Goal: Task Accomplishment & Management: Manage account settings

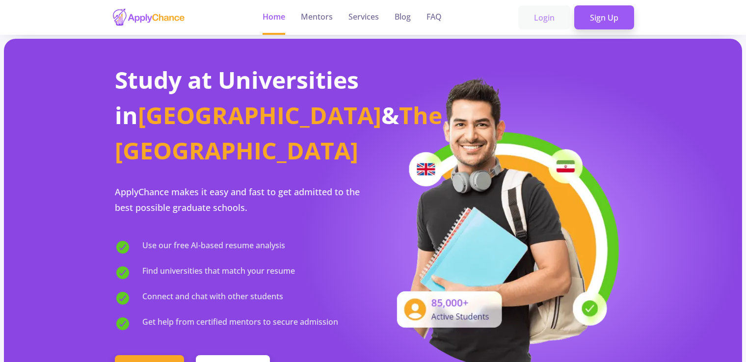
click at [541, 14] on link "Login" at bounding box center [544, 17] width 52 height 25
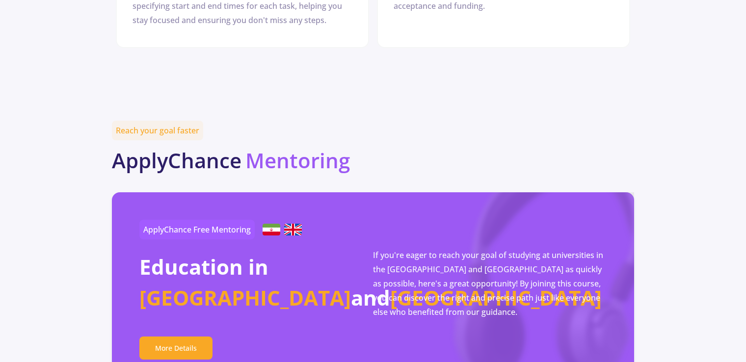
scroll to position [1668, 0]
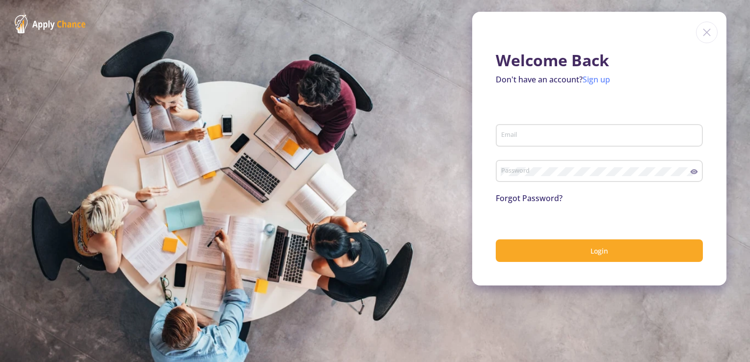
click at [591, 79] on link "Sign up" at bounding box center [595, 79] width 27 height 11
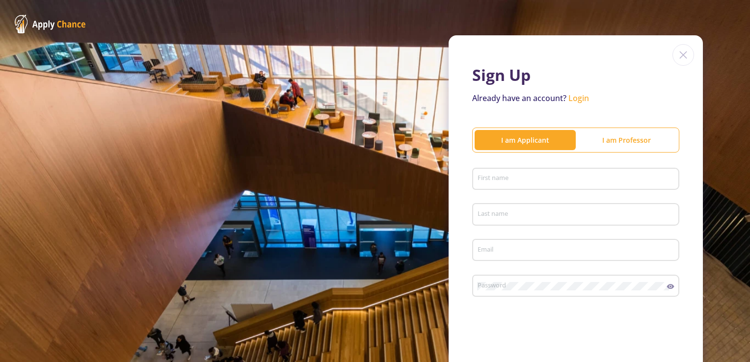
click at [531, 183] on input "First name" at bounding box center [577, 179] width 200 height 9
type input "[PERSON_NAME]"
type input "Nabizada"
type input "[EMAIL_ADDRESS][DOMAIN_NAME]"
click at [520, 282] on div "Password" at bounding box center [572, 284] width 190 height 26
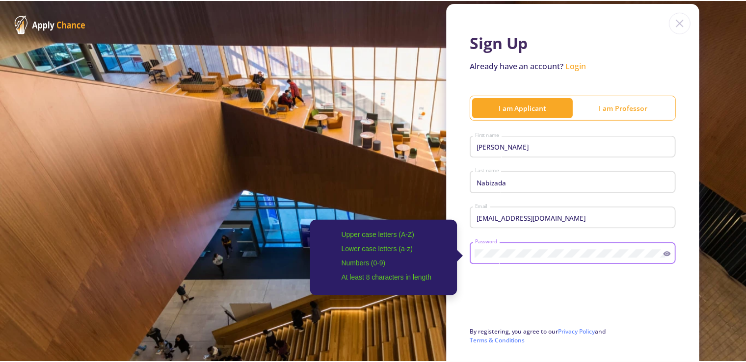
scroll to position [98, 0]
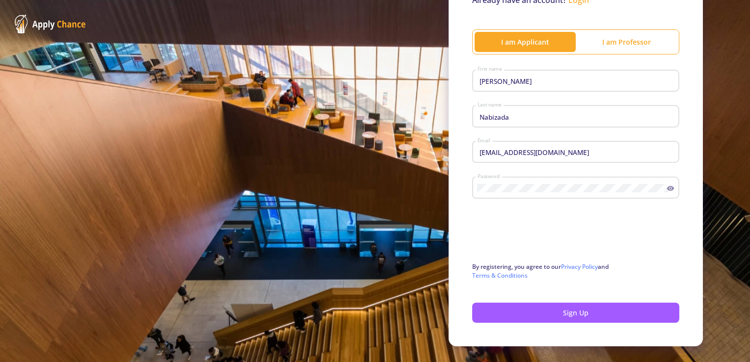
click at [667, 187] on icon at bounding box center [670, 188] width 7 height 5
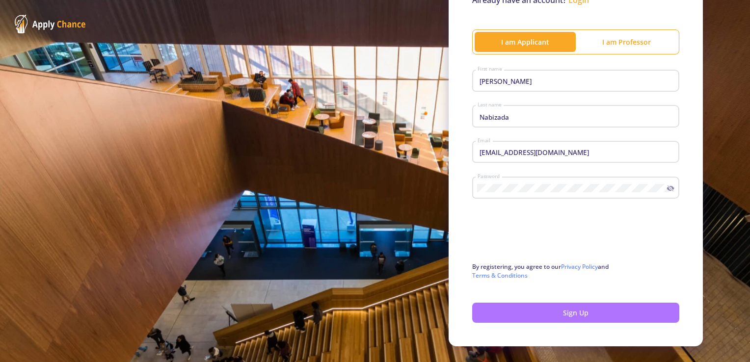
click at [506, 313] on button "Sign Up" at bounding box center [575, 313] width 207 height 20
click at [579, 310] on button "Sign Up" at bounding box center [575, 313] width 207 height 20
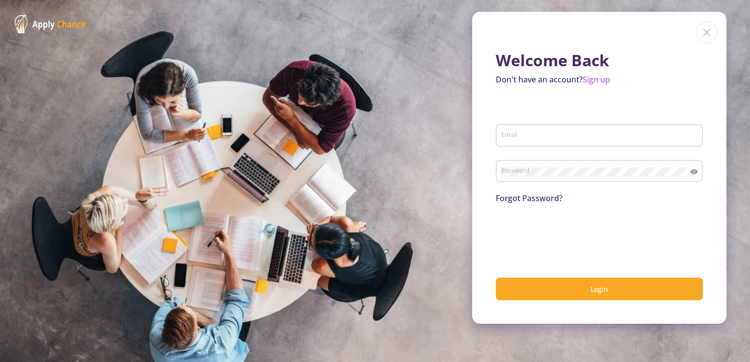
click at [528, 128] on div "Email" at bounding box center [600, 134] width 198 height 26
type input "[EMAIL_ADDRESS][DOMAIN_NAME]"
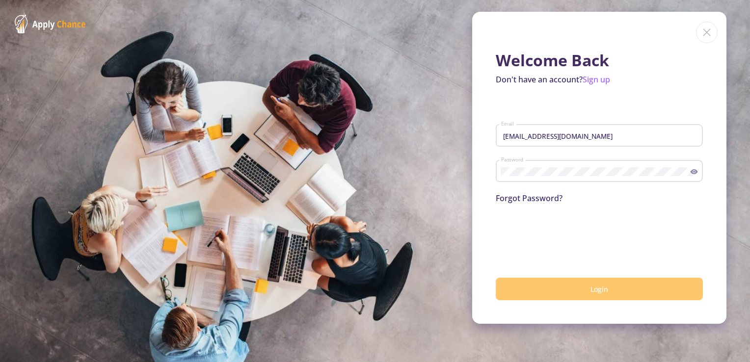
click at [571, 290] on button "Login" at bounding box center [599, 289] width 207 height 23
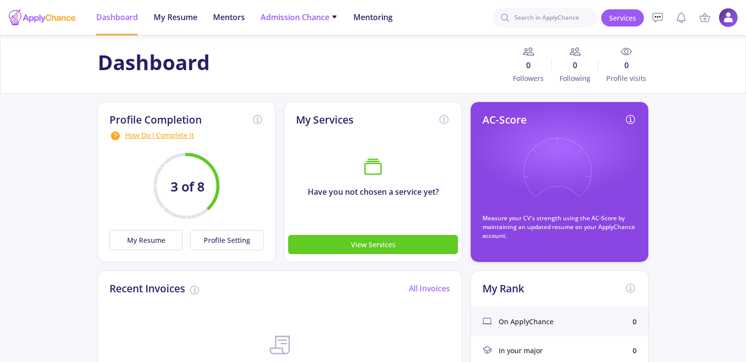
click at [336, 18] on icon at bounding box center [334, 17] width 6 height 6
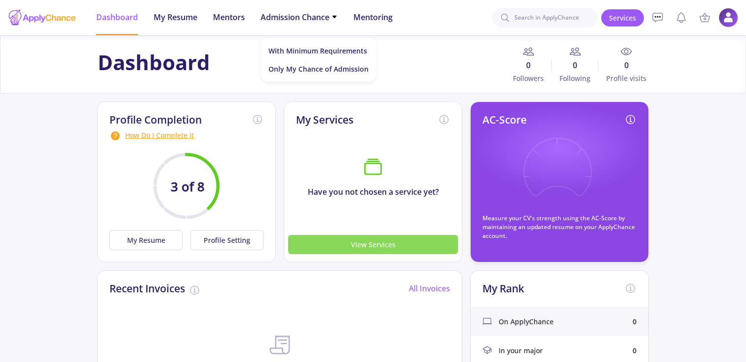
click at [356, 245] on button "View Services" at bounding box center [373, 244] width 170 height 19
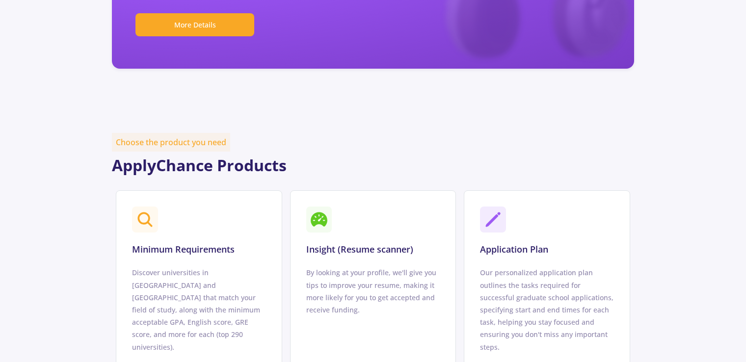
scroll to position [540, 0]
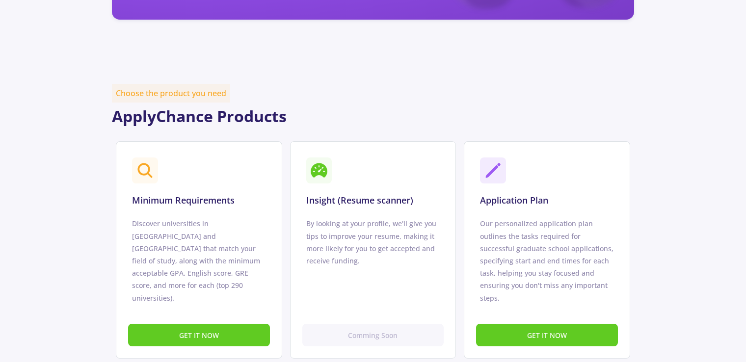
drag, startPoint x: 521, startPoint y: 356, endPoint x: 521, endPoint y: 348, distance: 7.9
click at [521, 355] on div "Services Best PRODUCTS, SERVICES and PROGRAMS for You To build your future, upg…" at bounding box center [373, 350] width 746 height 1708
click at [521, 329] on button "GET IT NOW" at bounding box center [547, 335] width 142 height 23
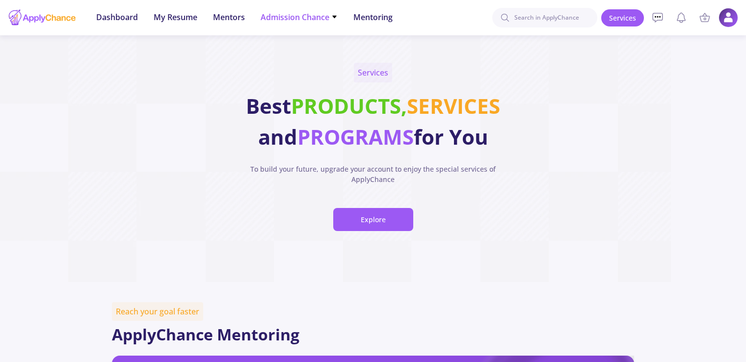
click at [336, 19] on icon at bounding box center [334, 17] width 6 height 6
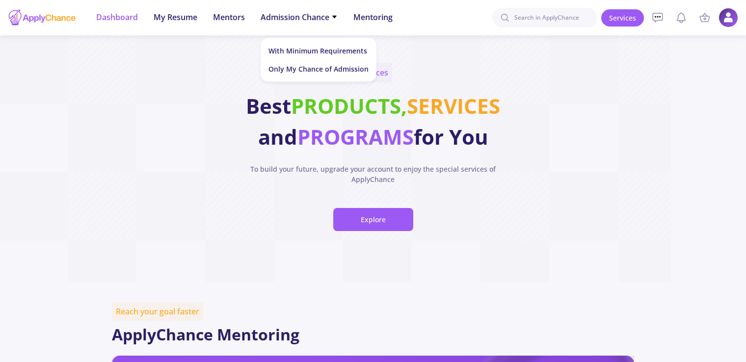
click at [115, 15] on span "Dashboard" at bounding box center [117, 17] width 42 height 12
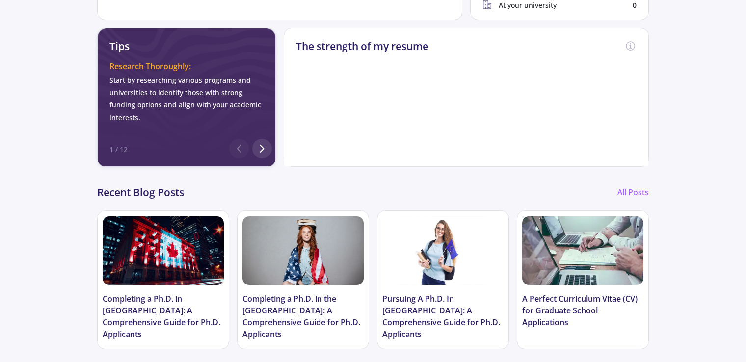
scroll to position [491, 0]
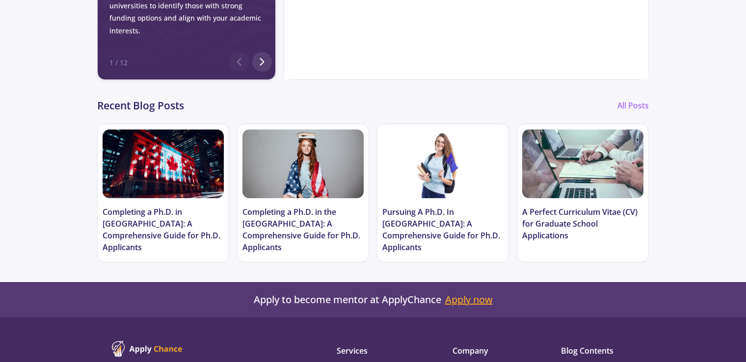
click at [464, 301] on link "Apply now" at bounding box center [469, 300] width 48 height 12
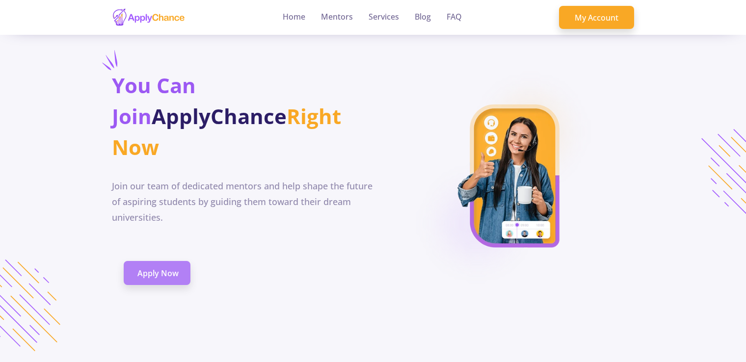
click at [169, 267] on span "Apply Now" at bounding box center [157, 273] width 41 height 12
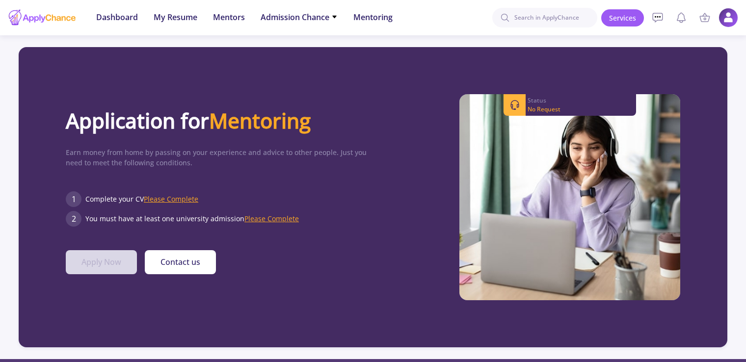
click at [171, 201] on span "Please Complete" at bounding box center [171, 198] width 54 height 9
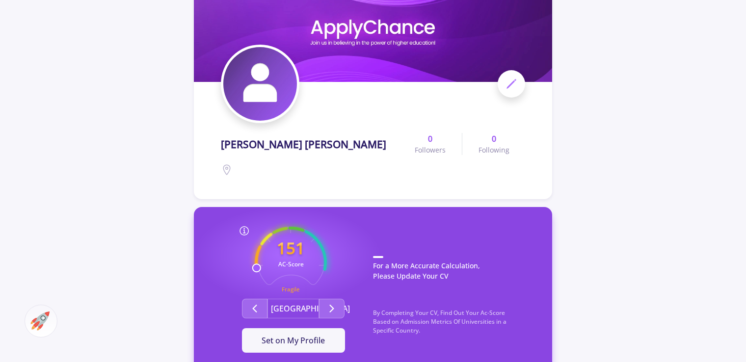
scroll to position [49, 0]
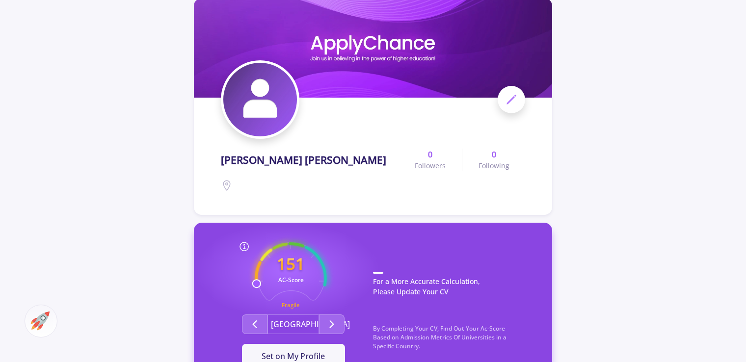
click at [247, 109] on img at bounding box center [260, 100] width 74 height 74
click at [515, 103] on icon at bounding box center [511, 100] width 12 height 12
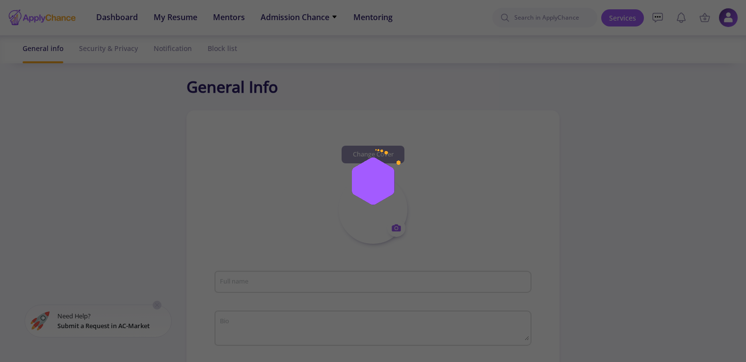
type input "[PERSON_NAME] [PERSON_NAME]"
type input "MohammadAmirNabizada"
type input "[EMAIL_ADDRESS][DOMAIN_NAME]"
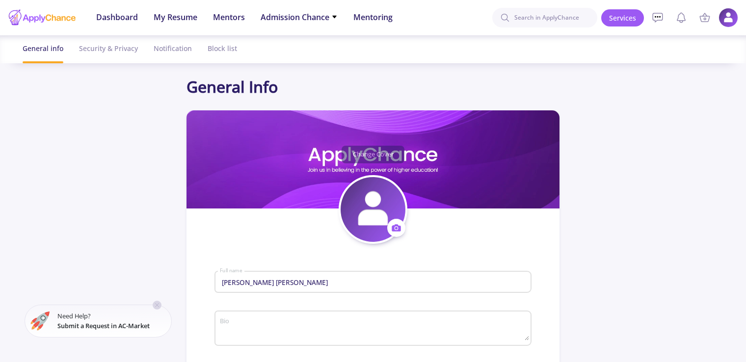
click at [393, 230] on icon at bounding box center [396, 228] width 9 height 7
click at [413, 260] on button "Change photo" at bounding box center [442, 258] width 109 height 25
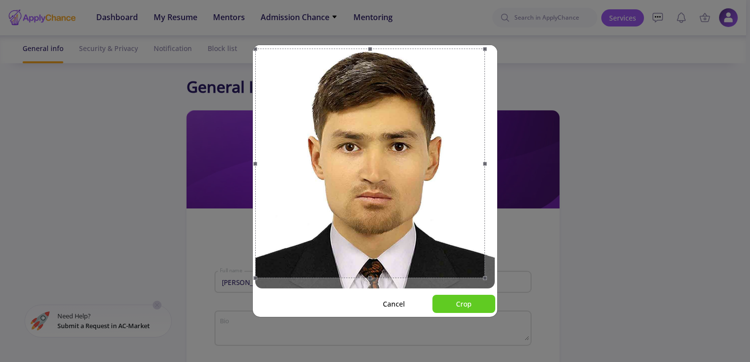
drag, startPoint x: 494, startPoint y: 167, endPoint x: 484, endPoint y: 156, distance: 15.0
click at [484, 156] on span at bounding box center [484, 163] width 11 height 219
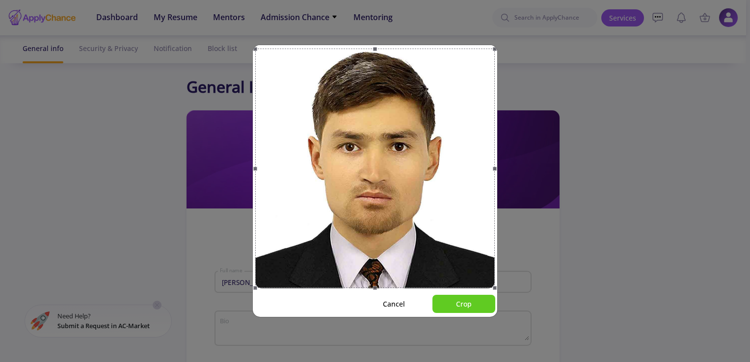
drag, startPoint x: 371, startPoint y: 278, endPoint x: 370, endPoint y: 288, distance: 9.9
click at [371, 290] on span at bounding box center [375, 288] width 229 height 11
click at [462, 303] on button "Crop" at bounding box center [463, 304] width 63 height 18
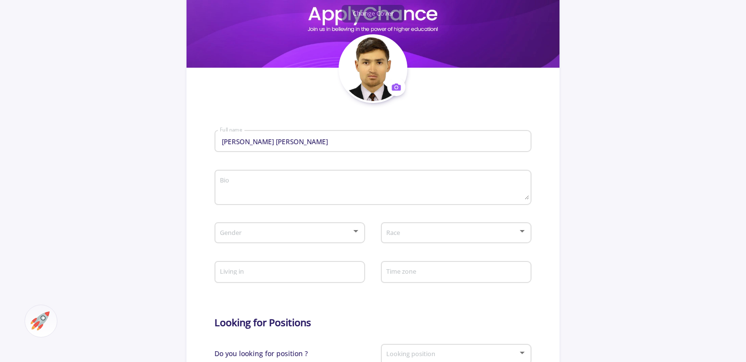
scroll to position [147, 0]
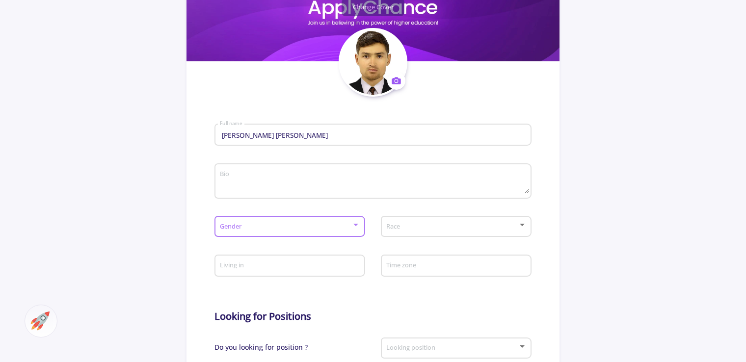
click at [351, 227] on span at bounding box center [287, 226] width 130 height 7
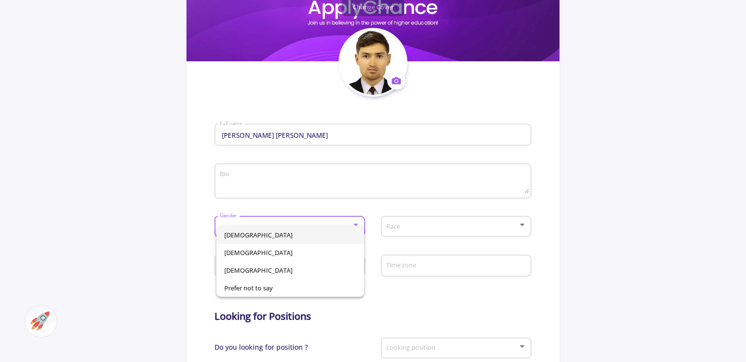
click at [336, 231] on span "[DEMOGRAPHIC_DATA]" at bounding box center [290, 235] width 132 height 18
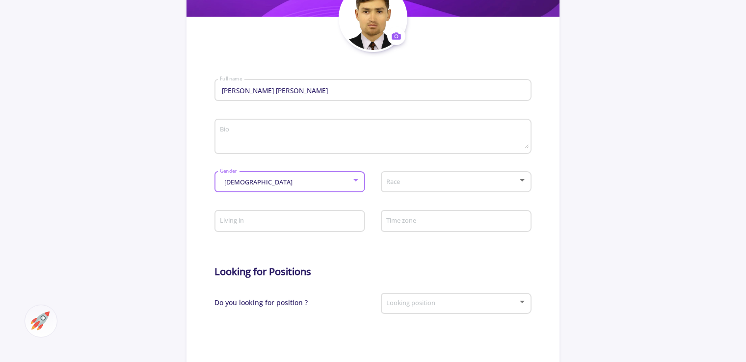
scroll to position [245, 0]
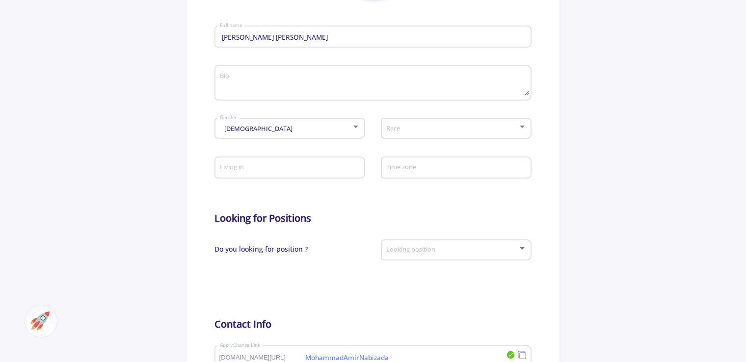
click at [499, 123] on div "Race" at bounding box center [456, 126] width 141 height 25
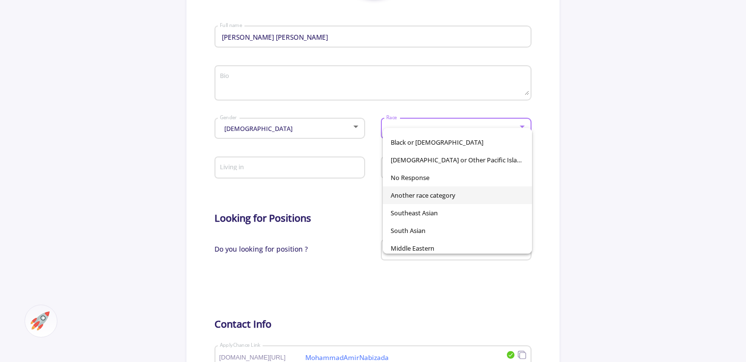
scroll to position [69, 0]
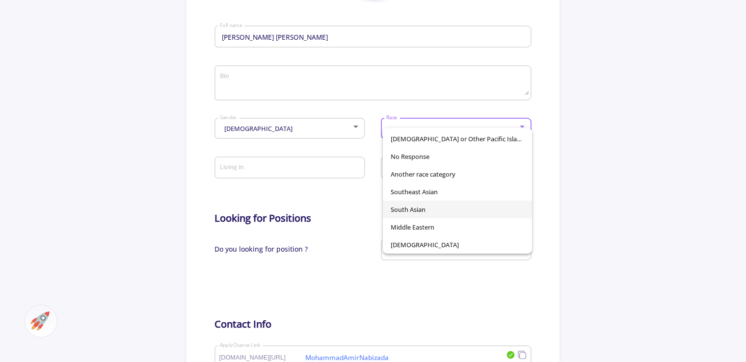
click at [492, 206] on span "South Asian" at bounding box center [457, 210] width 133 height 18
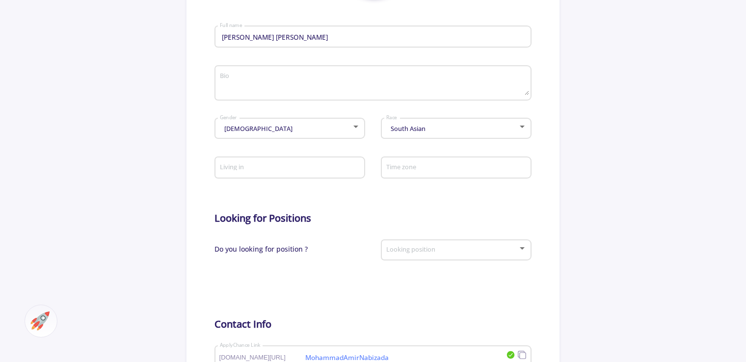
click at [475, 134] on div "South Asian Race" at bounding box center [456, 126] width 141 height 25
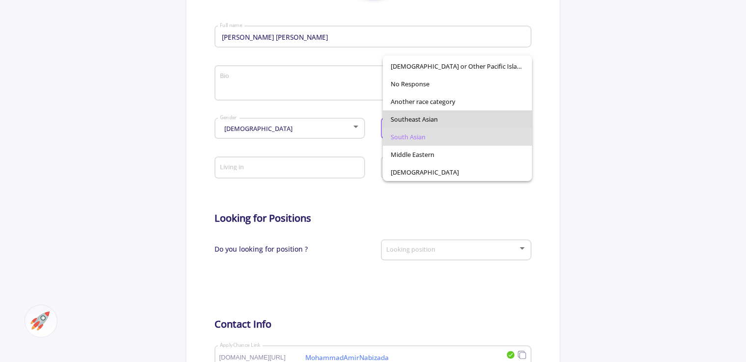
click at [470, 119] on span "Southeast Asian" at bounding box center [457, 119] width 133 height 18
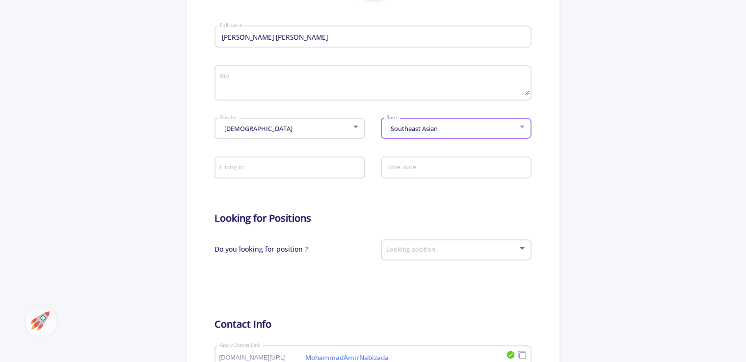
click at [504, 128] on div "Southeast Asian" at bounding box center [452, 128] width 132 height 7
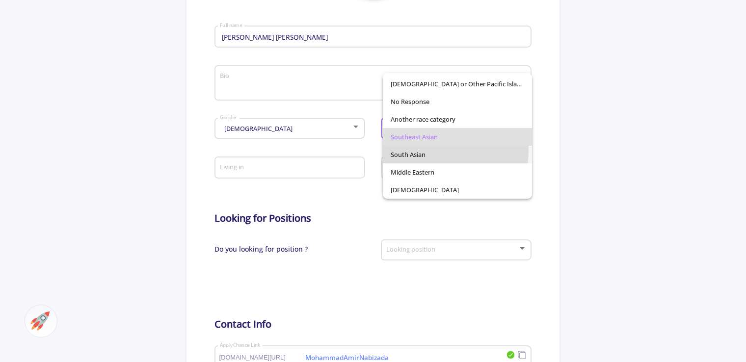
click at [429, 150] on span "South Asian" at bounding box center [457, 155] width 133 height 18
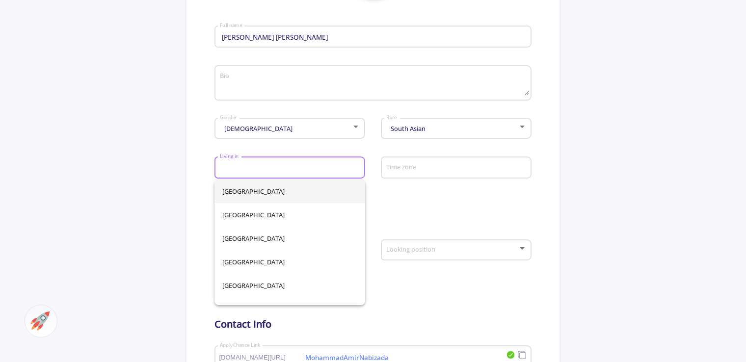
click at [316, 168] on input "Living in" at bounding box center [291, 168] width 144 height 9
click at [322, 197] on span "[GEOGRAPHIC_DATA]" at bounding box center [289, 192] width 135 height 24
type input "[GEOGRAPHIC_DATA]"
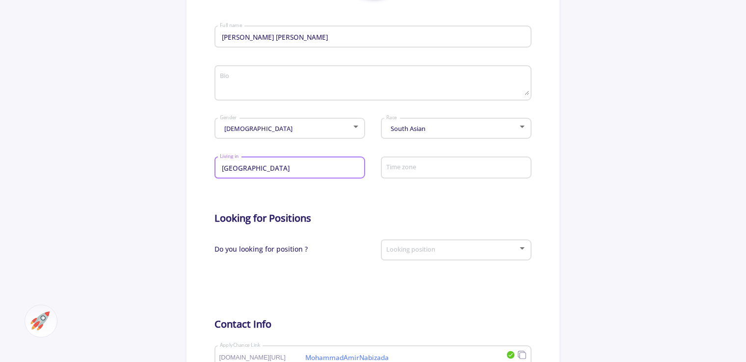
click at [415, 173] on input "Time zone" at bounding box center [458, 168] width 144 height 9
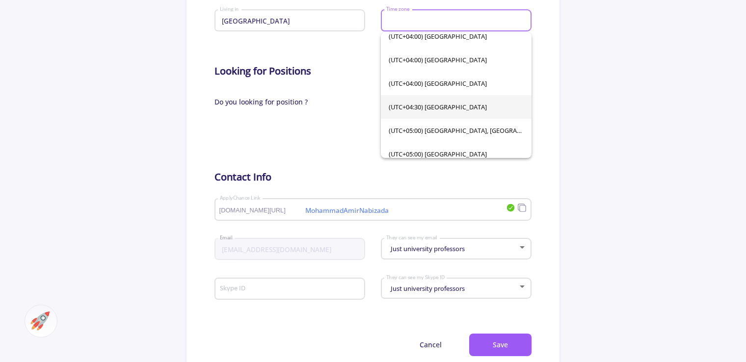
scroll to position [2012, 0]
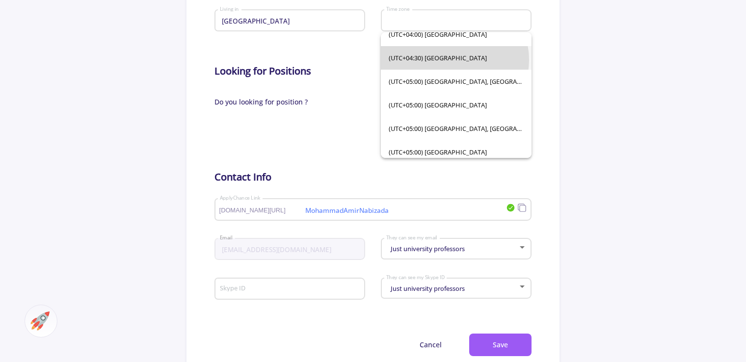
click at [454, 60] on span "(UTC+04:30) [GEOGRAPHIC_DATA]" at bounding box center [456, 58] width 135 height 24
type input "(UTC+04:30) [GEOGRAPHIC_DATA]"
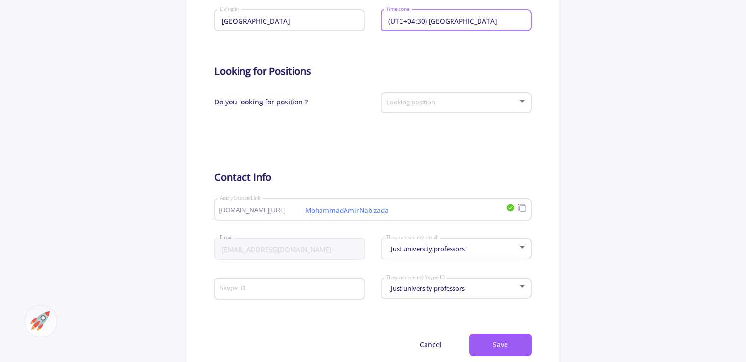
scroll to position [343, 0]
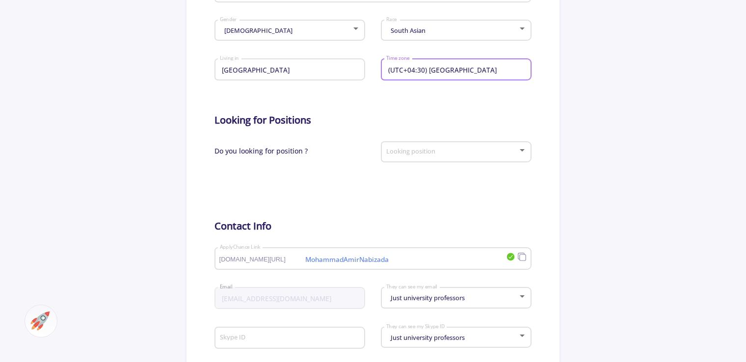
click at [437, 155] on span at bounding box center [453, 152] width 130 height 7
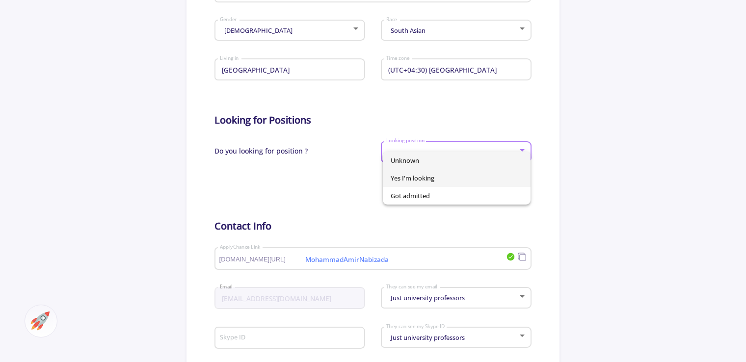
click at [444, 180] on span "Yes I'm looking" at bounding box center [457, 178] width 132 height 18
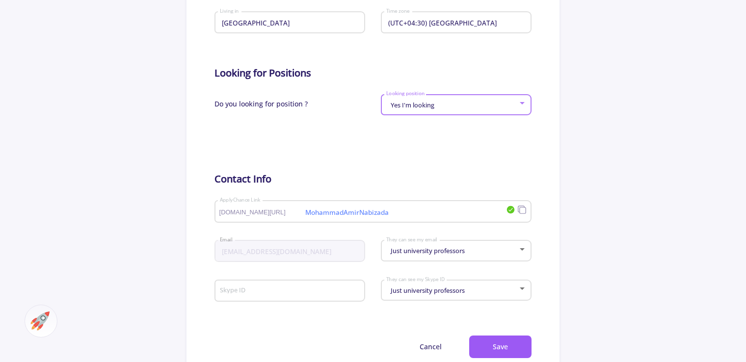
scroll to position [491, 0]
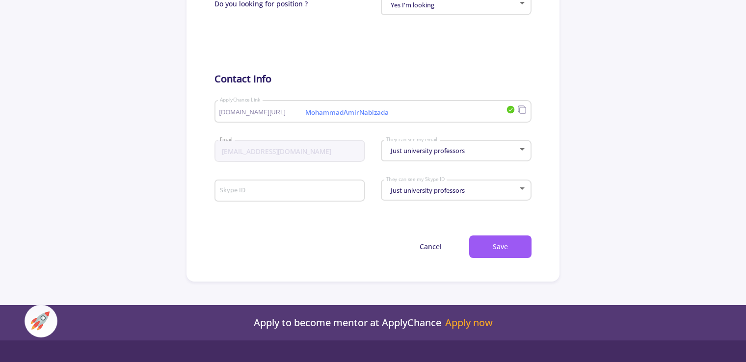
click at [436, 154] on span "Just university professors" at bounding box center [426, 150] width 77 height 9
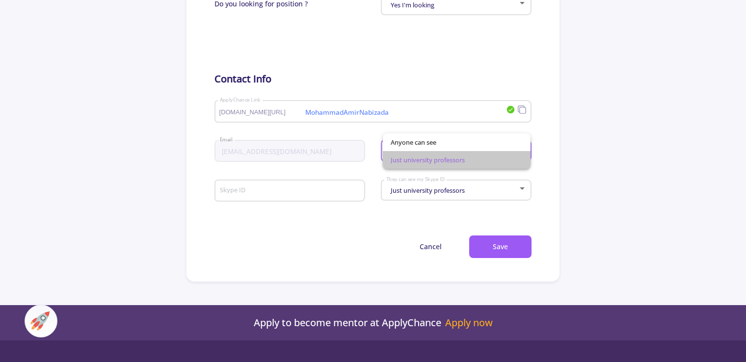
click at [446, 160] on span "Just university professors" at bounding box center [457, 160] width 132 height 18
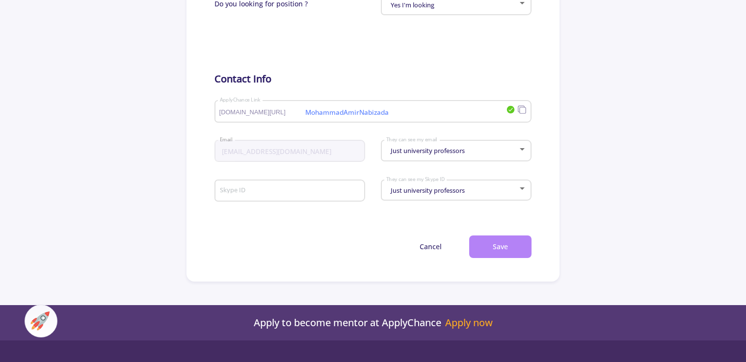
click at [501, 250] on button "Save" at bounding box center [500, 247] width 62 height 23
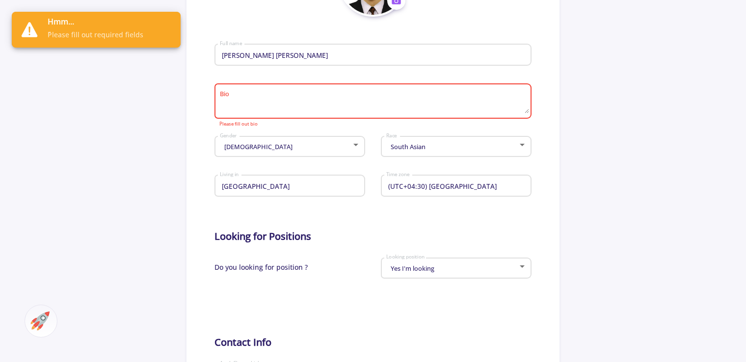
scroll to position [196, 0]
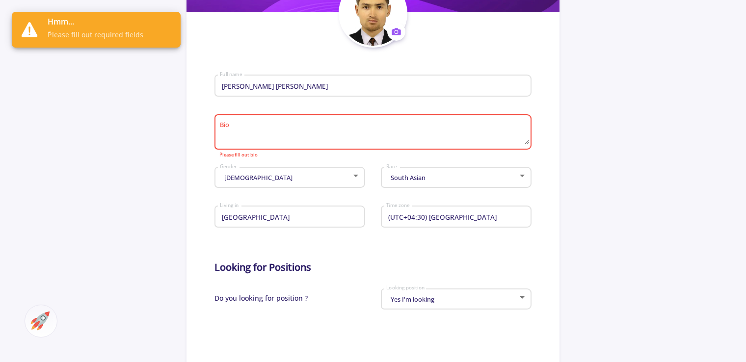
click at [345, 133] on textarea "Bio" at bounding box center [374, 132] width 310 height 23
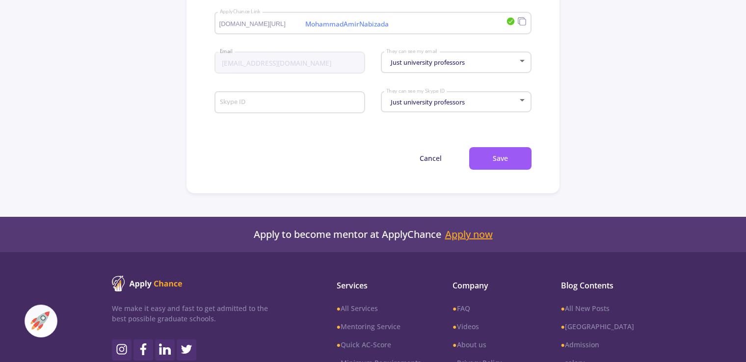
scroll to position [687, 0]
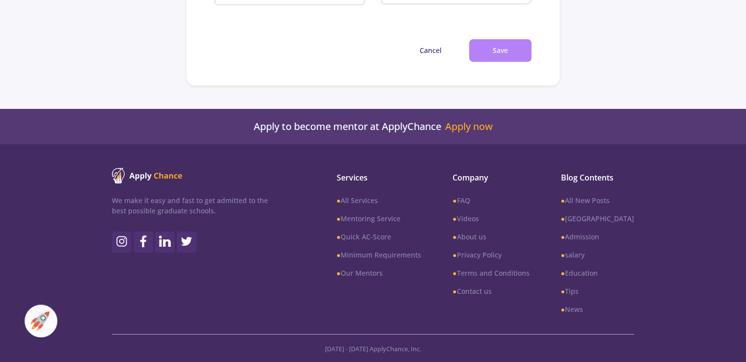
click at [508, 45] on button "Save" at bounding box center [500, 50] width 62 height 23
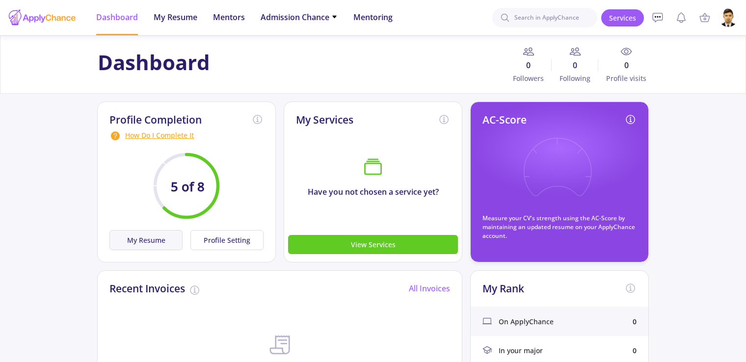
click at [155, 242] on button "My Resume" at bounding box center [145, 240] width 73 height 20
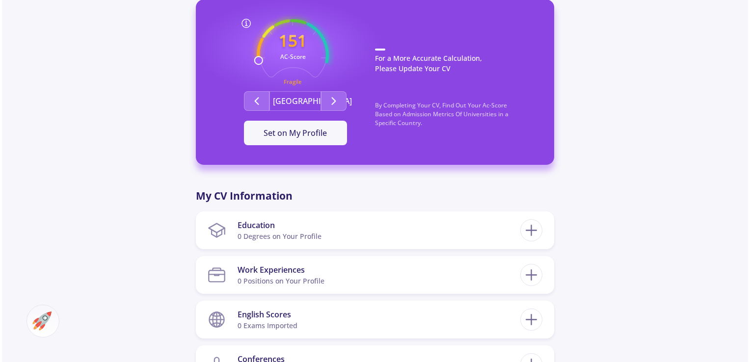
scroll to position [442, 0]
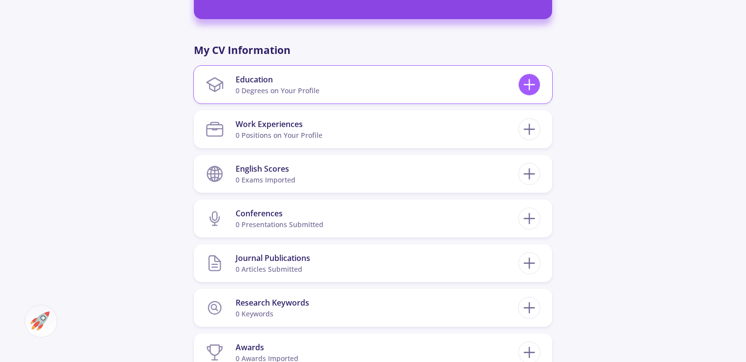
click at [519, 88] on div at bounding box center [529, 85] width 22 height 22
click at [530, 89] on icon at bounding box center [529, 85] width 18 height 18
checkbox input "false"
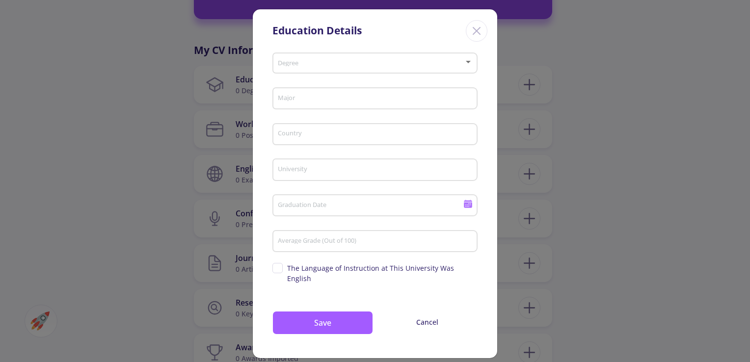
scroll to position [5, 0]
click at [460, 62] on span at bounding box center [372, 62] width 184 height 7
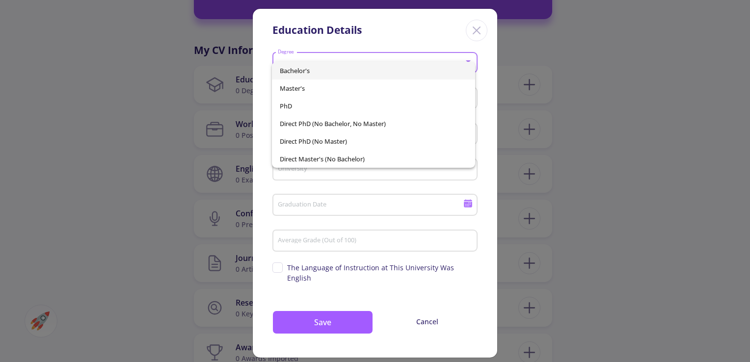
click at [408, 76] on span "Bachelor's" at bounding box center [373, 71] width 187 height 18
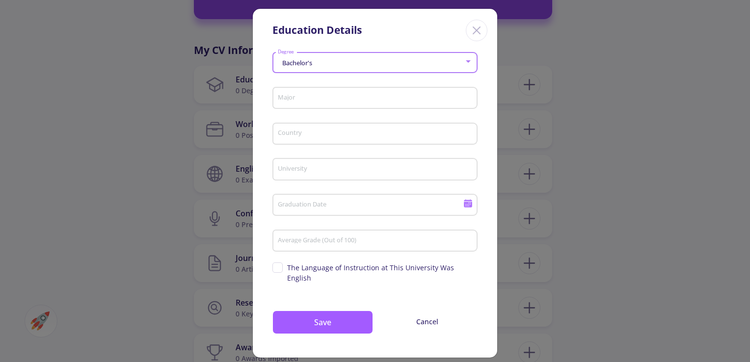
click at [398, 99] on input "Major" at bounding box center [376, 98] width 198 height 9
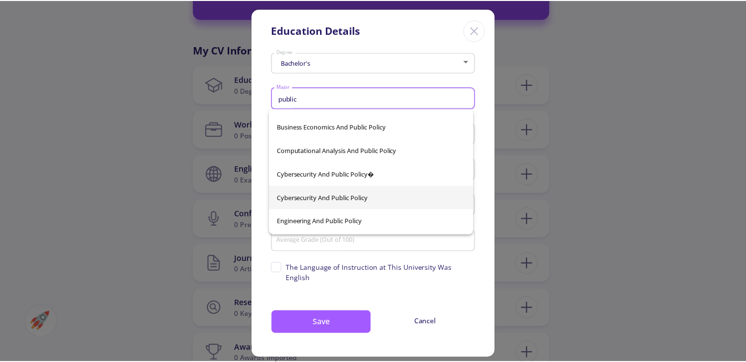
scroll to position [147, 0]
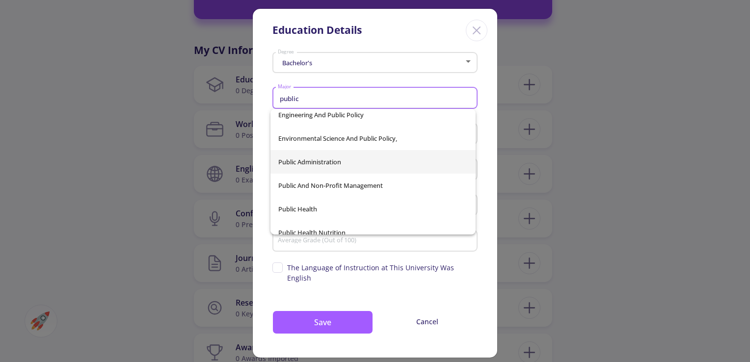
click at [353, 166] on span "Public Administration" at bounding box center [372, 162] width 189 height 24
type input "Public Administration"
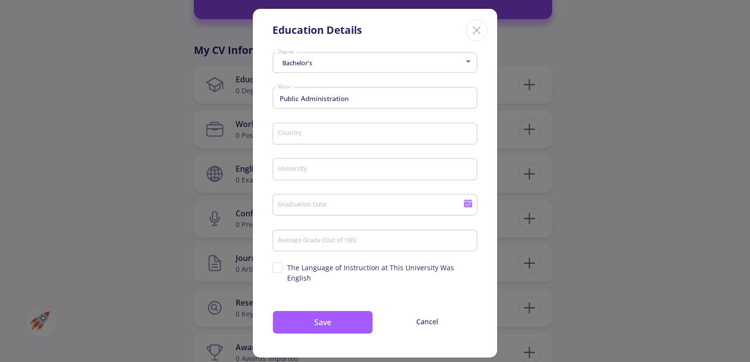
click at [339, 129] on div "Country" at bounding box center [375, 132] width 196 height 26
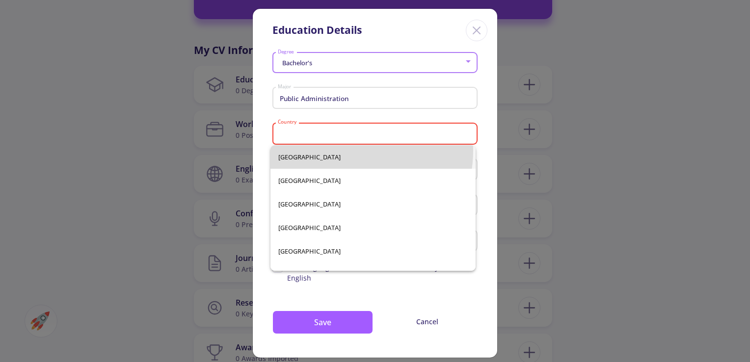
click at [339, 151] on span "[GEOGRAPHIC_DATA]" at bounding box center [372, 157] width 189 height 24
type input "[GEOGRAPHIC_DATA]"
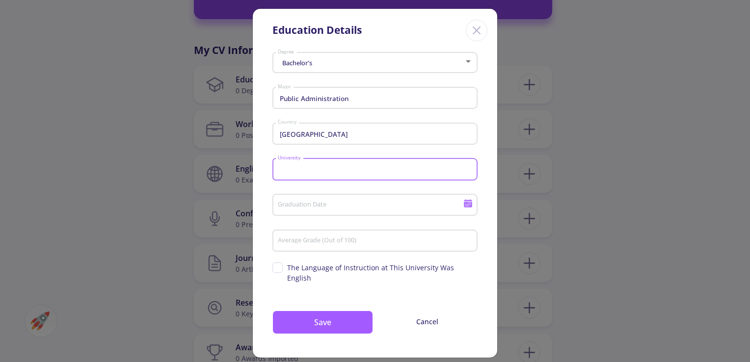
click at [342, 170] on input "University" at bounding box center [376, 169] width 198 height 9
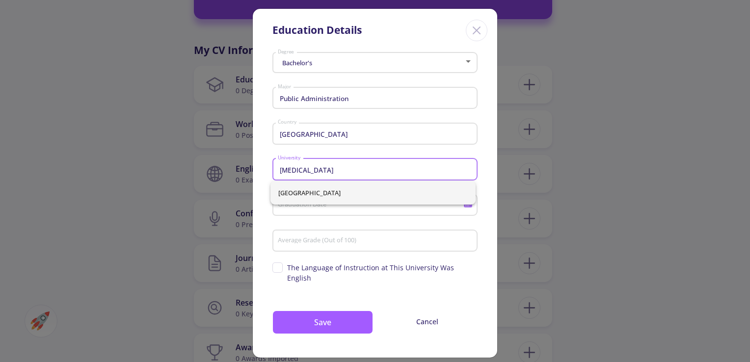
type input "[MEDICAL_DATA]"
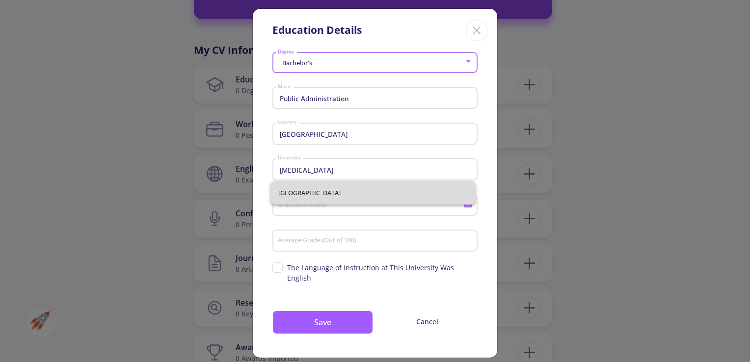
click at [328, 188] on div "[GEOGRAPHIC_DATA]" at bounding box center [372, 193] width 205 height 24
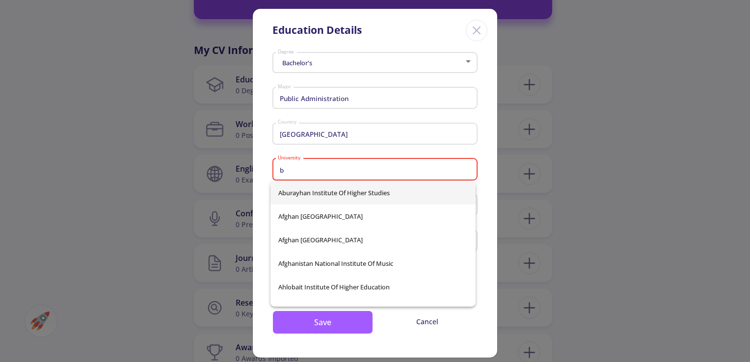
click at [362, 167] on input "b" at bounding box center [376, 169] width 198 height 9
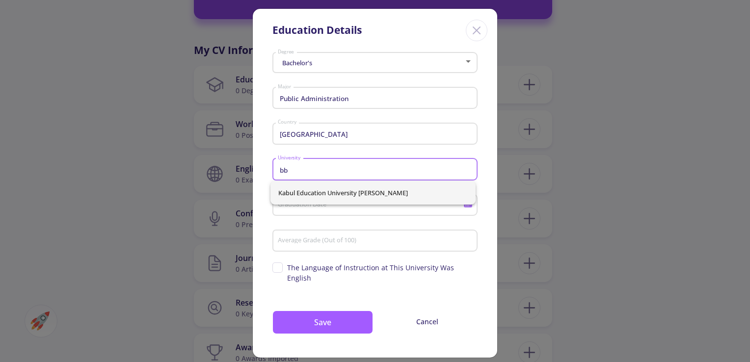
type input "b"
type input "[GEOGRAPHIC_DATA]"
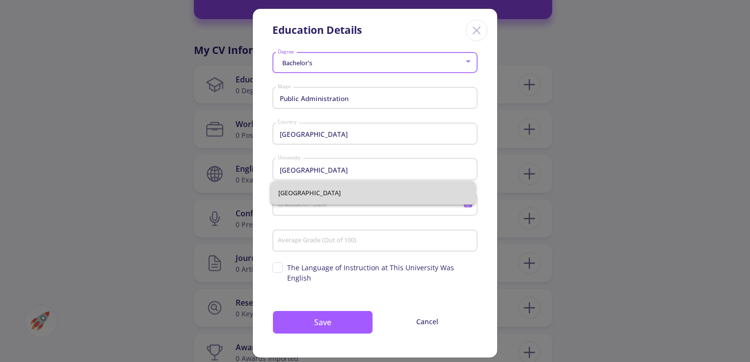
click at [319, 192] on span "[GEOGRAPHIC_DATA]" at bounding box center [372, 193] width 189 height 24
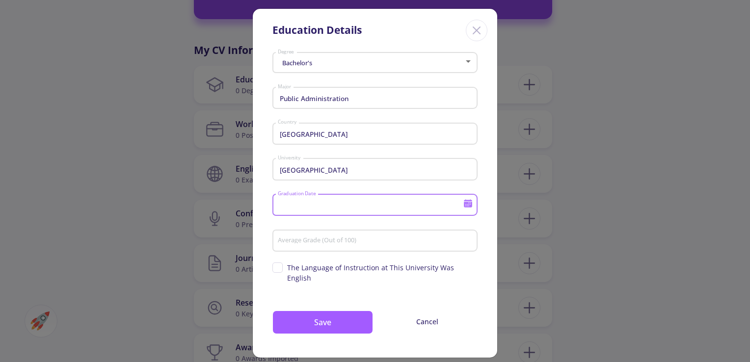
click at [318, 207] on input "Graduation Date" at bounding box center [371, 205] width 189 height 9
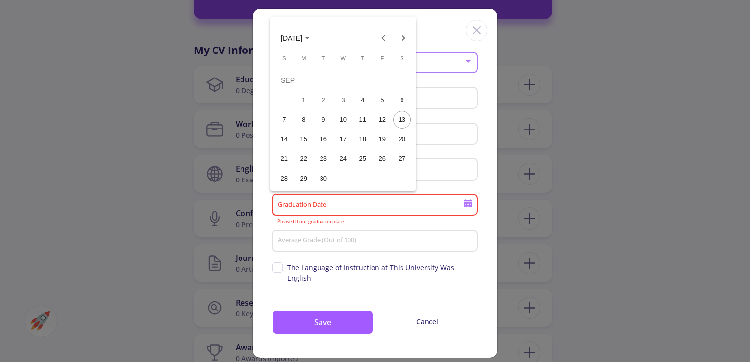
click at [317, 37] on button "[DATE]" at bounding box center [295, 38] width 45 height 20
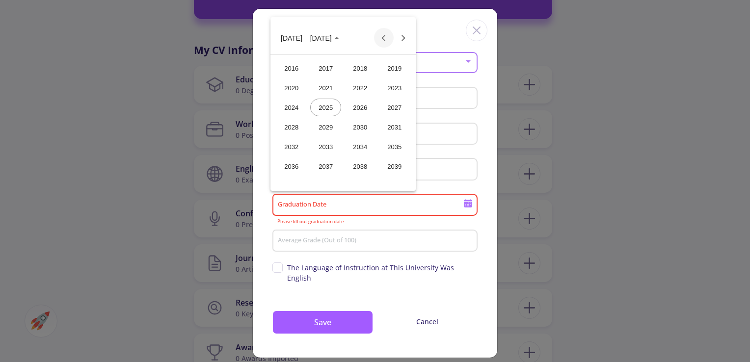
click at [381, 39] on button "Previous 24 years" at bounding box center [384, 38] width 20 height 20
click at [405, 161] on div "2015" at bounding box center [394, 167] width 31 height 18
click at [393, 129] on div "DEC" at bounding box center [394, 127] width 31 height 18
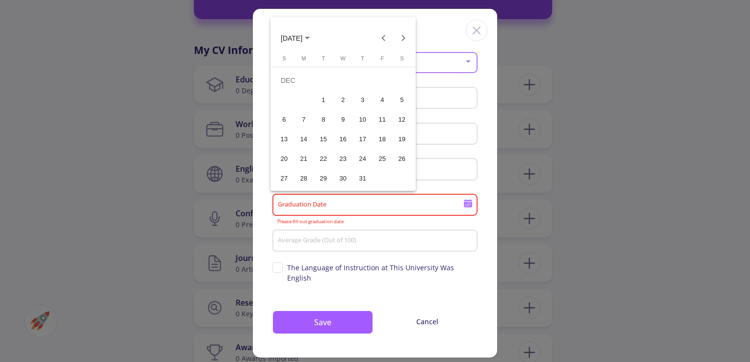
click at [324, 119] on div "8" at bounding box center [324, 120] width 18 height 18
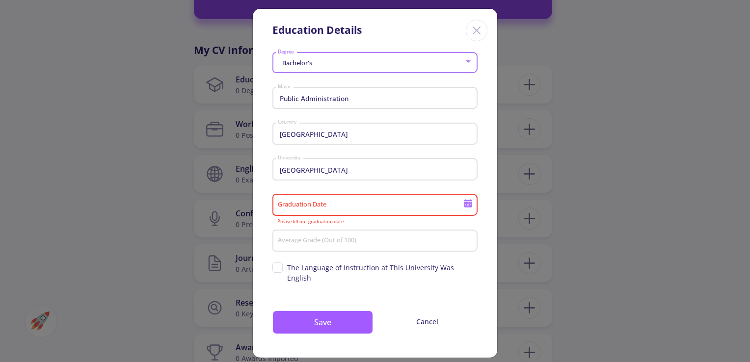
type input "[DATE]"
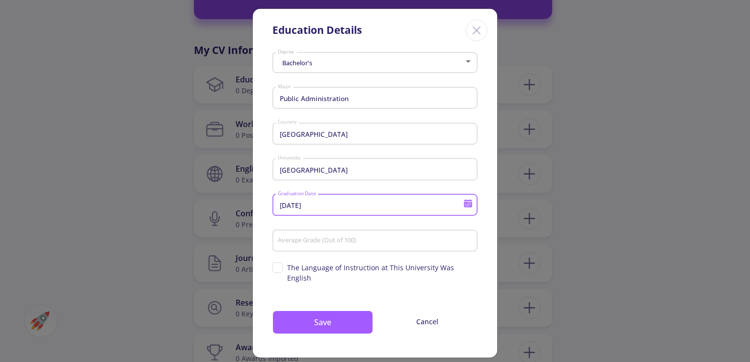
click at [375, 245] on input "Average Grade (Out of 100)" at bounding box center [376, 241] width 198 height 9
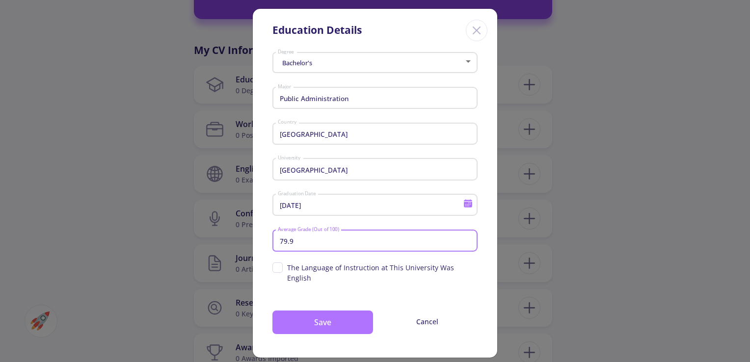
type input "79.9"
click at [330, 314] on button "Save" at bounding box center [322, 323] width 101 height 24
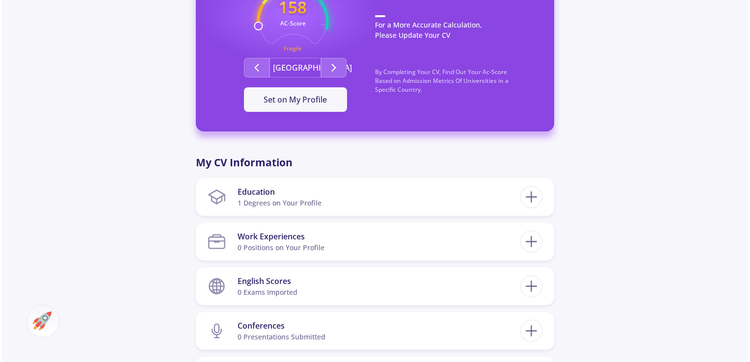
scroll to position [393, 0]
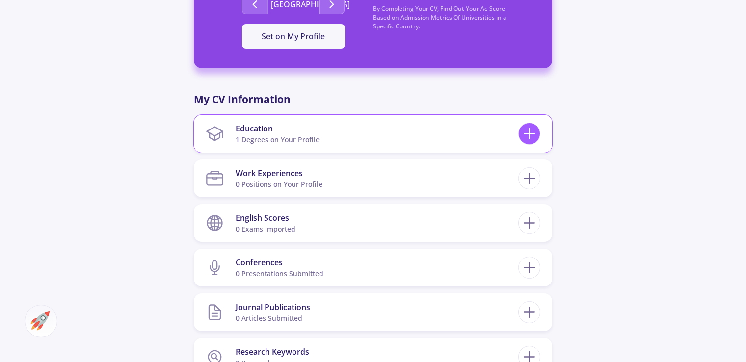
click at [536, 140] on icon at bounding box center [529, 134] width 18 height 18
checkbox input "false"
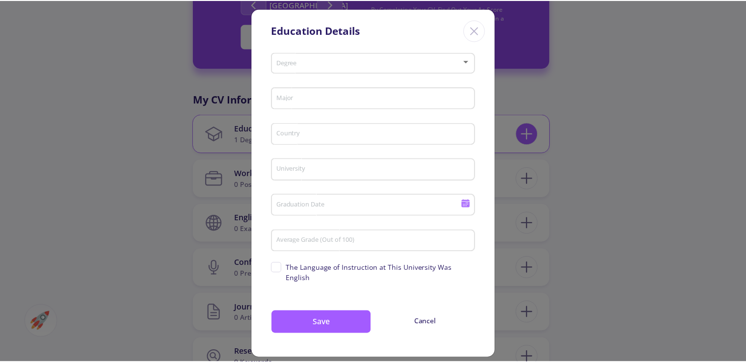
scroll to position [0, 0]
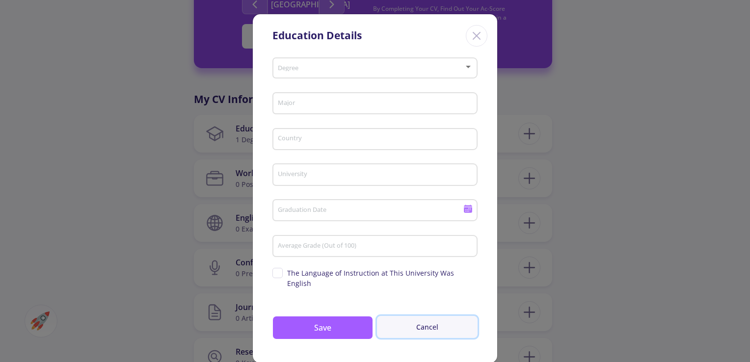
click at [431, 319] on button "Cancel" at bounding box center [427, 327] width 101 height 22
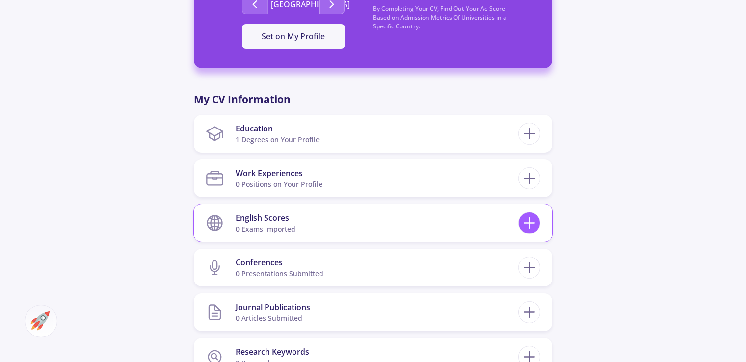
click at [524, 227] on icon at bounding box center [529, 223] width 18 height 18
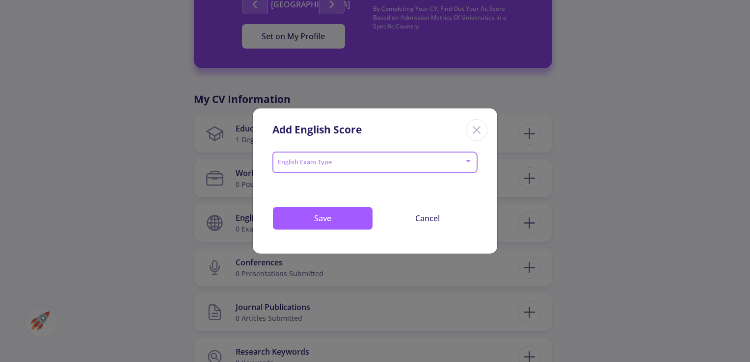
click at [403, 166] on div at bounding box center [370, 162] width 187 height 7
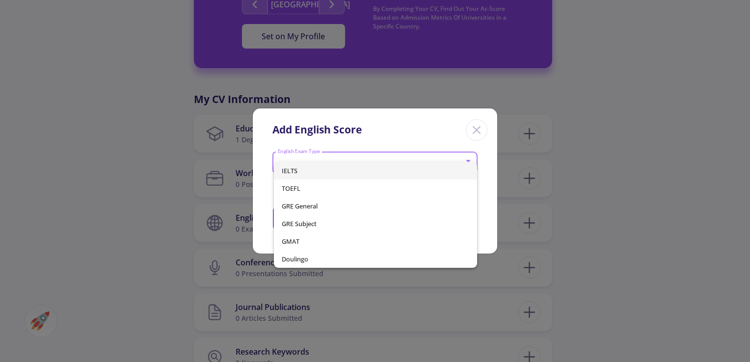
click at [403, 168] on span "IELTS" at bounding box center [375, 171] width 187 height 18
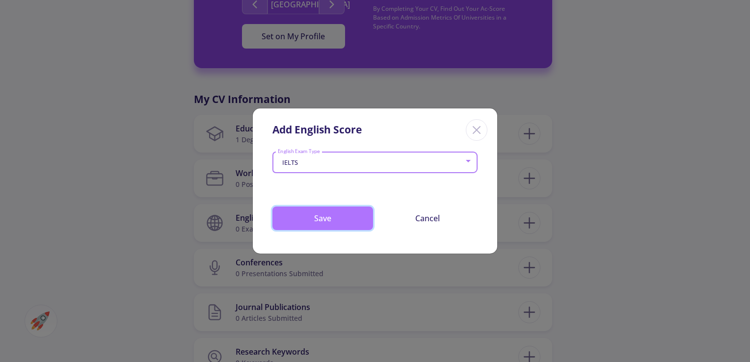
click at [348, 219] on button "Save" at bounding box center [322, 219] width 101 height 24
click at [337, 217] on button "Save" at bounding box center [322, 219] width 101 height 24
click at [357, 217] on button "Save" at bounding box center [322, 219] width 101 height 24
click at [363, 221] on button "Save" at bounding box center [322, 219] width 101 height 24
click at [475, 129] on line "Close" at bounding box center [476, 130] width 7 height 7
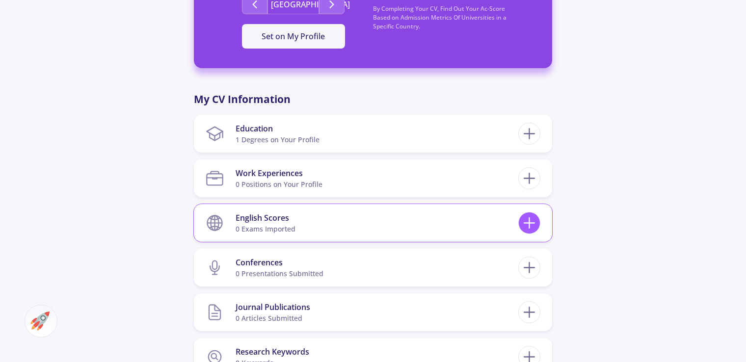
click at [534, 227] on icon at bounding box center [529, 223] width 18 height 18
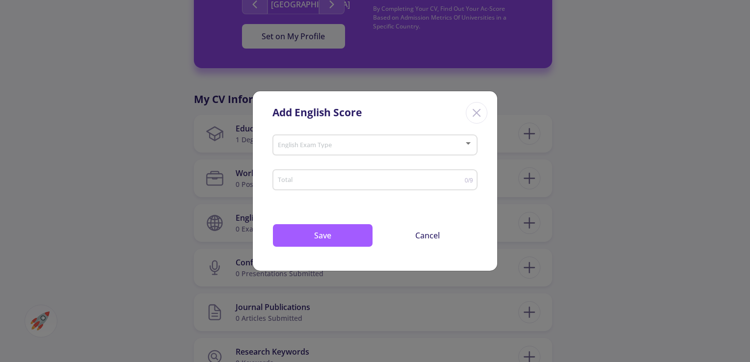
click at [385, 141] on div "English Exam Type" at bounding box center [375, 143] width 196 height 25
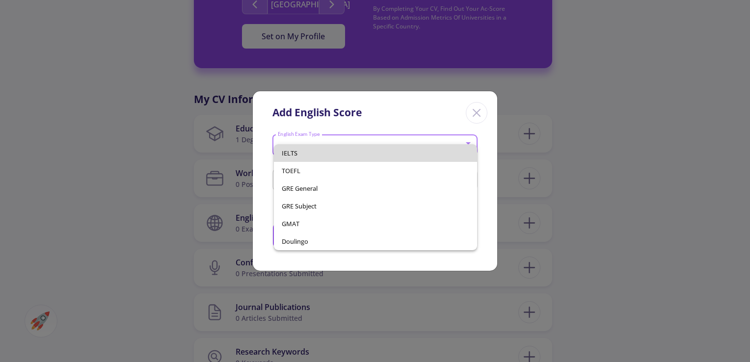
click at [387, 155] on span "IELTS" at bounding box center [375, 153] width 187 height 18
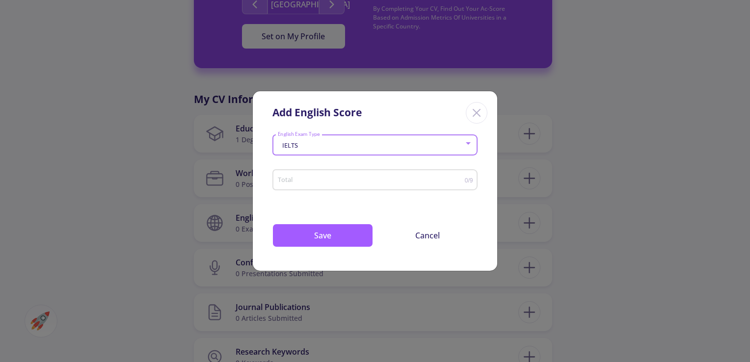
click at [414, 177] on input "Total" at bounding box center [370, 180] width 187 height 7
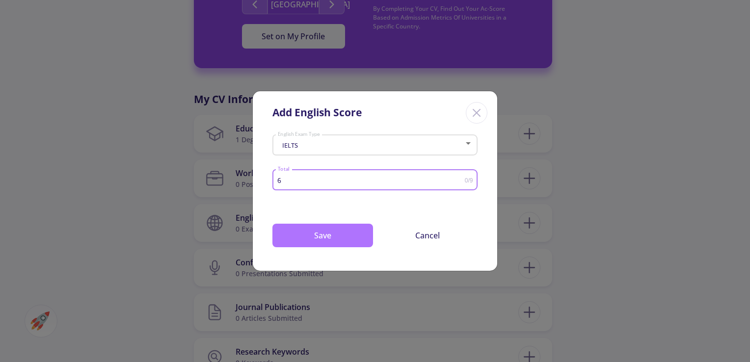
type input "6"
click at [362, 234] on button "Save" at bounding box center [322, 236] width 101 height 24
click at [318, 230] on button "Save" at bounding box center [322, 236] width 101 height 24
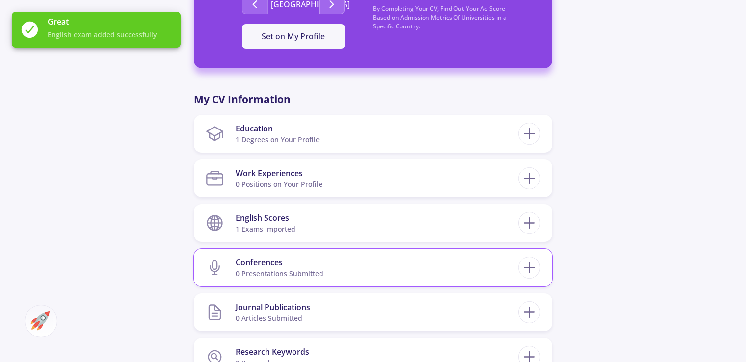
click at [472, 266] on section "Conferences 0 presentations submitted" at bounding box center [362, 268] width 313 height 30
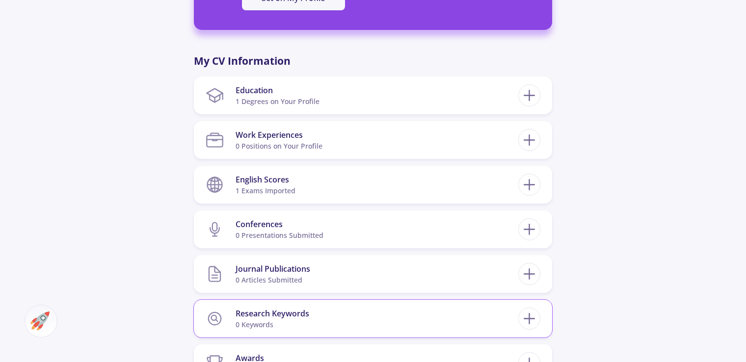
scroll to position [491, 0]
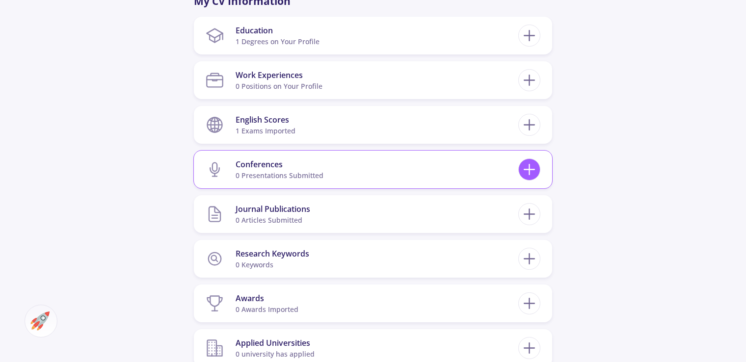
click at [532, 163] on icon at bounding box center [529, 169] width 18 height 18
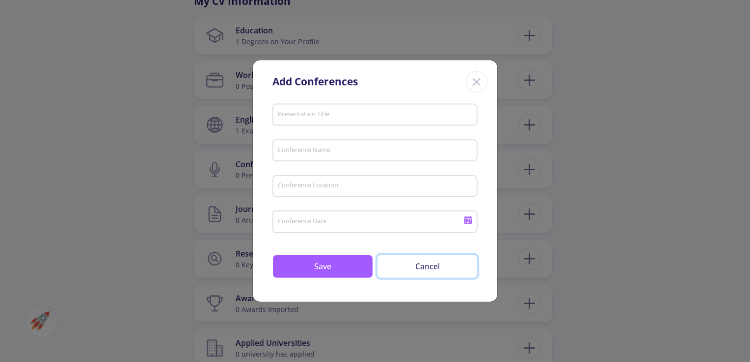
click at [428, 266] on button "Cancel" at bounding box center [427, 267] width 101 height 24
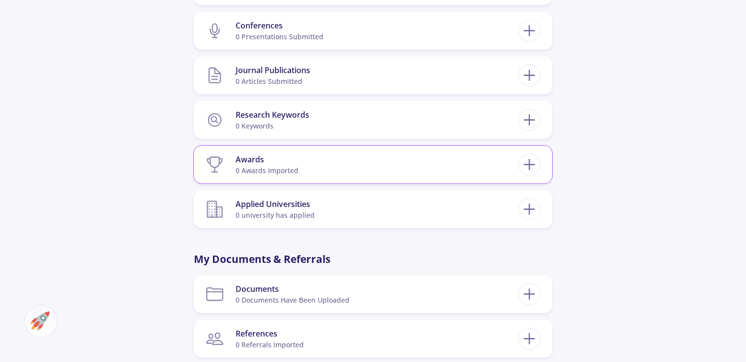
scroll to position [638, 0]
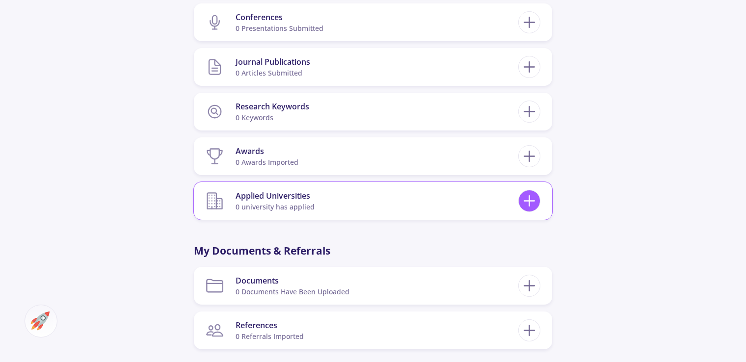
click at [527, 206] on icon at bounding box center [529, 201] width 18 height 18
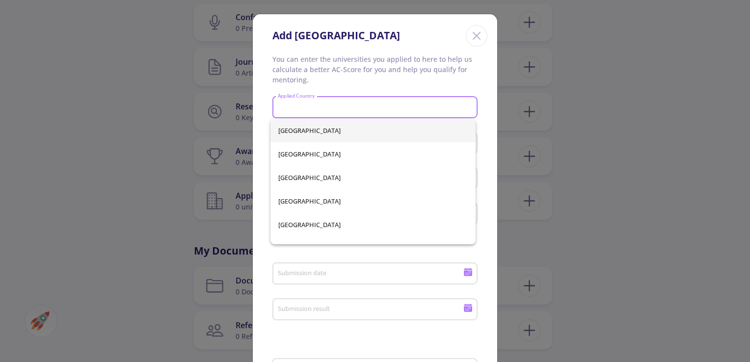
click at [409, 110] on input "Applied Country" at bounding box center [376, 108] width 198 height 9
click at [409, 109] on input "Applied Country" at bounding box center [376, 108] width 198 height 9
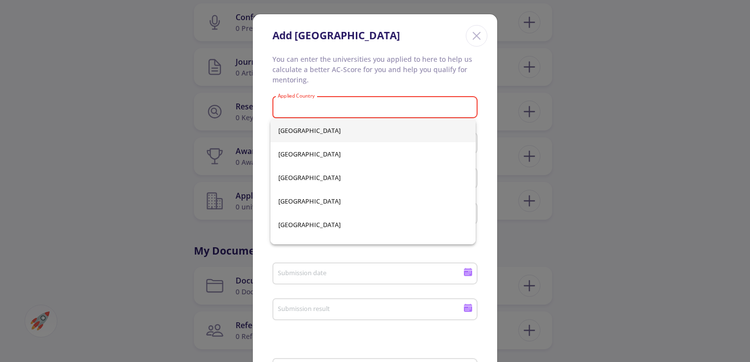
click at [475, 33] on icon "Close" at bounding box center [477, 36] width 16 height 16
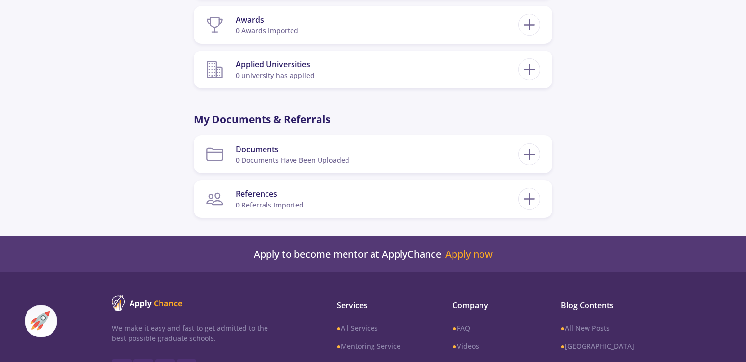
scroll to position [785, 0]
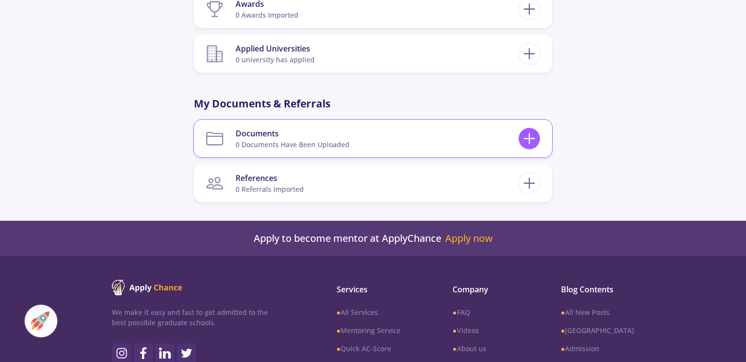
click at [526, 137] on icon at bounding box center [529, 139] width 18 height 18
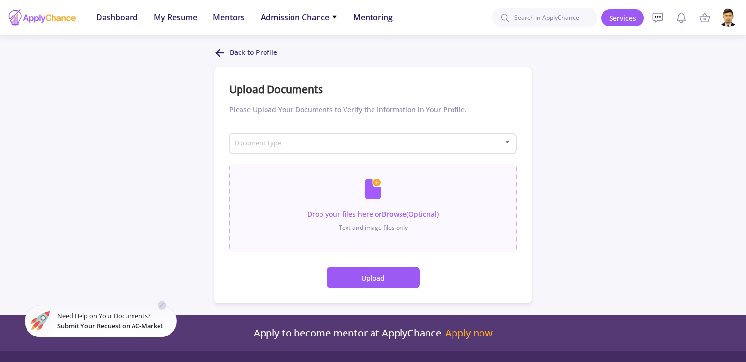
click at [219, 52] on icon at bounding box center [220, 53] width 12 height 12
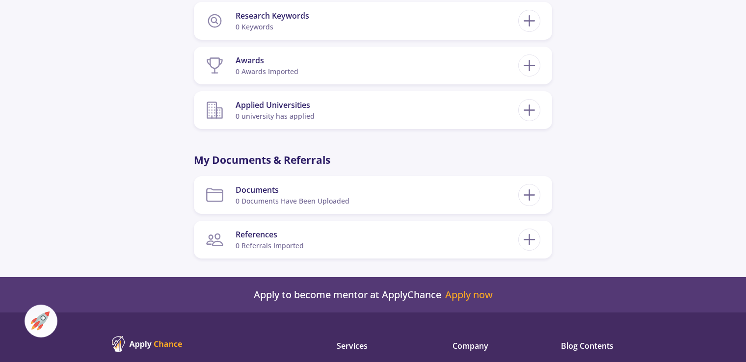
scroll to position [736, 0]
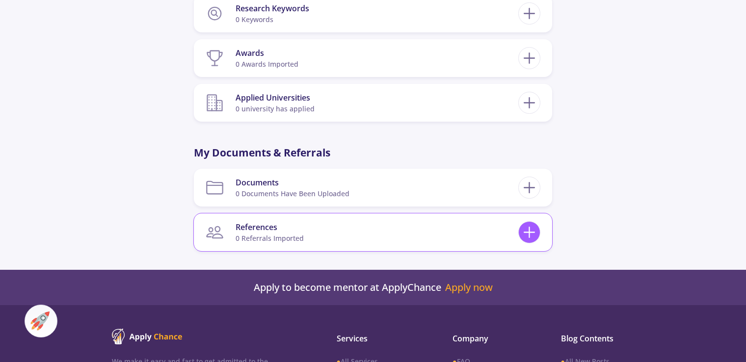
click at [524, 232] on line at bounding box center [529, 232] width 10 height 0
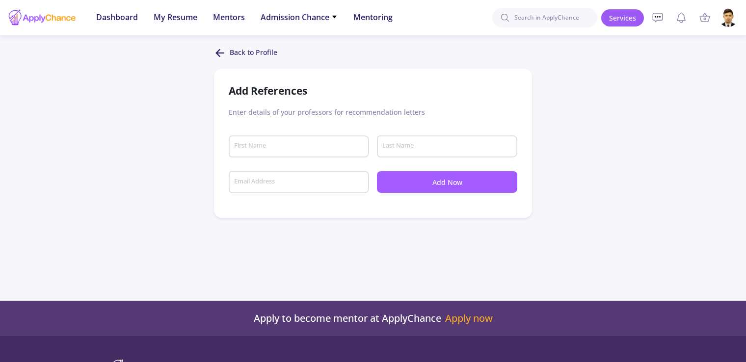
click at [224, 52] on icon at bounding box center [220, 53] width 12 height 12
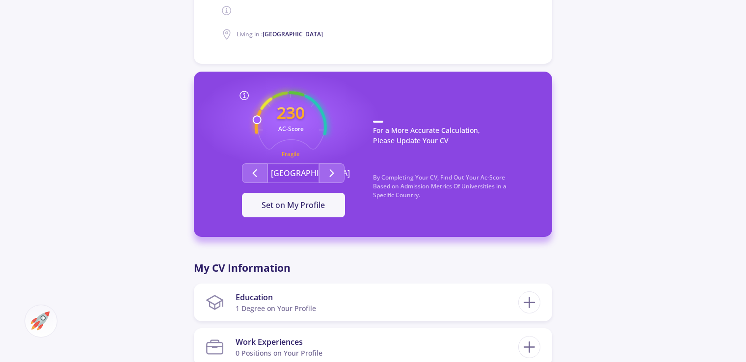
scroll to position [245, 0]
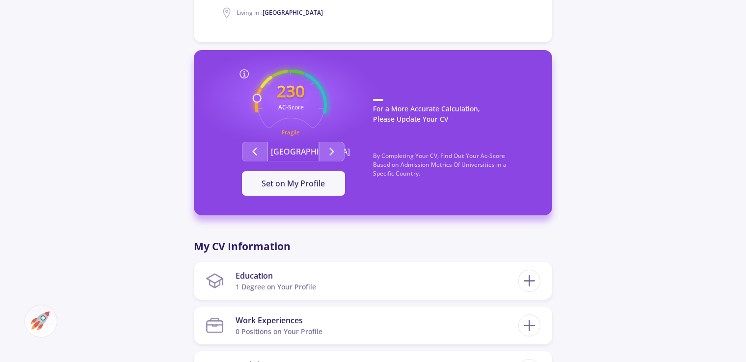
click at [296, 150] on button "[GEOGRAPHIC_DATA]" at bounding box center [293, 152] width 52 height 20
click at [381, 99] on p "For a More Accurate Calculation, Please Update Your CV" at bounding box center [452, 116] width 159 height 35
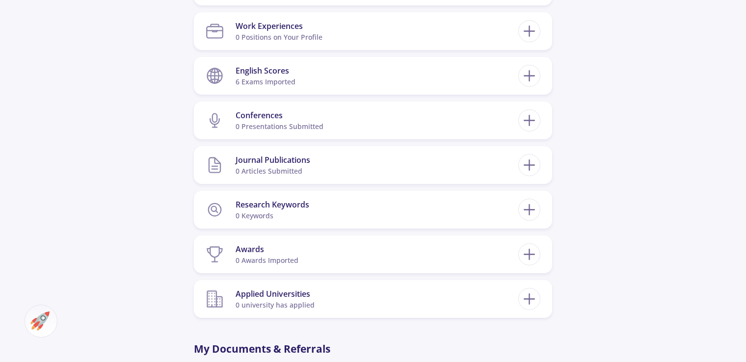
scroll to position [834, 0]
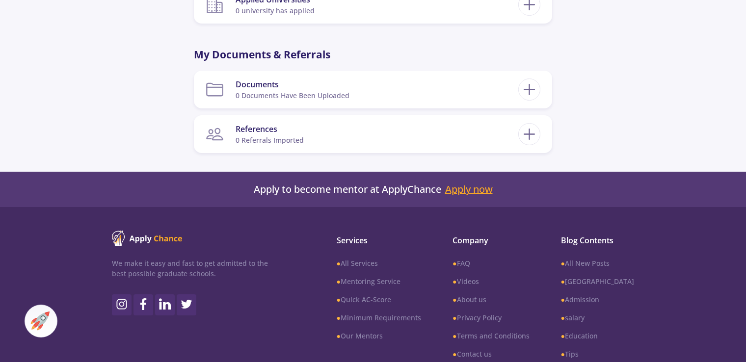
click at [468, 194] on link "Apply now" at bounding box center [469, 190] width 48 height 12
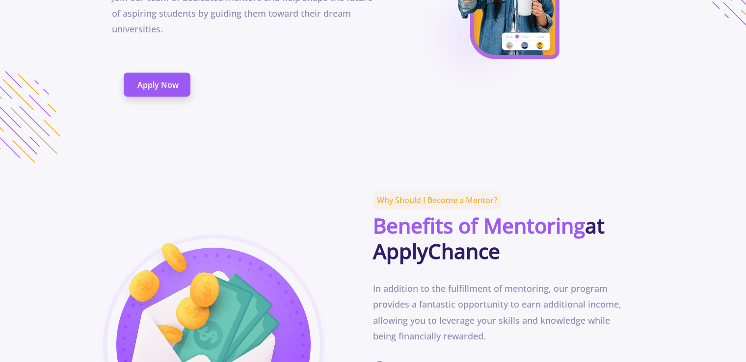
scroll to position [147, 0]
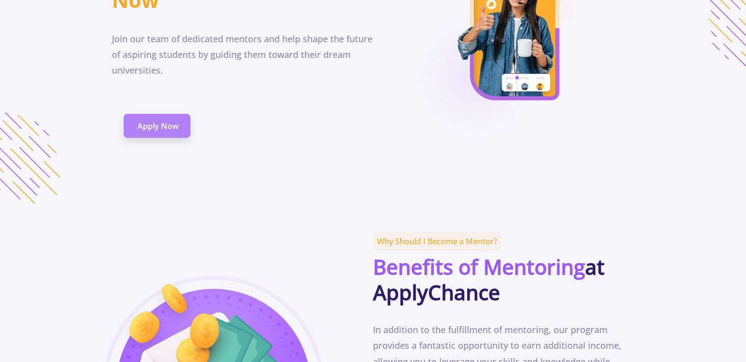
click at [153, 120] on span "Apply Now" at bounding box center [157, 126] width 41 height 12
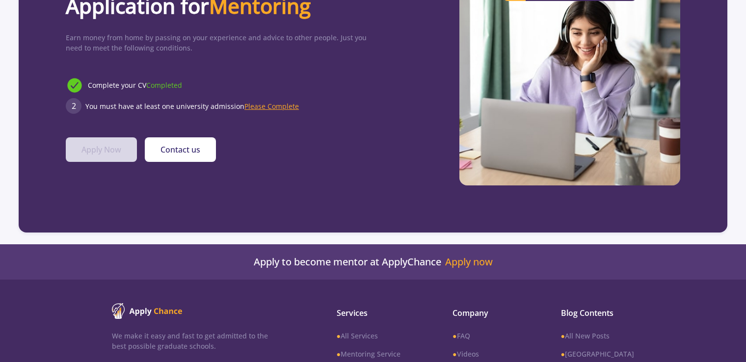
scroll to position [98, 0]
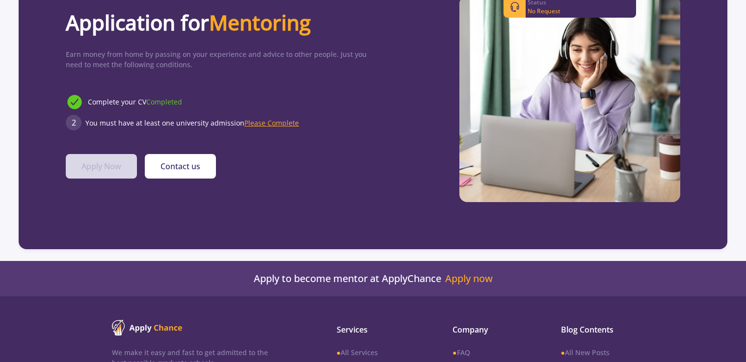
click at [271, 126] on span "Please Complete" at bounding box center [271, 122] width 54 height 9
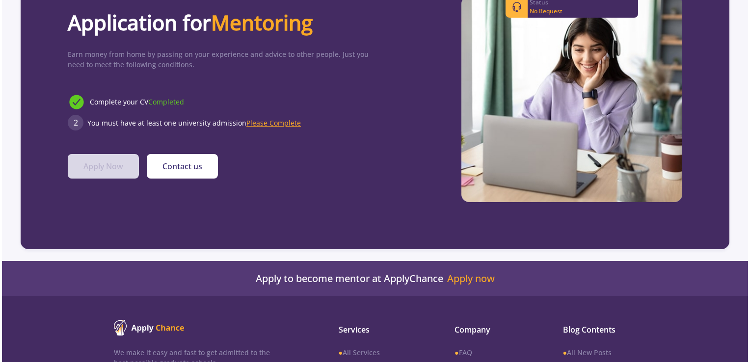
scroll to position [0, 0]
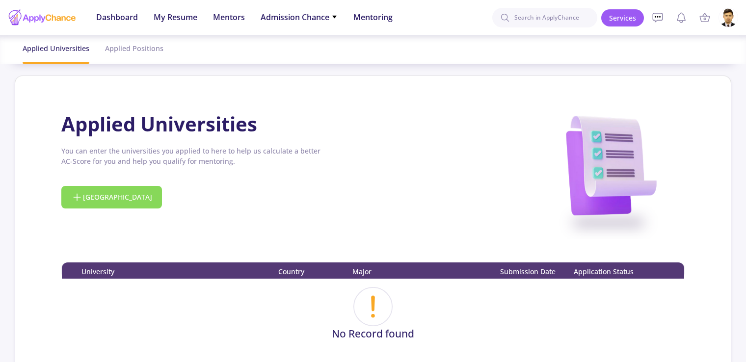
click at [115, 195] on button "[GEOGRAPHIC_DATA]" at bounding box center [111, 197] width 101 height 23
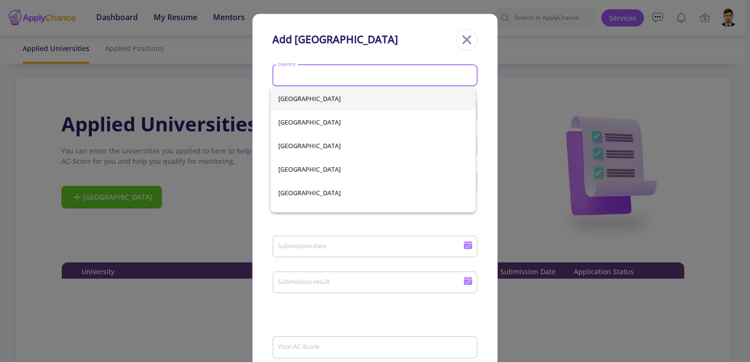
click at [361, 74] on input "country" at bounding box center [376, 76] width 198 height 9
type input "c"
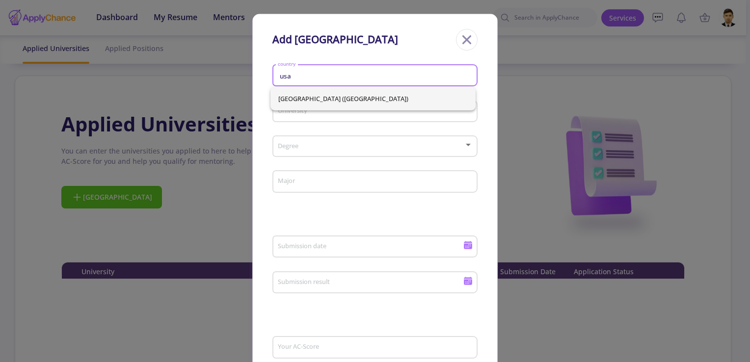
type input "usa"
click at [360, 106] on div "[GEOGRAPHIC_DATA] ([GEOGRAPHIC_DATA])" at bounding box center [372, 99] width 205 height 24
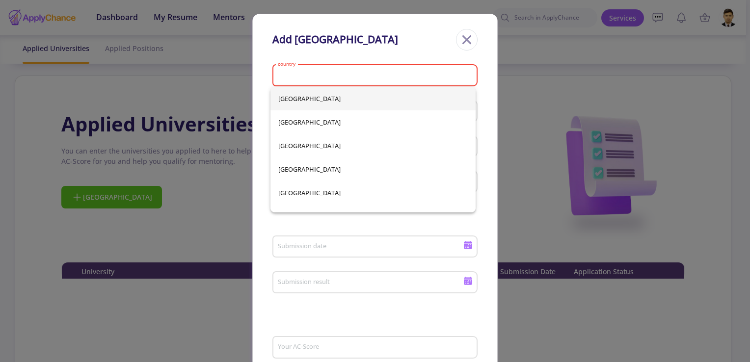
click at [347, 72] on input "country" at bounding box center [376, 76] width 198 height 9
click at [351, 75] on input "country" at bounding box center [376, 76] width 198 height 9
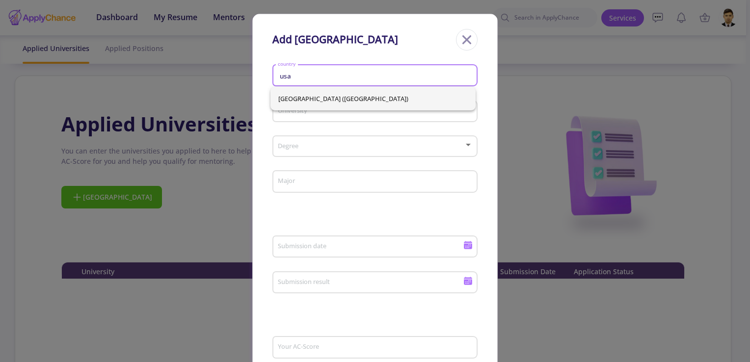
type input "usa"
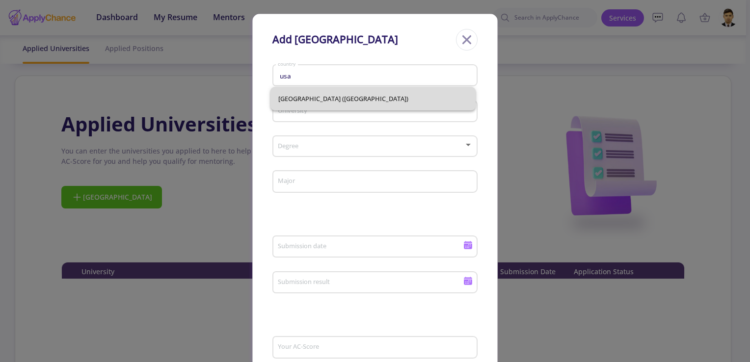
click at [350, 99] on div "[GEOGRAPHIC_DATA] ([GEOGRAPHIC_DATA])" at bounding box center [372, 99] width 205 height 24
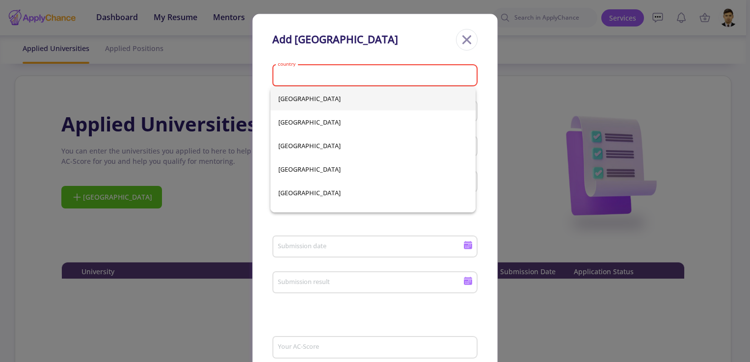
click at [351, 76] on input "country" at bounding box center [376, 76] width 198 height 9
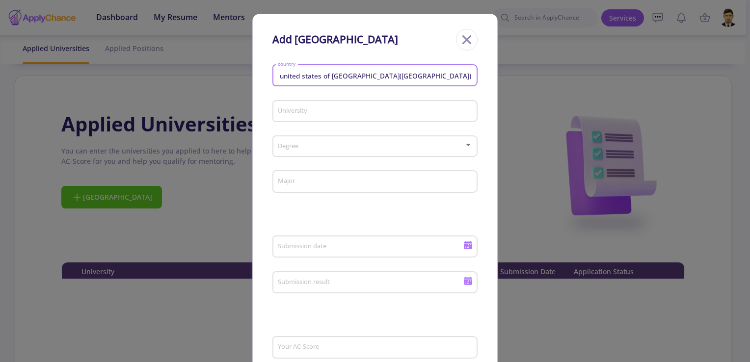
type input "united states of [GEOGRAPHIC_DATA]([GEOGRAPHIC_DATA])"
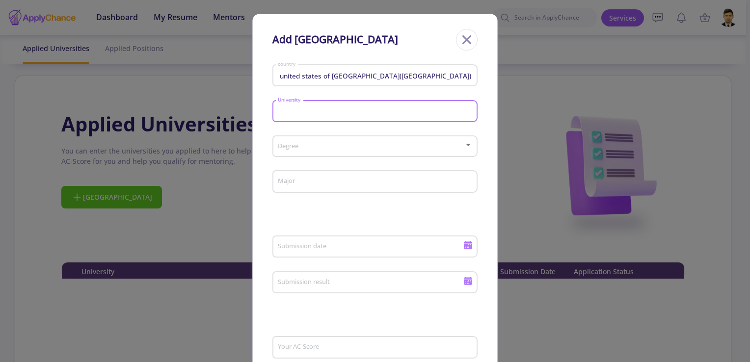
click at [364, 107] on body "Dashboard My Resume Services Mentors Admission Chance With Minimum Requirements…" at bounding box center [375, 181] width 750 height 362
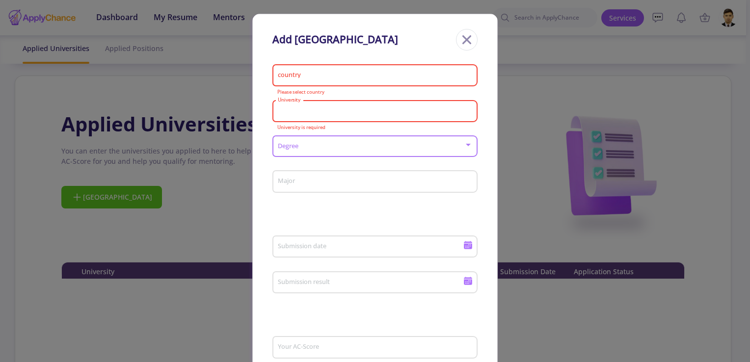
click at [356, 144] on span at bounding box center [372, 146] width 184 height 7
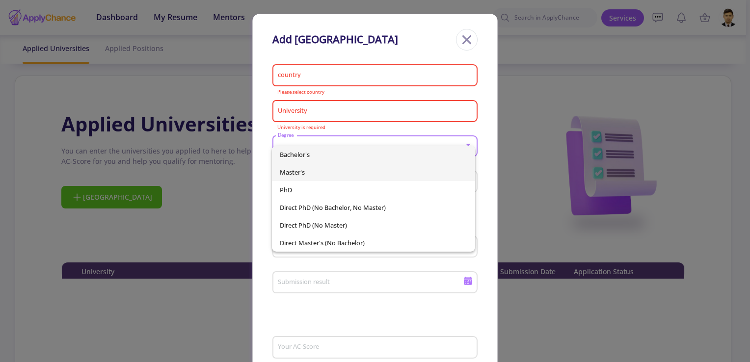
click at [356, 169] on span "Master's" at bounding box center [373, 172] width 187 height 18
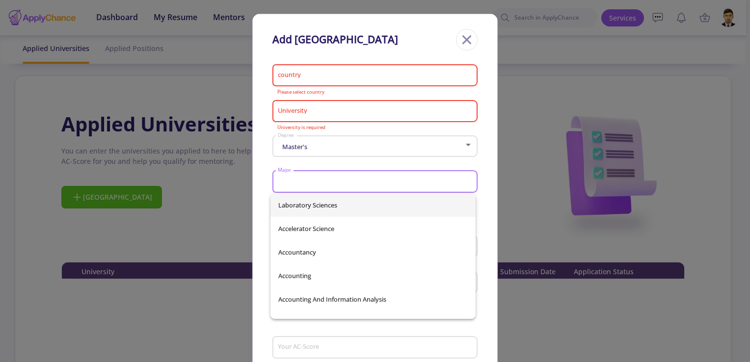
click at [355, 184] on input "Major" at bounding box center [376, 182] width 198 height 9
click at [355, 181] on input "Major" at bounding box center [376, 182] width 198 height 9
click at [357, 154] on div "Master's Degree" at bounding box center [375, 144] width 196 height 25
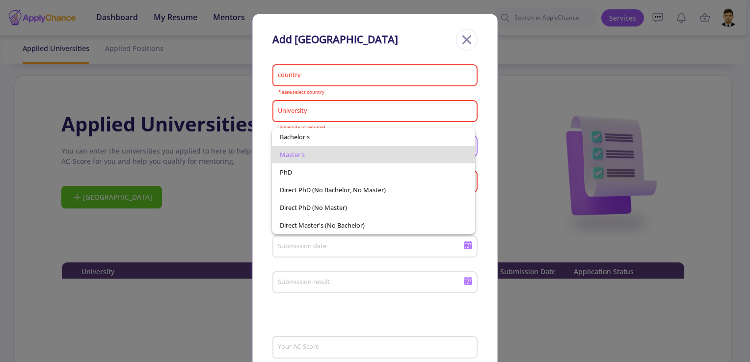
click at [359, 153] on span "Master's" at bounding box center [373, 155] width 187 height 18
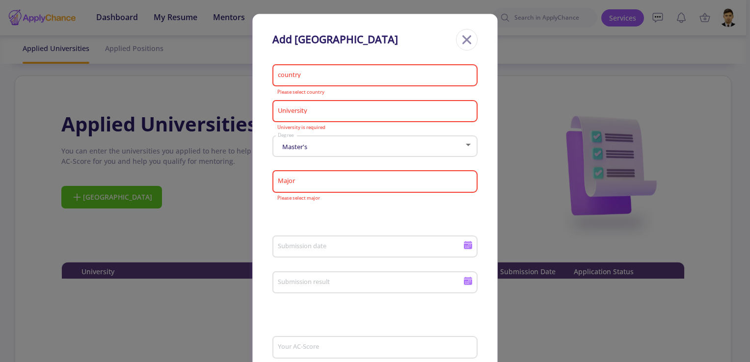
click at [401, 70] on div "country" at bounding box center [375, 74] width 196 height 26
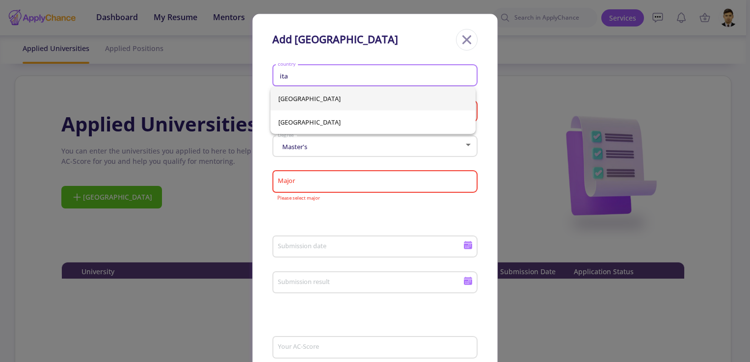
type input "ita"
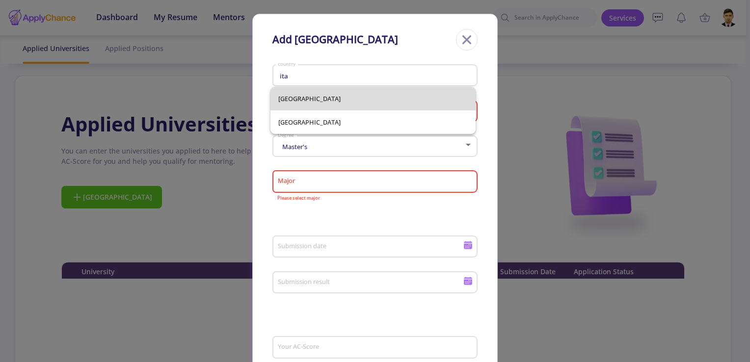
click at [377, 94] on div "[GEOGRAPHIC_DATA] [GEOGRAPHIC_DATA]" at bounding box center [372, 110] width 205 height 47
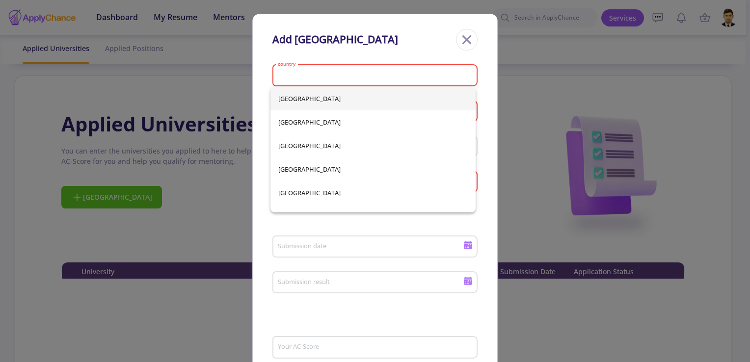
drag, startPoint x: 361, startPoint y: 85, endPoint x: 361, endPoint y: 78, distance: 7.9
click at [361, 85] on div "country" at bounding box center [375, 74] width 196 height 26
click at [360, 75] on input "country" at bounding box center [376, 76] width 198 height 9
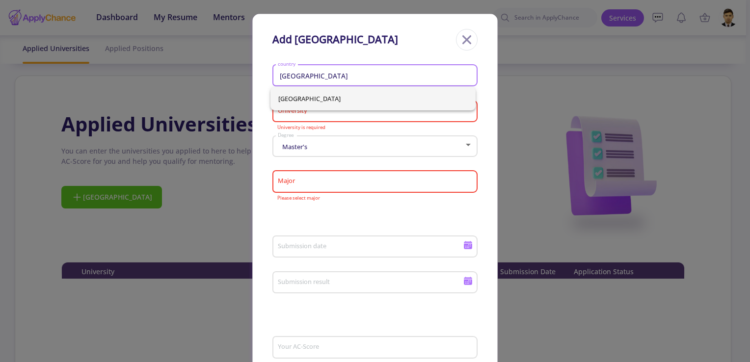
type input "[GEOGRAPHIC_DATA]"
click at [388, 117] on body "Dashboard My Resume Services Mentors Admission Chance With Minimum Requirements…" at bounding box center [375, 181] width 750 height 362
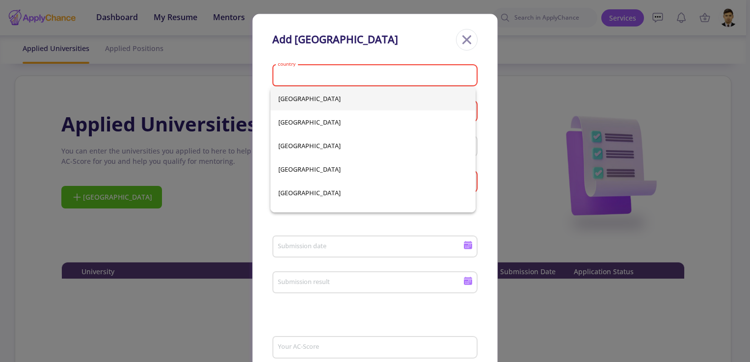
click at [381, 75] on input "country" at bounding box center [376, 76] width 198 height 9
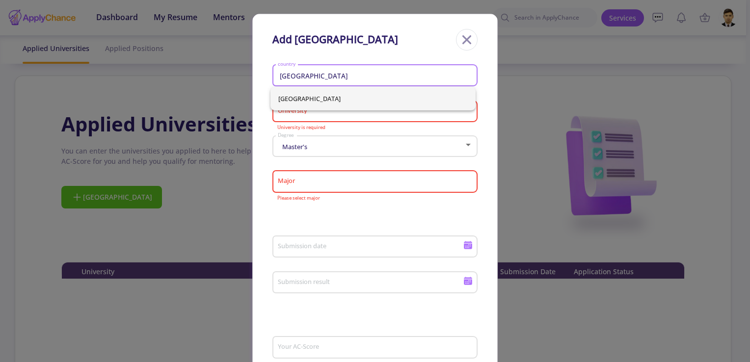
type input "[GEOGRAPHIC_DATA]"
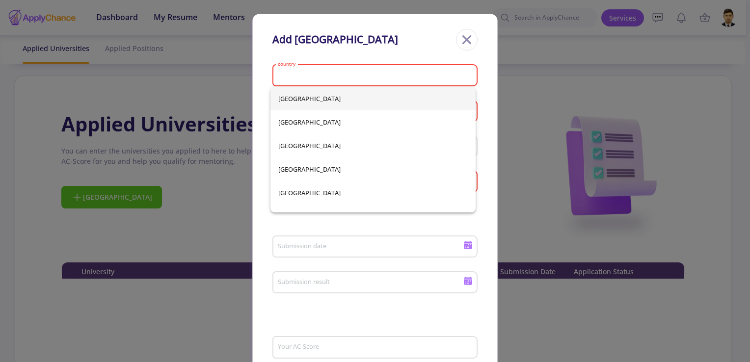
click at [377, 101] on div "[GEOGRAPHIC_DATA] [GEOGRAPHIC_DATA] [GEOGRAPHIC_DATA] [GEOGRAPHIC_DATA] [GEOGRA…" at bounding box center [372, 150] width 205 height 126
click at [413, 48] on div "Add [GEOGRAPHIC_DATA]" at bounding box center [374, 40] width 205 height 22
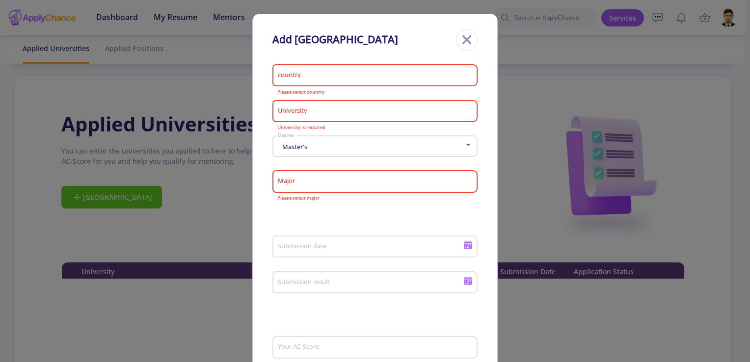
click at [393, 106] on div "University" at bounding box center [375, 110] width 196 height 26
click at [391, 71] on div "country" at bounding box center [375, 74] width 196 height 26
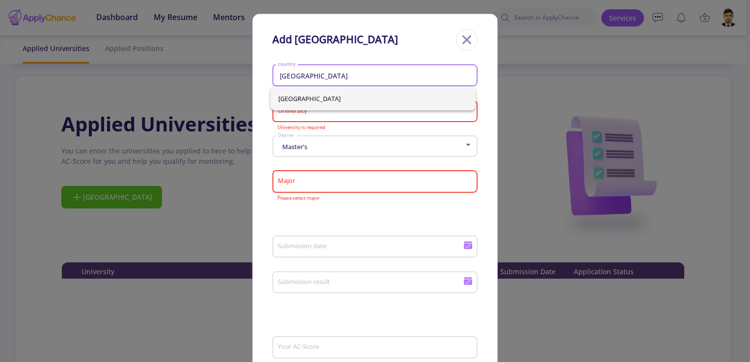
type input "[GEOGRAPHIC_DATA]"
click at [389, 98] on span "[GEOGRAPHIC_DATA]" at bounding box center [372, 99] width 189 height 24
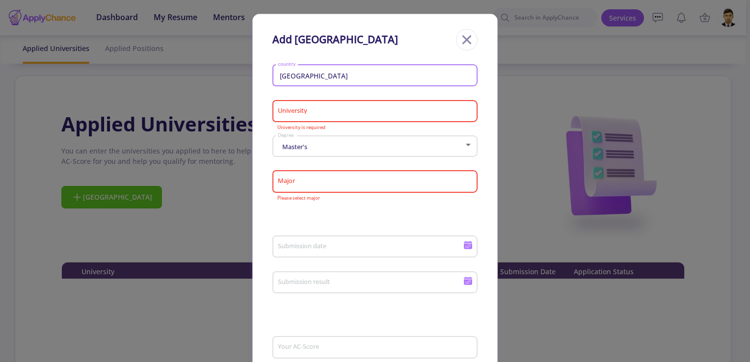
click at [378, 110] on input "University" at bounding box center [376, 111] width 198 height 9
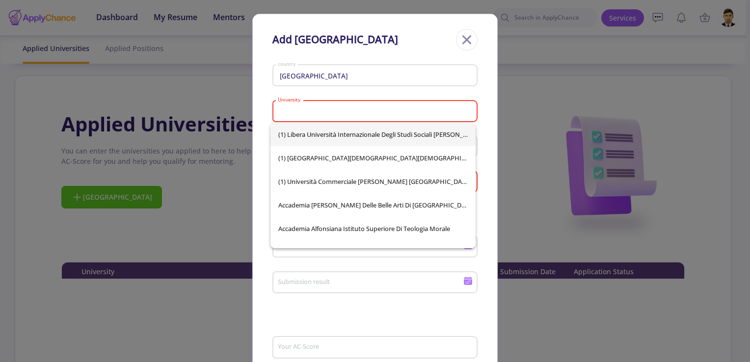
type input "d"
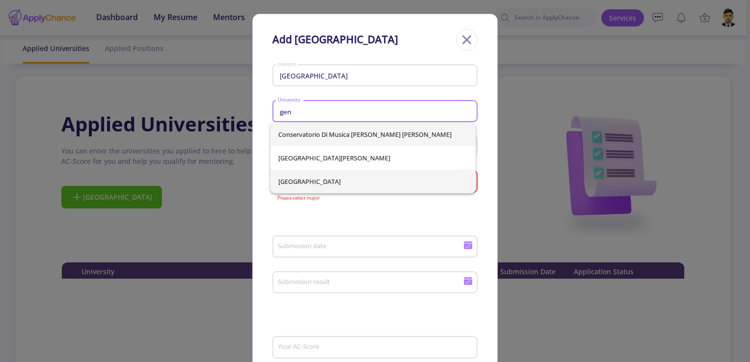
type input "gen"
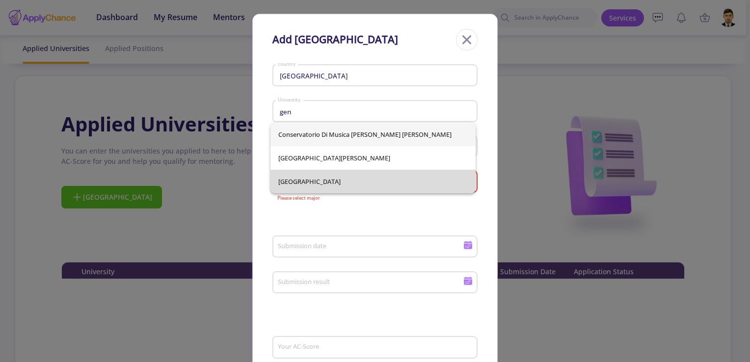
click at [343, 186] on div "[GEOGRAPHIC_DATA][PERSON_NAME] [PERSON_NAME] [GEOGRAPHIC_DATA][PERSON_NAME]" at bounding box center [372, 158] width 205 height 71
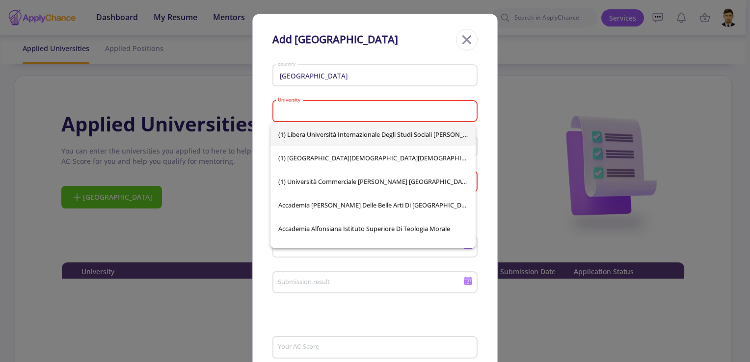
click at [334, 115] on input "University" at bounding box center [376, 111] width 198 height 9
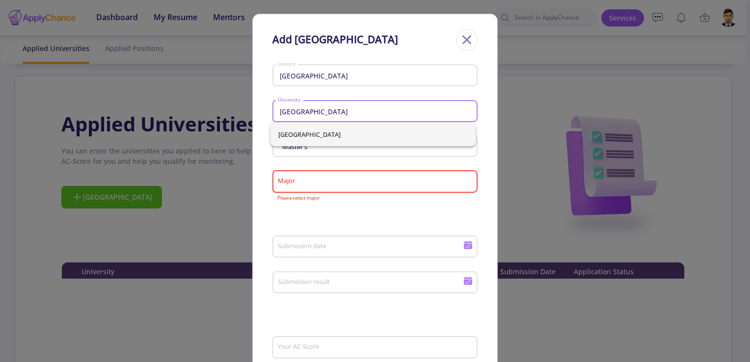
type input "[GEOGRAPHIC_DATA]"
click at [349, 133] on div "[GEOGRAPHIC_DATA]" at bounding box center [372, 135] width 205 height 24
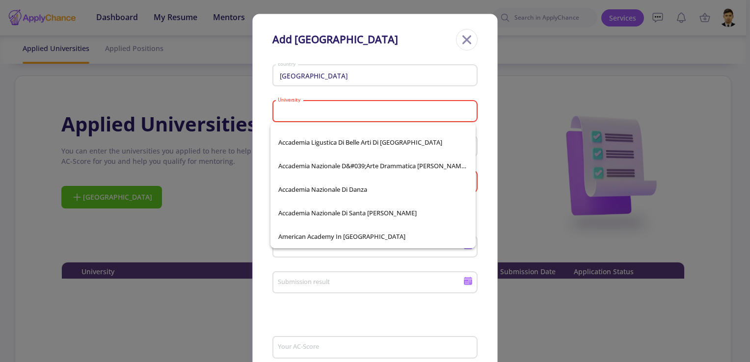
scroll to position [589, 0]
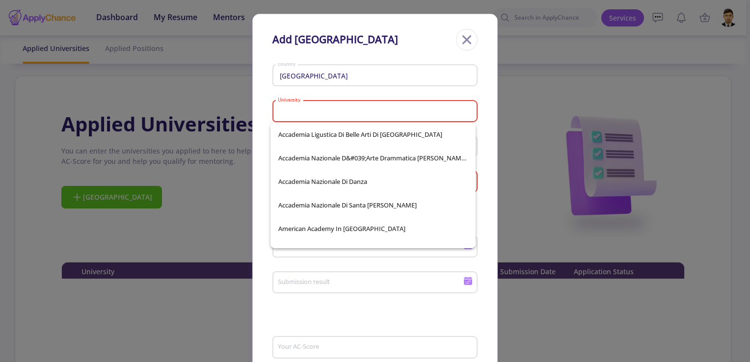
click at [372, 112] on input "University" at bounding box center [376, 111] width 198 height 9
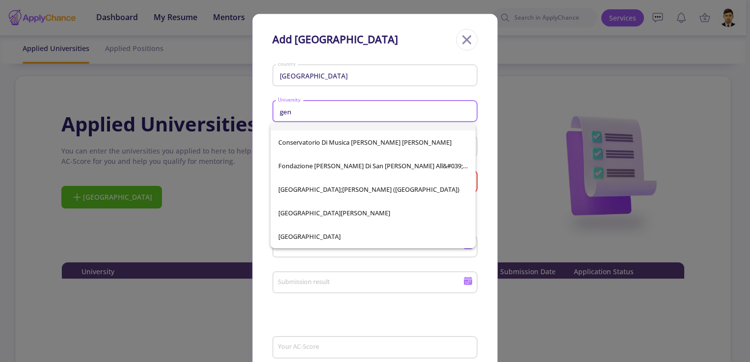
scroll to position [0, 0]
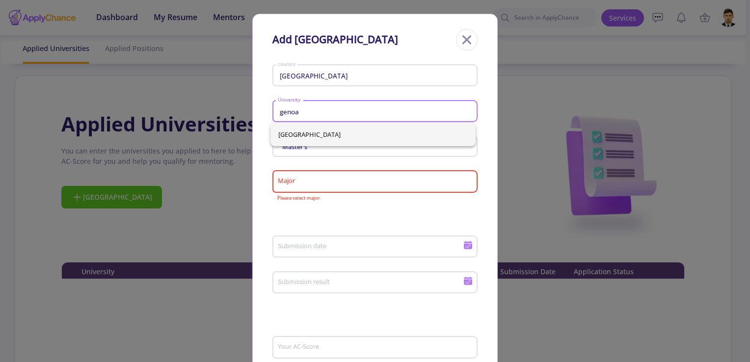
type input "genoa"
click at [308, 132] on div "[GEOGRAPHIC_DATA]" at bounding box center [372, 135] width 205 height 24
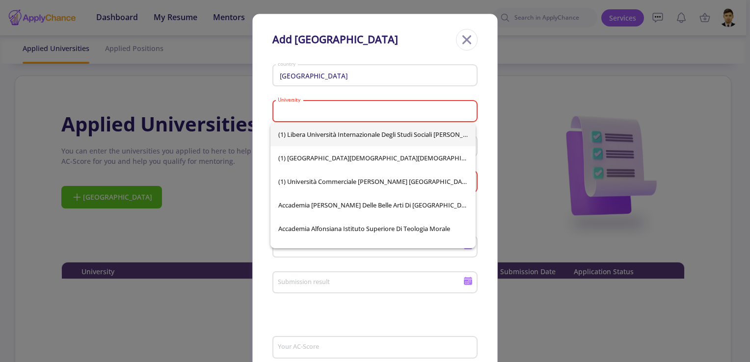
click at [340, 107] on input "University" at bounding box center [376, 111] width 198 height 9
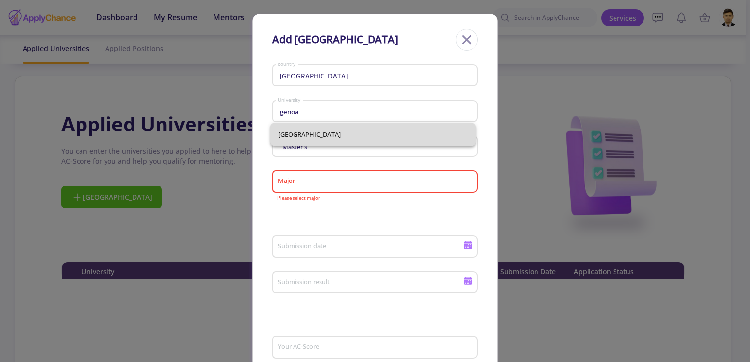
click at [363, 133] on span "[GEOGRAPHIC_DATA]" at bounding box center [372, 135] width 189 height 24
type input "[GEOGRAPHIC_DATA]"
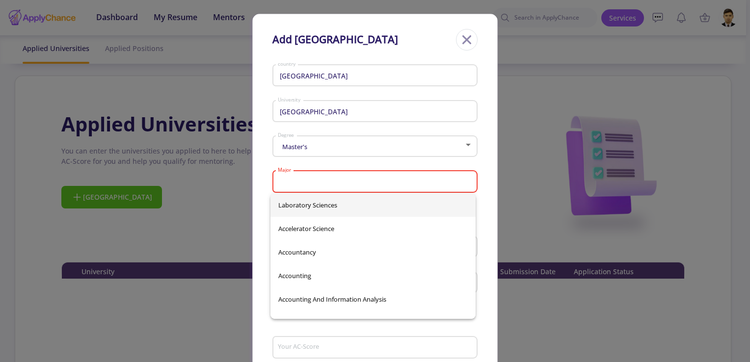
click at [375, 179] on input "Major" at bounding box center [376, 182] width 198 height 9
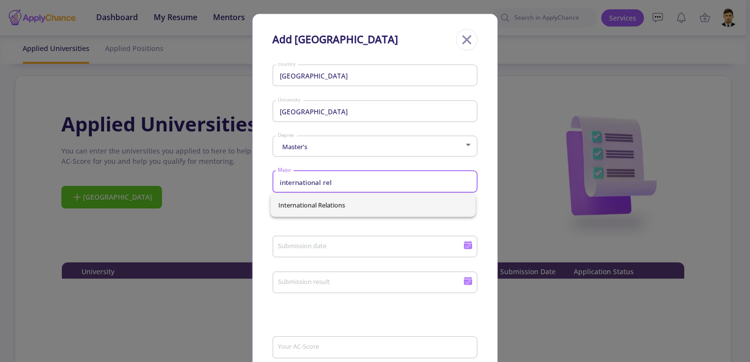
click at [353, 203] on span "International Relations" at bounding box center [372, 205] width 189 height 24
type input "International Relations"
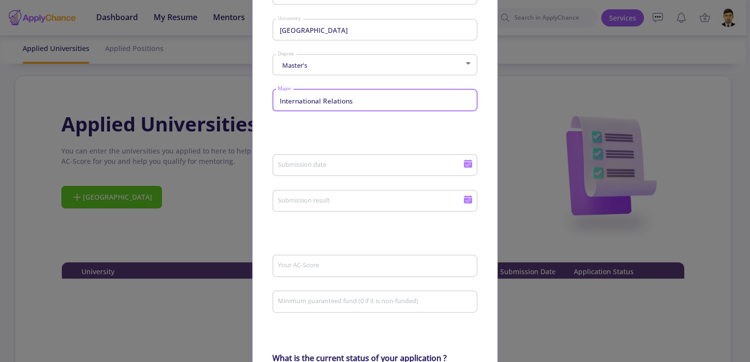
scroll to position [98, 0]
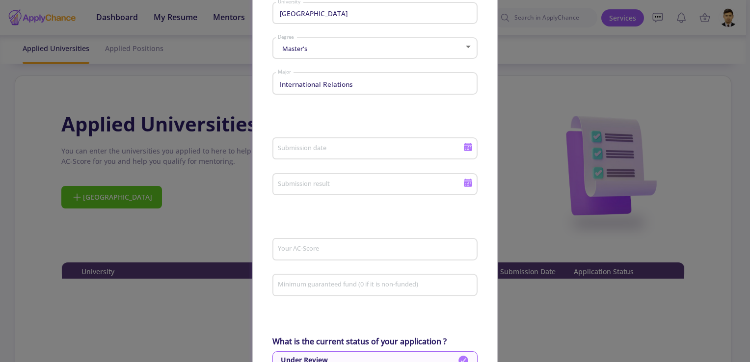
click at [377, 119] on form "Italy country [GEOGRAPHIC_DATA] Master's Degree International Relations Major S…" at bounding box center [374, 337] width 205 height 749
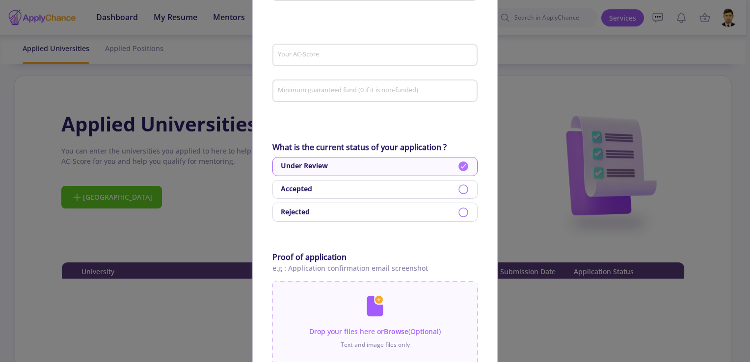
scroll to position [294, 0]
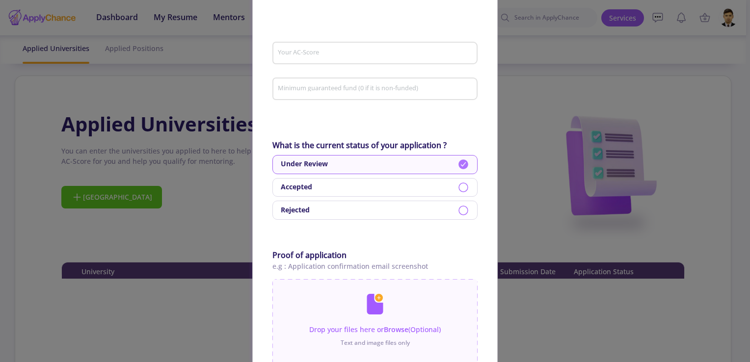
click at [449, 187] on div "Accepted" at bounding box center [374, 187] width 205 height 19
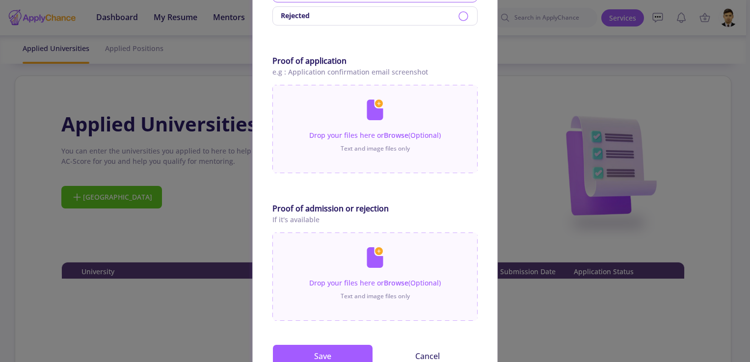
scroll to position [491, 0]
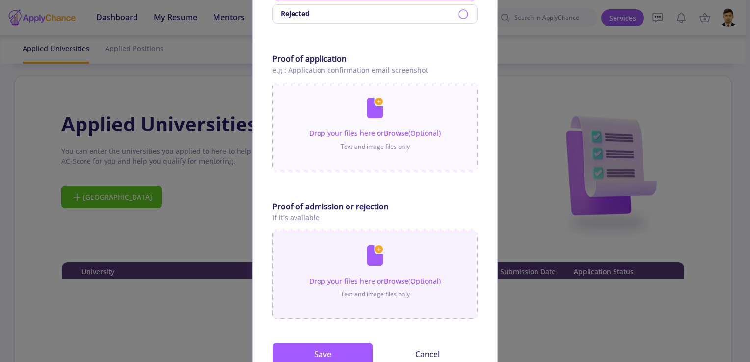
click at [360, 268] on input "file" at bounding box center [374, 270] width 205 height 79
click at [388, 271] on input "file" at bounding box center [374, 270] width 205 height 79
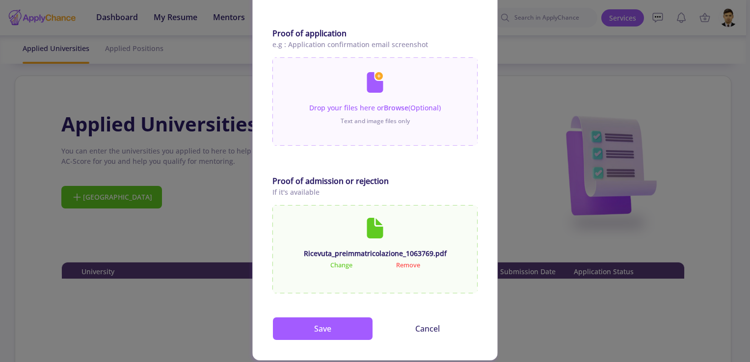
scroll to position [529, 0]
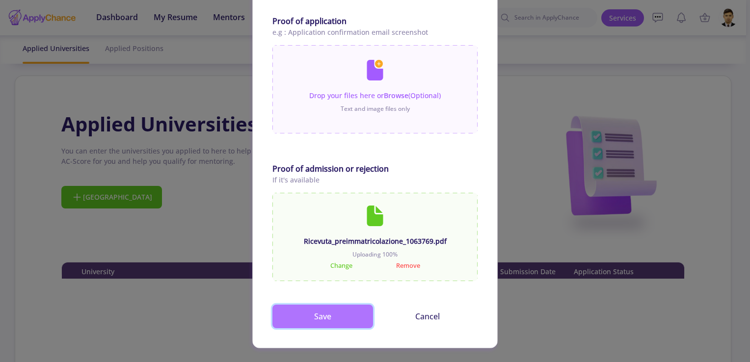
click at [320, 319] on button "Save" at bounding box center [322, 317] width 101 height 24
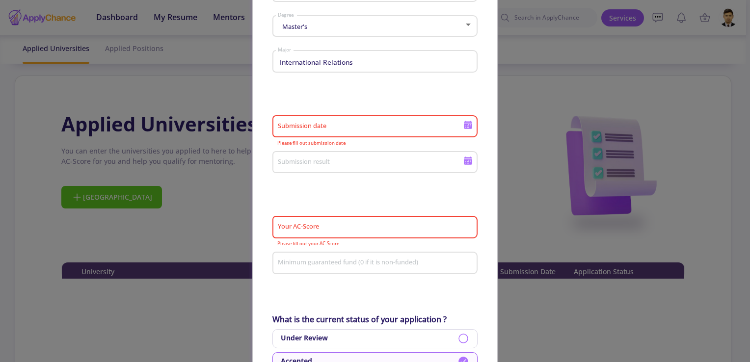
scroll to position [87, 0]
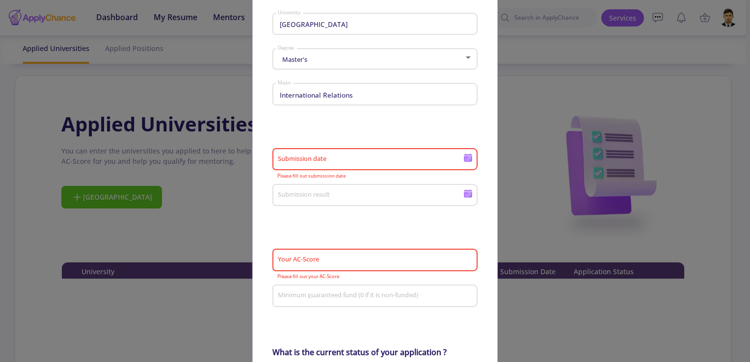
click at [464, 158] on icon at bounding box center [468, 159] width 8 height 5
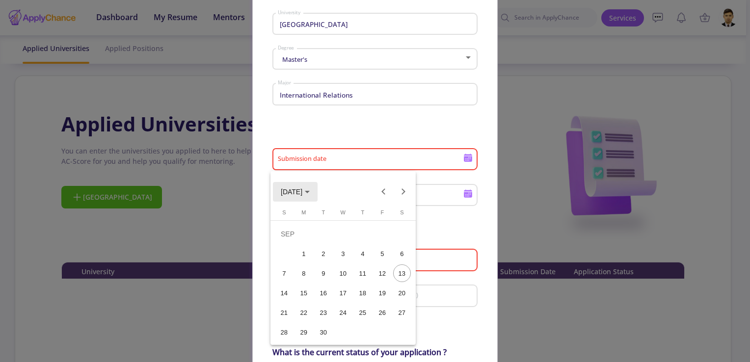
click at [290, 193] on span "[DATE]" at bounding box center [292, 192] width 22 height 8
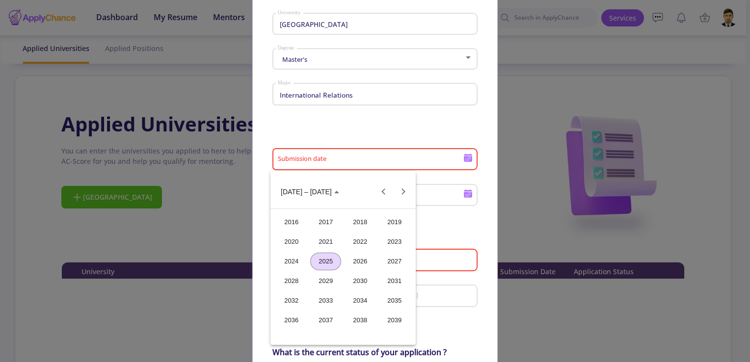
click at [329, 259] on div "2025" at bounding box center [325, 262] width 31 height 18
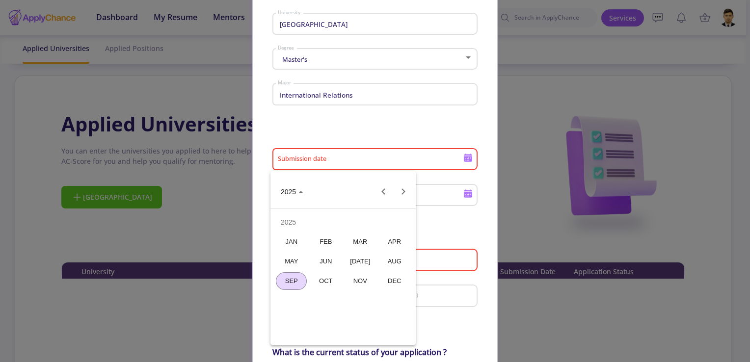
click at [325, 244] on div "FEB" at bounding box center [325, 242] width 31 height 18
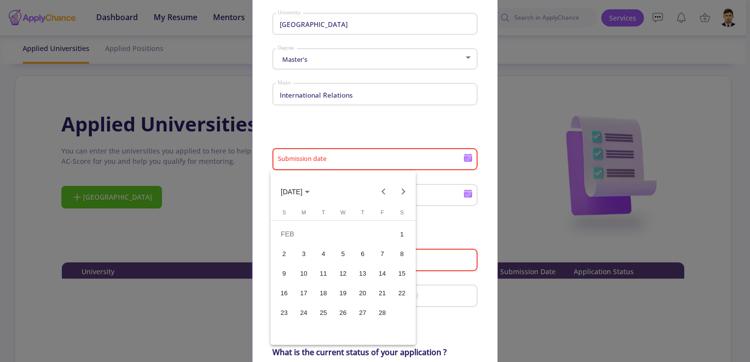
click at [284, 255] on div "2" at bounding box center [284, 254] width 18 height 18
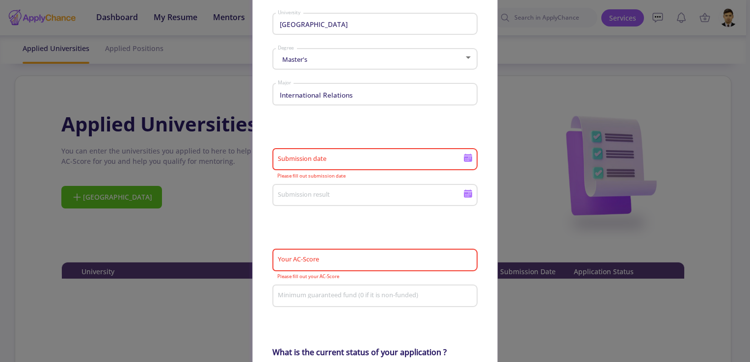
type input "[DATE]"
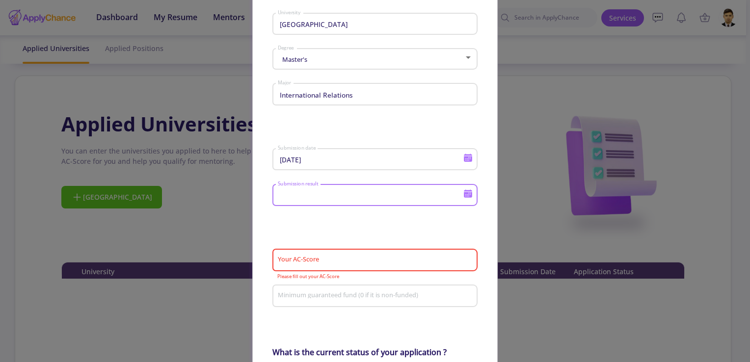
click at [363, 193] on input "Submission result" at bounding box center [371, 195] width 189 height 9
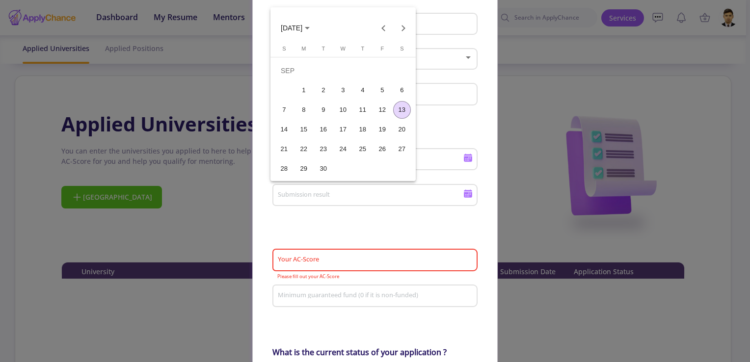
click at [302, 28] on span "[DATE]" at bounding box center [292, 29] width 22 height 8
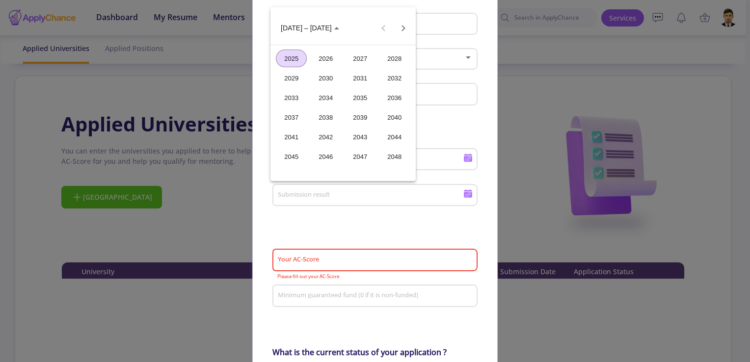
click at [298, 52] on div "2025" at bounding box center [291, 59] width 31 height 18
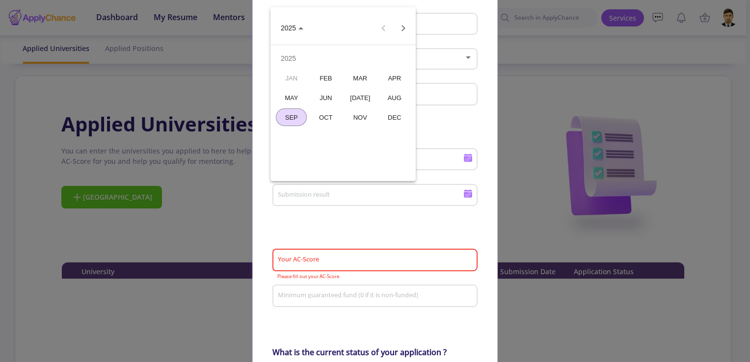
click at [355, 78] on div "MAR" at bounding box center [359, 78] width 31 height 18
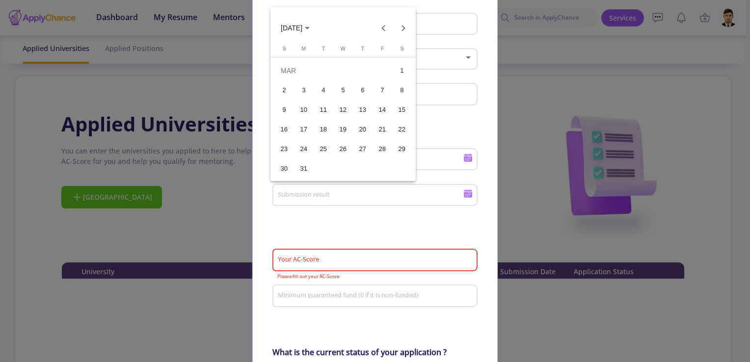
click at [378, 146] on div "28" at bounding box center [382, 149] width 18 height 18
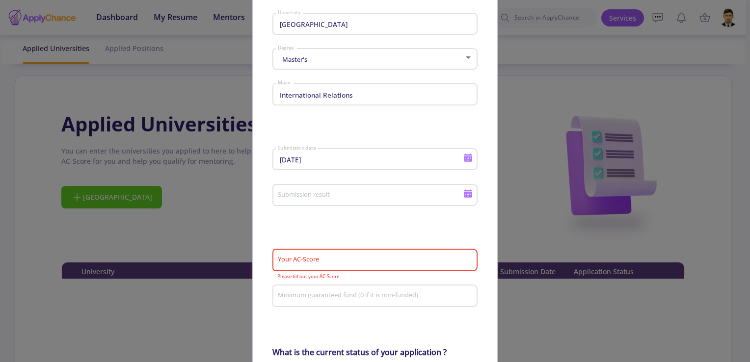
type input "[DATE]"
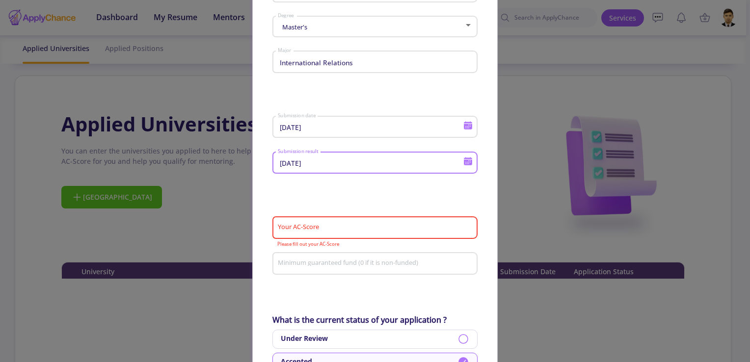
scroll to position [136, 0]
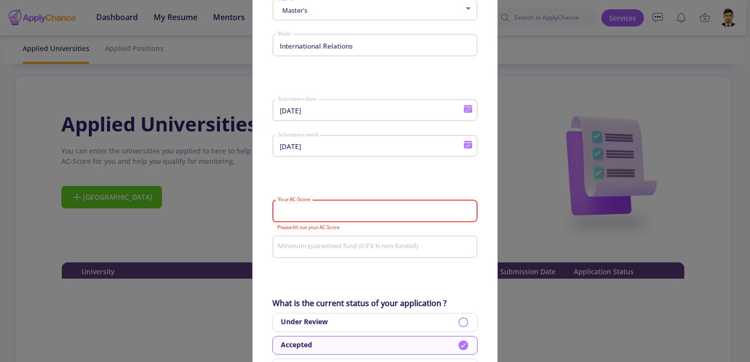
click at [357, 213] on input "Your AC-Score" at bounding box center [376, 211] width 198 height 9
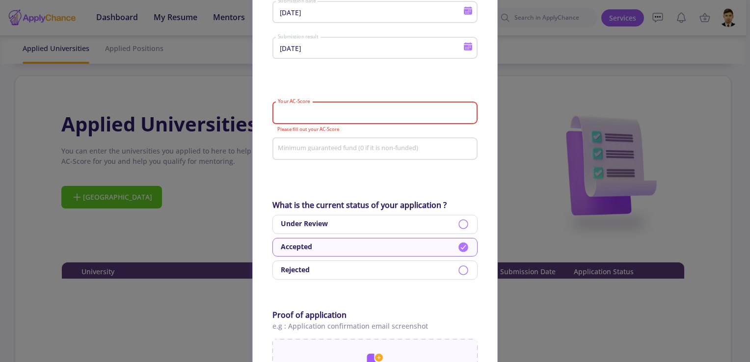
click at [358, 152] on input "Minimum guaranteed fund (0 if it is non-funded)" at bounding box center [376, 149] width 198 height 9
click at [348, 113] on input "Your AC-Score" at bounding box center [376, 113] width 198 height 9
click at [345, 156] on div "Minimum guaranteed fund (0 if it is non-funded)" at bounding box center [375, 147] width 196 height 26
click at [340, 115] on input "Your AC-Score" at bounding box center [376, 113] width 198 height 9
type input "n"
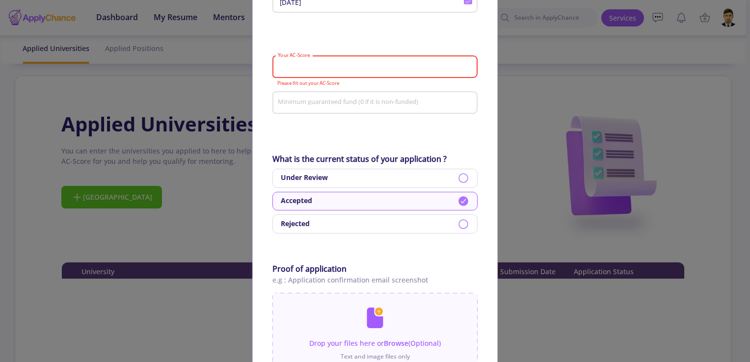
scroll to position [136, 0]
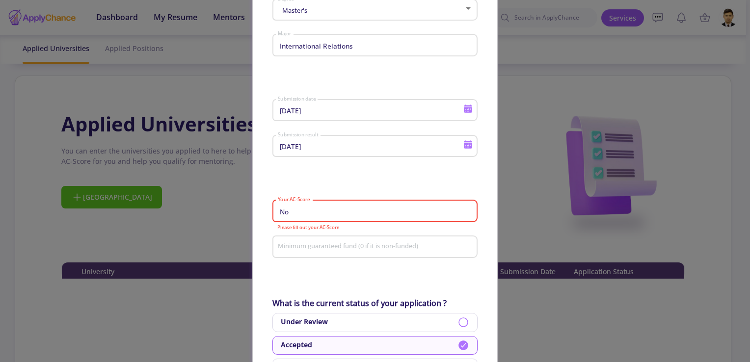
type input "N"
click at [393, 244] on input "Minimum guaranteed fund (0 if it is non-funded)" at bounding box center [376, 247] width 198 height 9
click at [383, 214] on input "NA" at bounding box center [376, 211] width 198 height 9
type input "N"
click at [379, 244] on div "Minimum guaranteed fund (0 if it is non-funded)" at bounding box center [375, 245] width 196 height 26
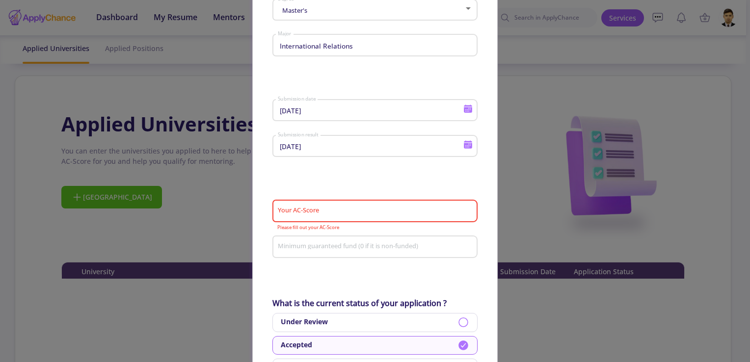
click at [359, 200] on div "Your AC-Score" at bounding box center [375, 209] width 196 height 26
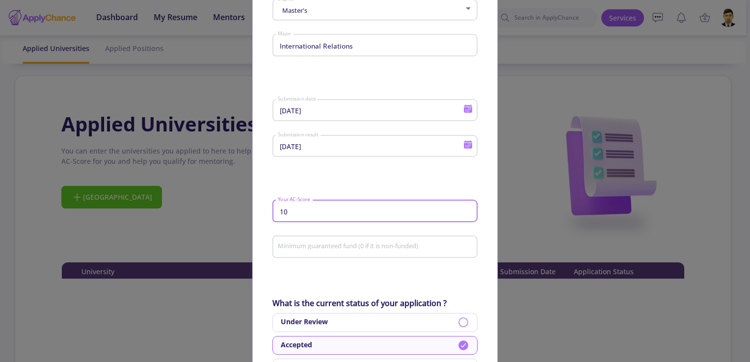
type input "1"
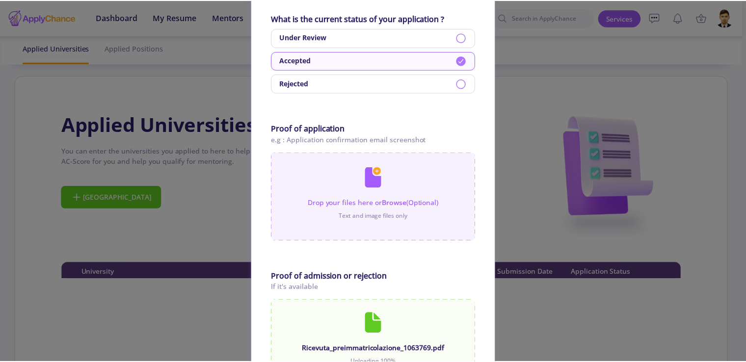
scroll to position [529, 0]
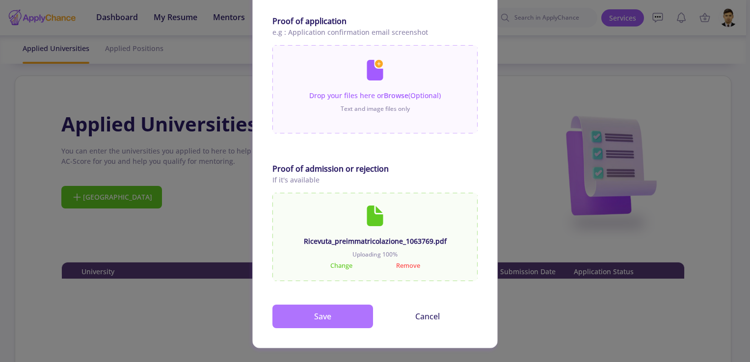
type input "100"
click at [334, 319] on button "Save" at bounding box center [322, 317] width 101 height 24
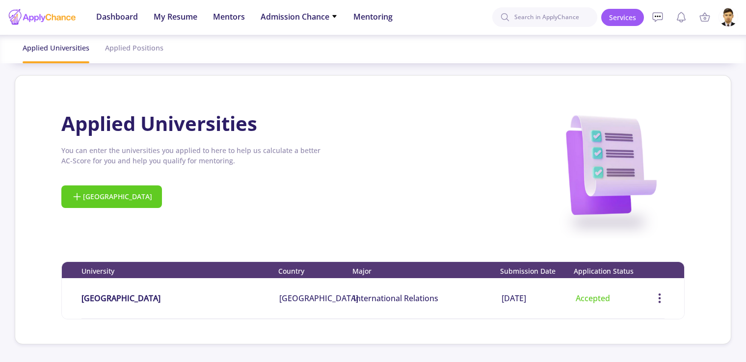
scroll to position [0, 0]
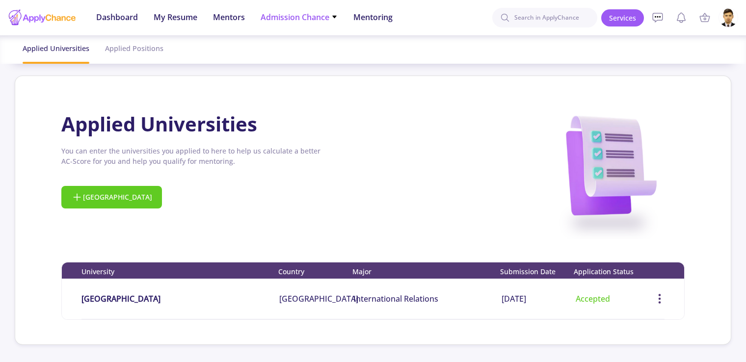
click at [312, 17] on span "Admission Chance" at bounding box center [299, 17] width 77 height 12
click at [314, 51] on link "With Minimum Requirements" at bounding box center [319, 51] width 116 height 18
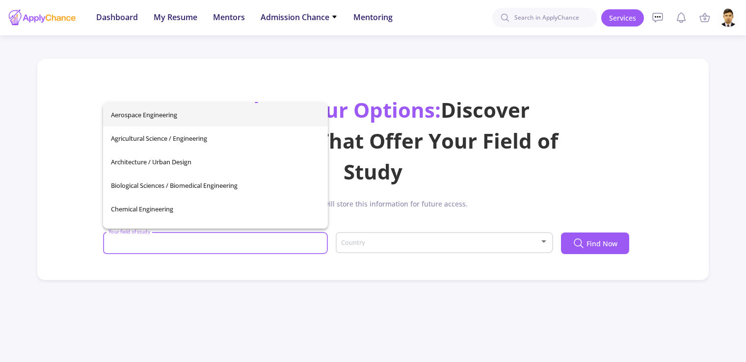
click at [278, 239] on input "Your field of study" at bounding box center [217, 243] width 218 height 9
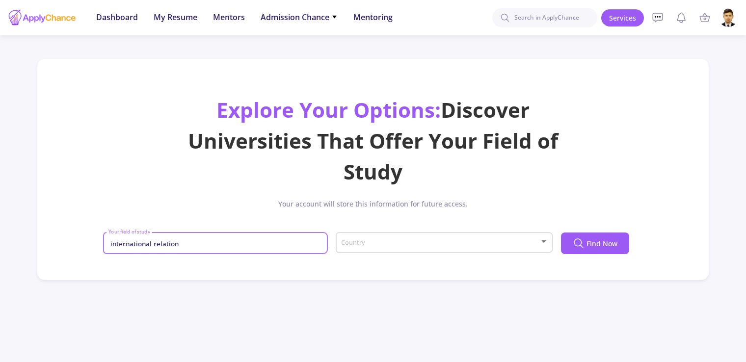
type input "international relation"
click at [463, 246] on span at bounding box center [441, 242] width 196 height 7
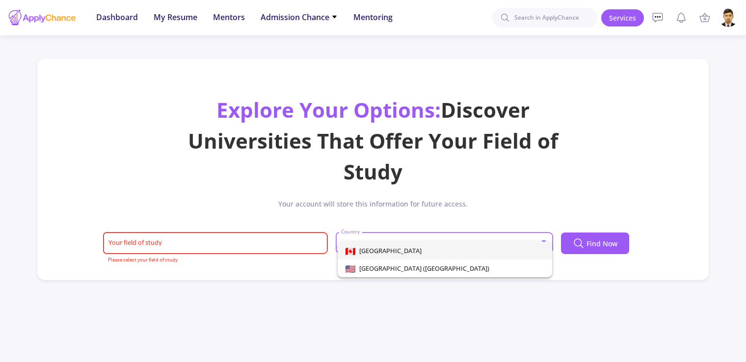
click at [459, 250] on span "[GEOGRAPHIC_DATA]" at bounding box center [444, 251] width 199 height 18
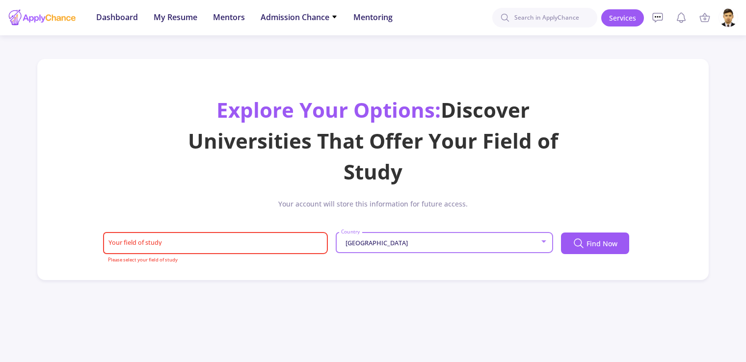
click at [281, 238] on div "Your field of study" at bounding box center [215, 242] width 215 height 26
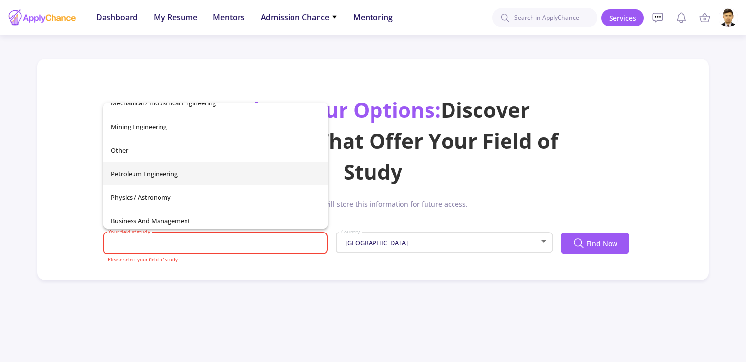
scroll to position [345, 0]
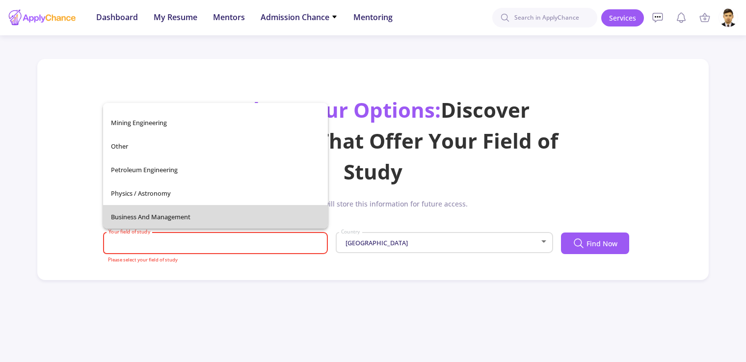
click at [287, 217] on span "Business and Management" at bounding box center [215, 217] width 209 height 24
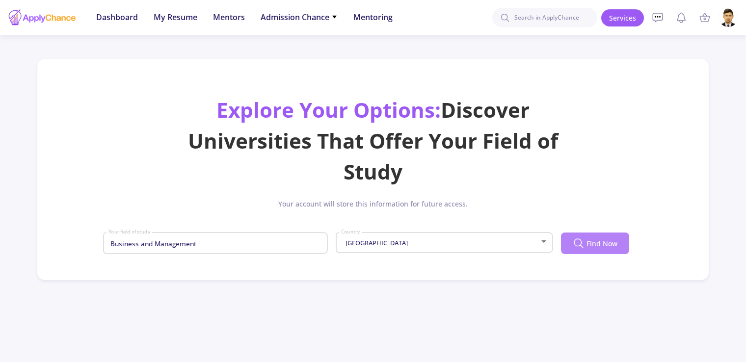
click at [591, 238] on span "Find Now" at bounding box center [601, 243] width 31 height 10
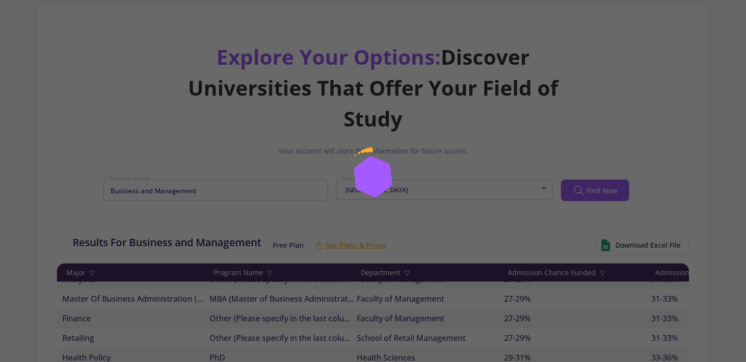
scroll to position [0, 0]
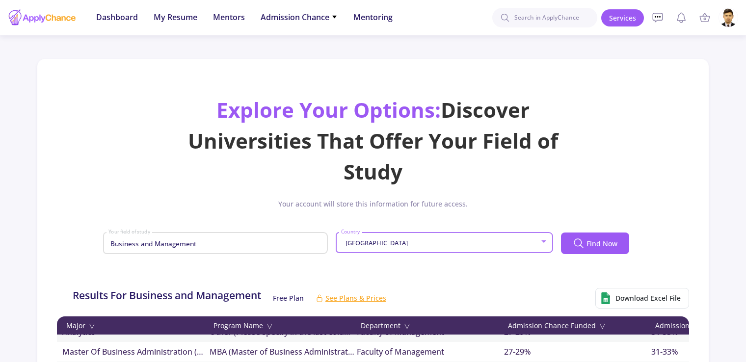
click at [526, 243] on div "[GEOGRAPHIC_DATA]" at bounding box center [440, 242] width 199 height 7
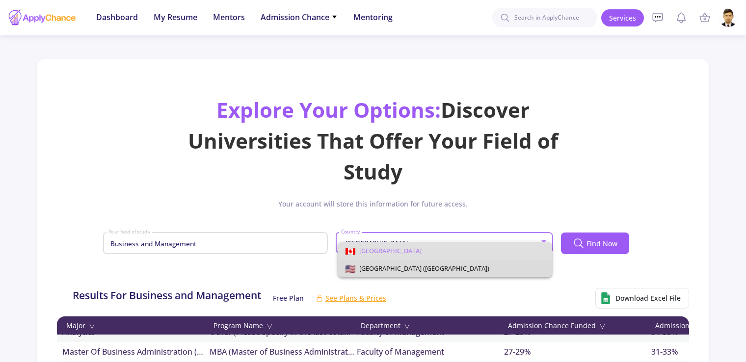
click at [524, 266] on span "[GEOGRAPHIC_DATA] ([GEOGRAPHIC_DATA])" at bounding box center [444, 269] width 199 height 18
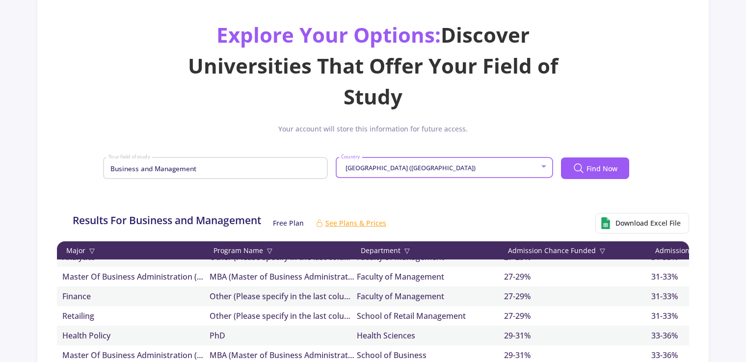
scroll to position [196, 0]
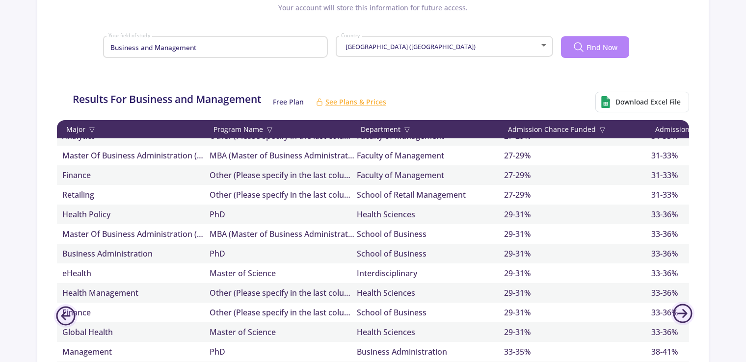
click at [592, 42] on span "Find Now" at bounding box center [601, 47] width 31 height 10
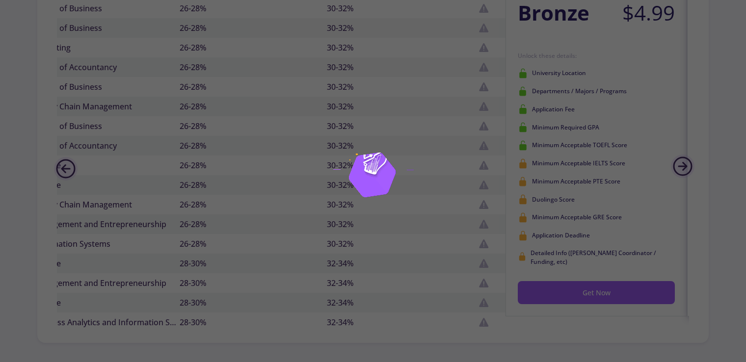
scroll to position [393, 0]
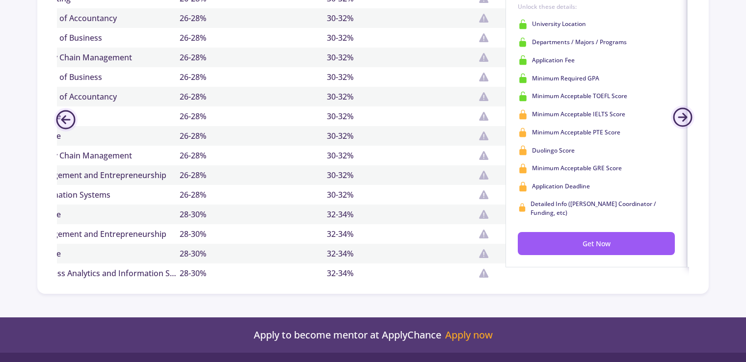
drag, startPoint x: 416, startPoint y: 289, endPoint x: 369, endPoint y: 288, distance: 46.6
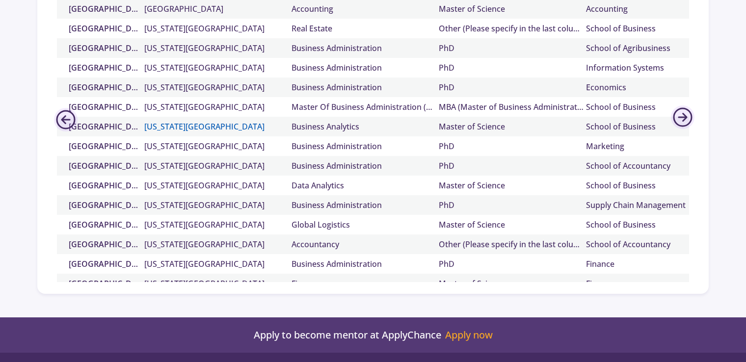
scroll to position [101, 0]
click at [322, 185] on div "Data Analytics" at bounding box center [364, 185] width 147 height 12
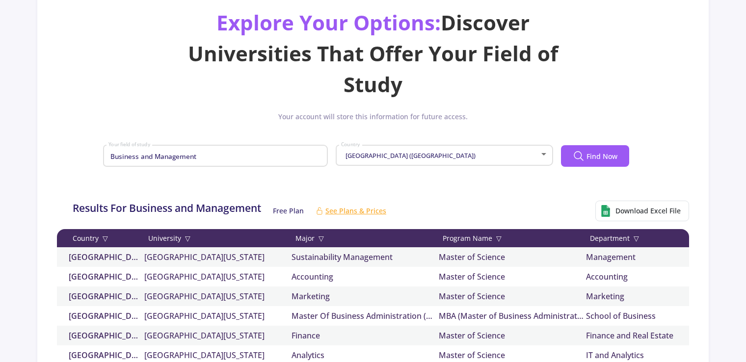
scroll to position [147, 0]
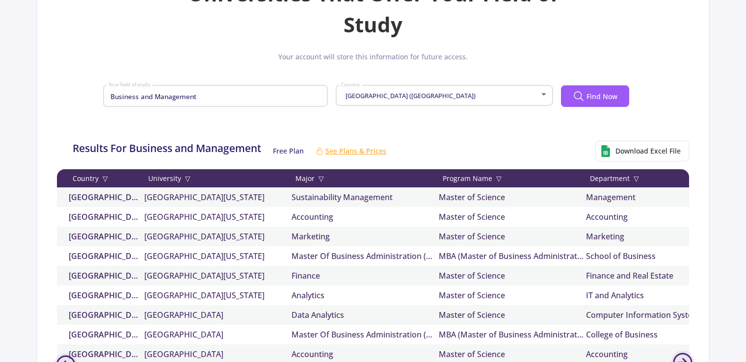
click at [301, 97] on input "Business and Management" at bounding box center [217, 96] width 218 height 9
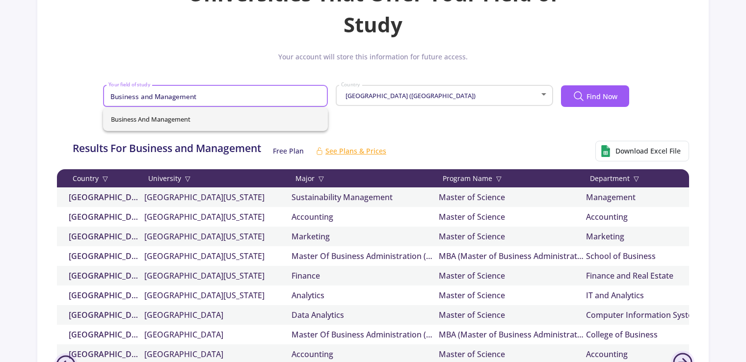
click at [283, 92] on input "Business and Management" at bounding box center [217, 96] width 218 height 9
type input "B"
type input "oth"
click at [262, 107] on div "Other" at bounding box center [215, 119] width 225 height 24
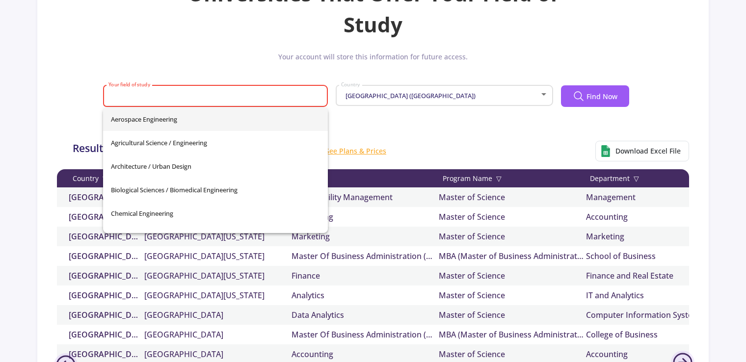
click at [272, 98] on input "Your field of study" at bounding box center [217, 96] width 218 height 9
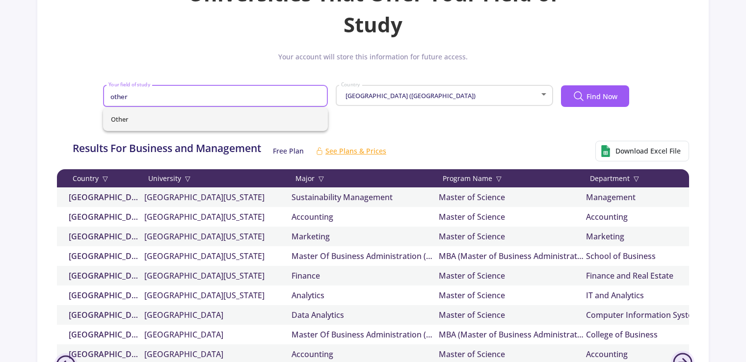
click at [253, 118] on span "Other" at bounding box center [215, 119] width 209 height 24
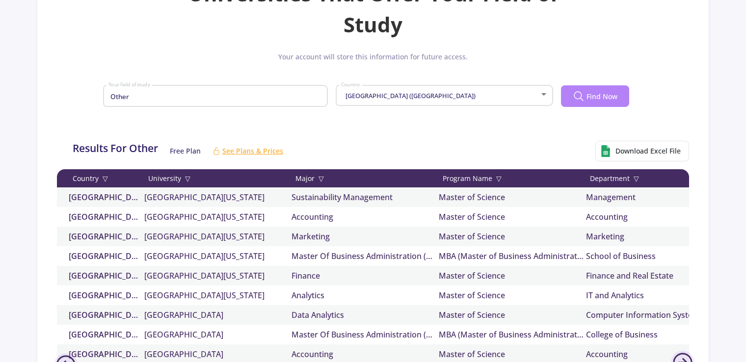
click at [580, 97] on icon at bounding box center [579, 96] width 12 height 12
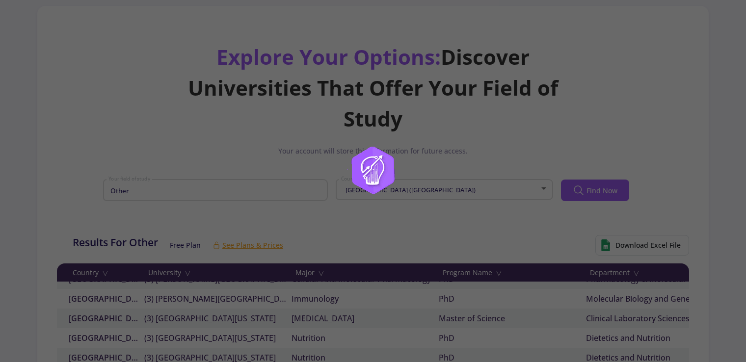
scroll to position [49, 0]
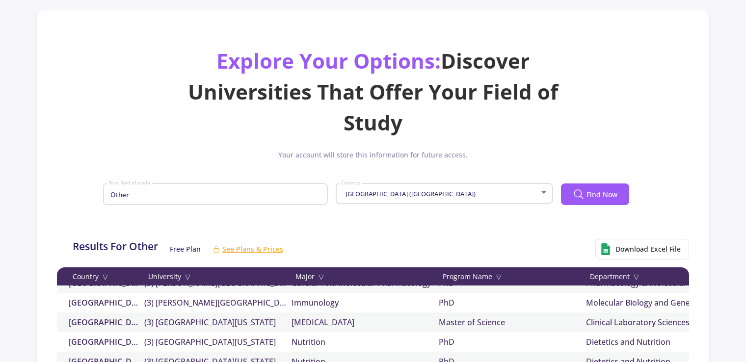
click at [498, 276] on span "▽" at bounding box center [498, 276] width 5 height 10
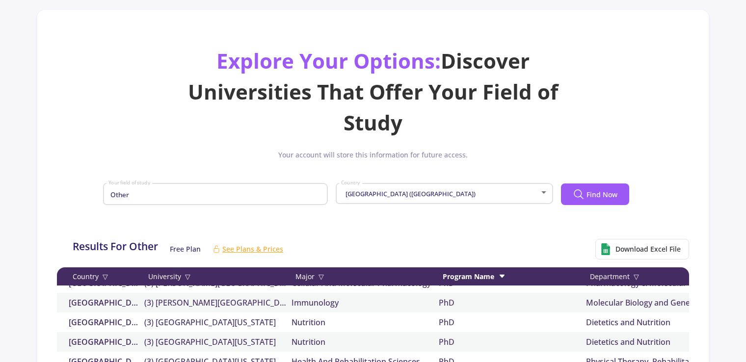
click at [498, 276] on div "Program Name" at bounding box center [512, 276] width 147 height 10
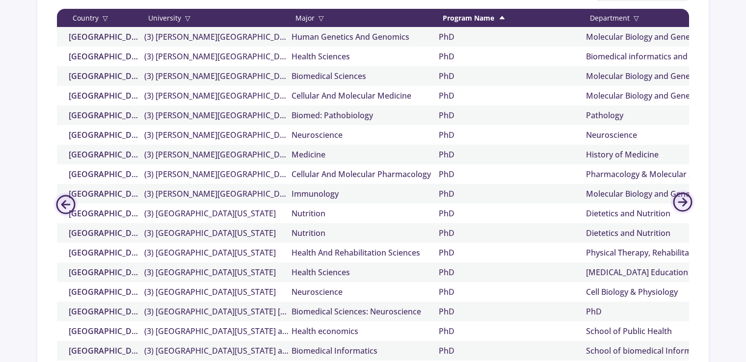
scroll to position [196, 0]
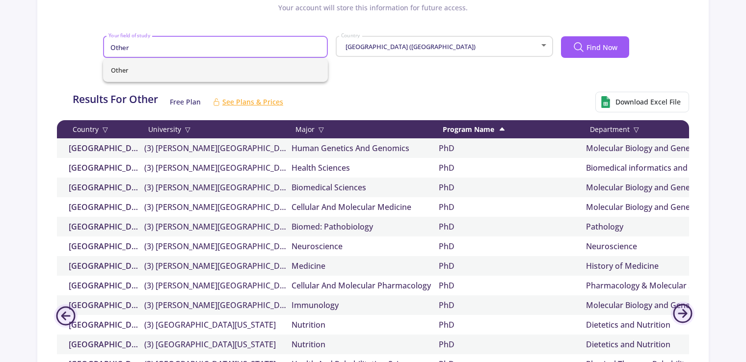
click at [300, 49] on input "Other" at bounding box center [217, 47] width 218 height 9
type input "O"
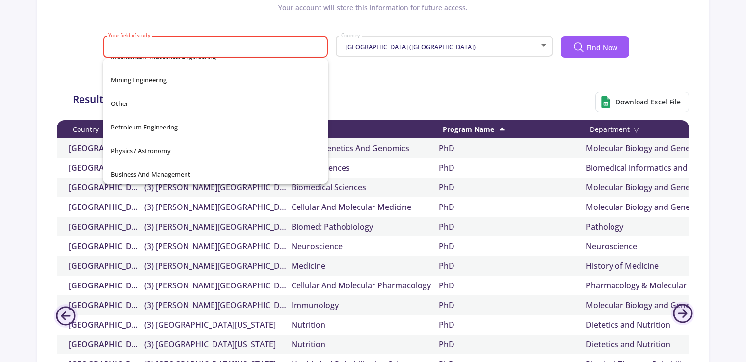
scroll to position [345, 0]
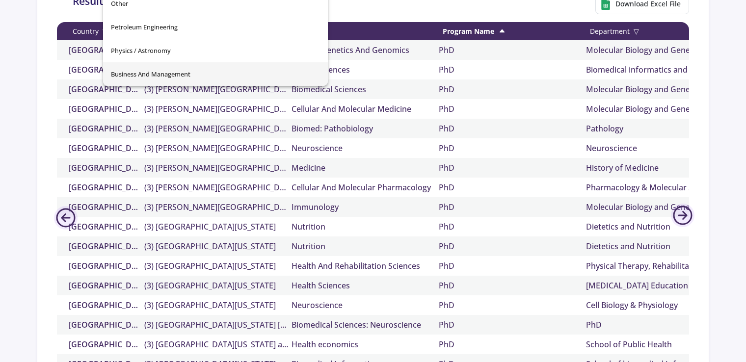
click at [236, 70] on span "Business and Management" at bounding box center [215, 74] width 209 height 24
type input "Business and Management"
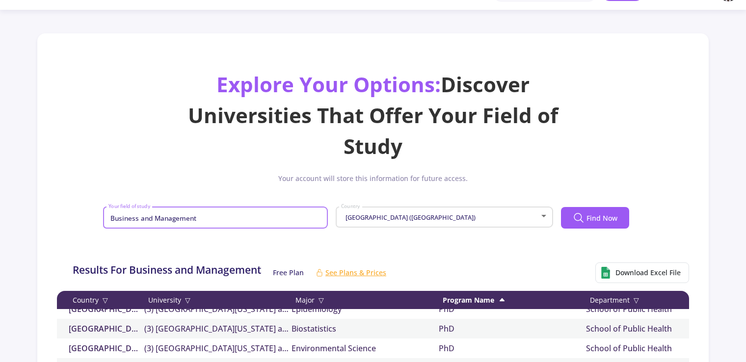
scroll to position [0, 0]
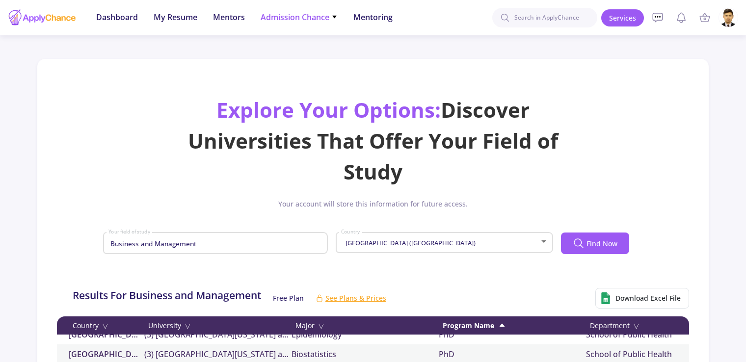
click at [333, 16] on icon at bounding box center [334, 17] width 6 height 6
click at [336, 64] on link "Only My Chance of Admission" at bounding box center [319, 69] width 116 height 18
click at [333, 18] on icon at bounding box center [334, 17] width 6 height 6
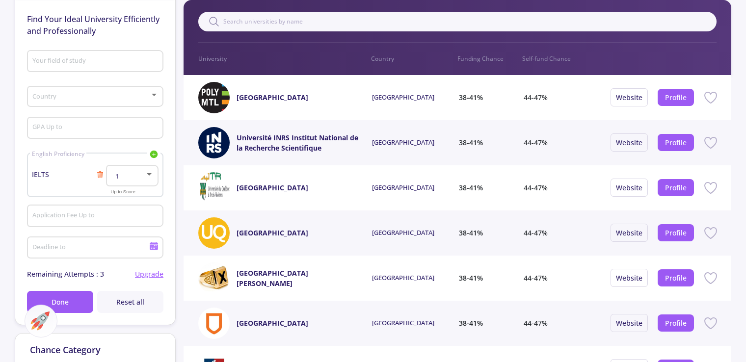
scroll to position [98, 0]
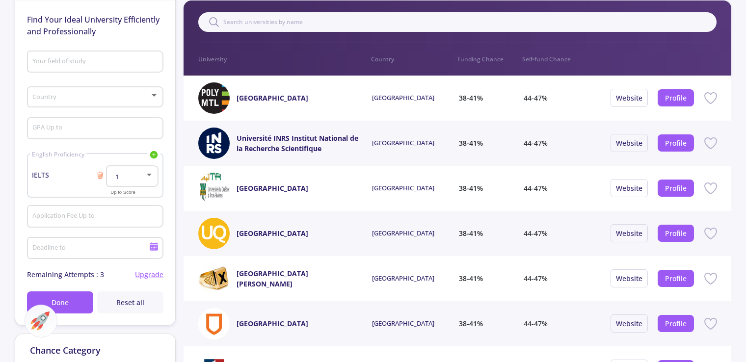
click at [146, 176] on div at bounding box center [149, 175] width 9 height 8
click at [149, 172] on div at bounding box center [373, 181] width 746 height 362
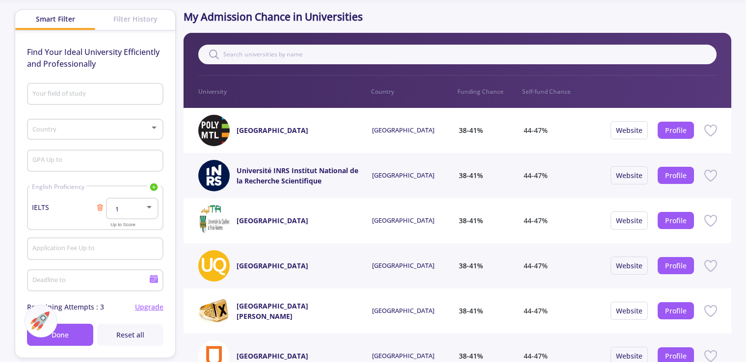
scroll to position [49, 0]
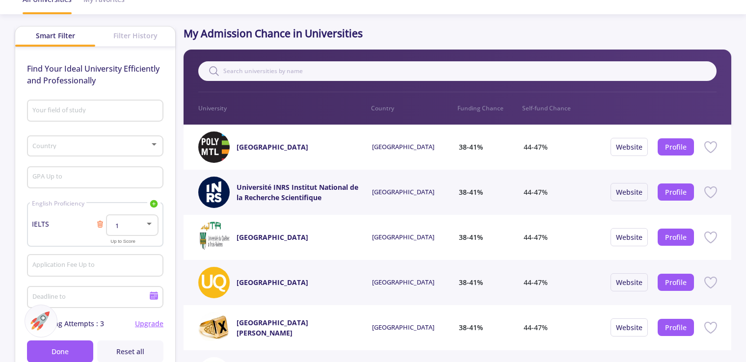
click at [150, 148] on div at bounding box center [154, 145] width 9 height 8
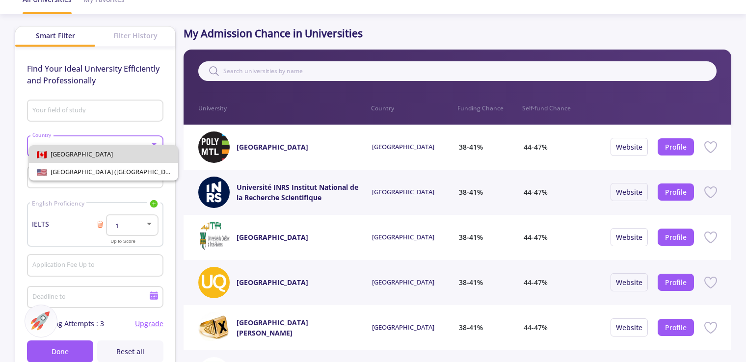
click at [150, 148] on span "[GEOGRAPHIC_DATA]" at bounding box center [103, 154] width 133 height 18
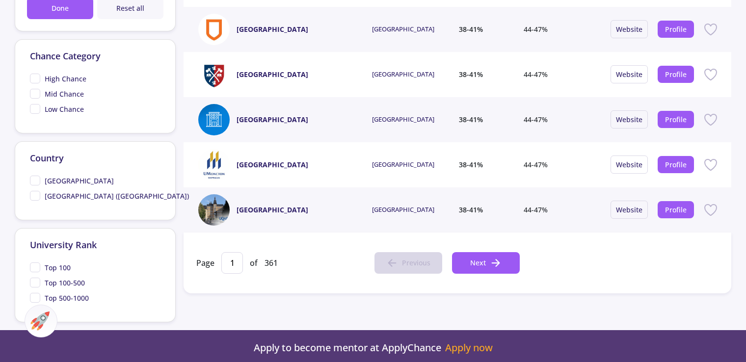
scroll to position [491, 0]
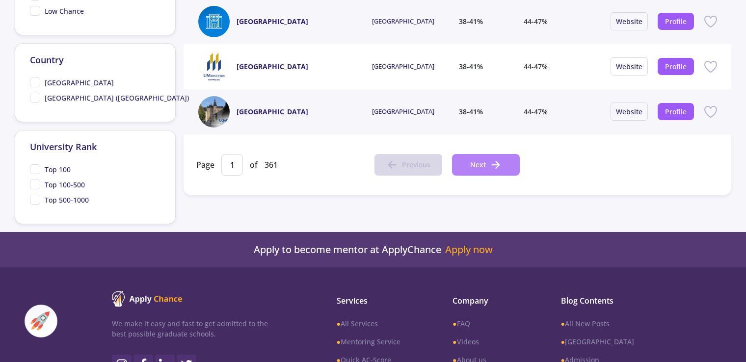
click at [486, 164] on button "Next" at bounding box center [486, 165] width 68 height 22
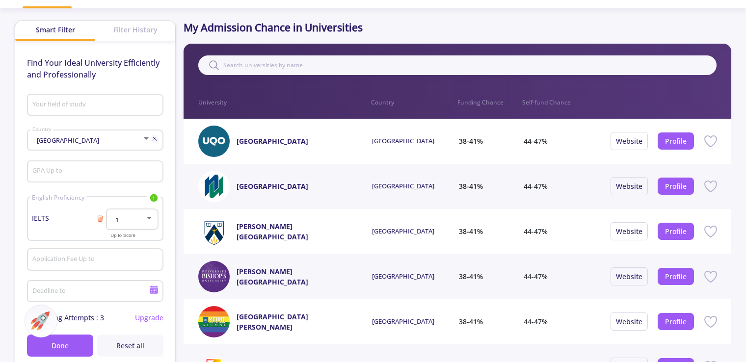
scroll to position [49, 0]
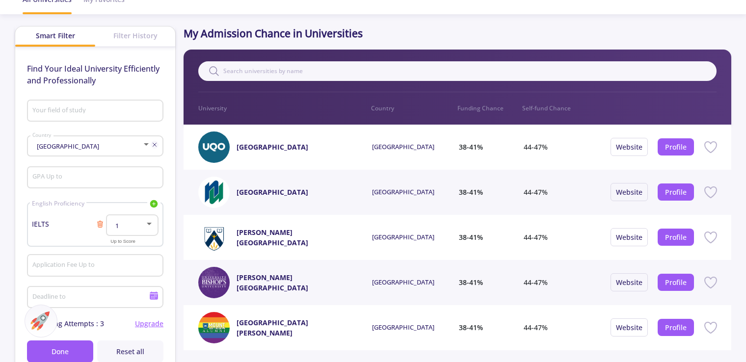
click at [141, 143] on div "[GEOGRAPHIC_DATA]" at bounding box center [87, 146] width 110 height 7
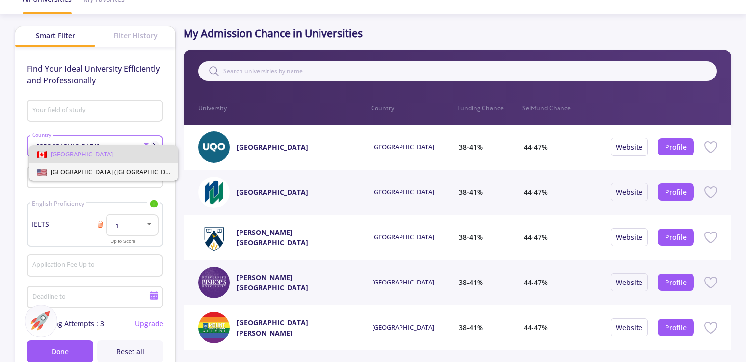
click at [135, 168] on span "[GEOGRAPHIC_DATA] ([GEOGRAPHIC_DATA])" at bounding box center [114, 171] width 134 height 9
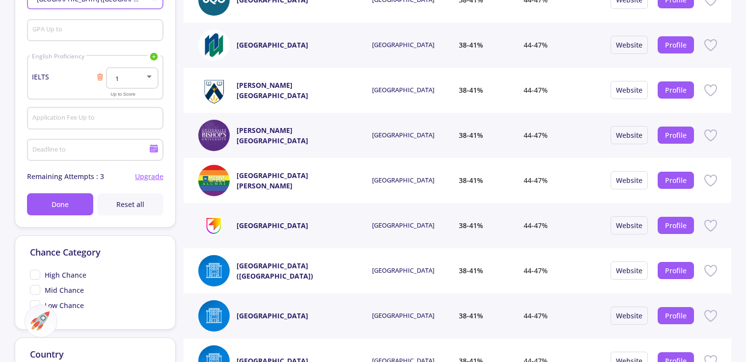
scroll to position [0, 0]
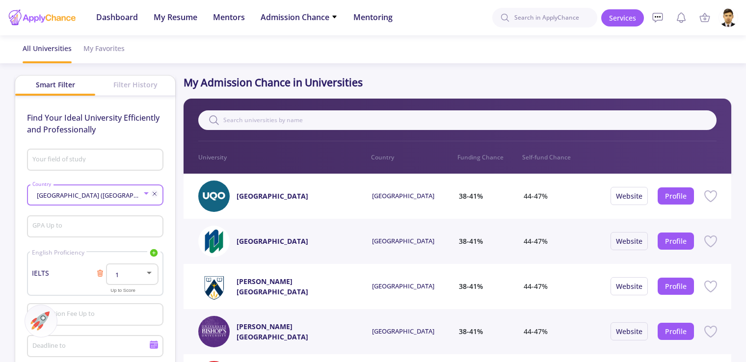
click at [377, 160] on p "Country" at bounding box center [414, 157] width 86 height 9
click at [378, 155] on p "Country" at bounding box center [414, 157] width 86 height 9
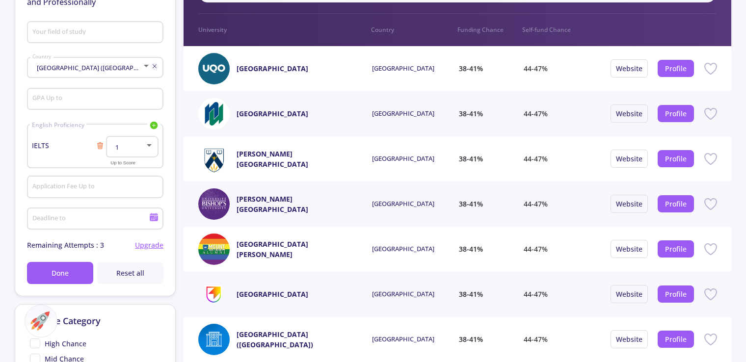
scroll to position [121, 0]
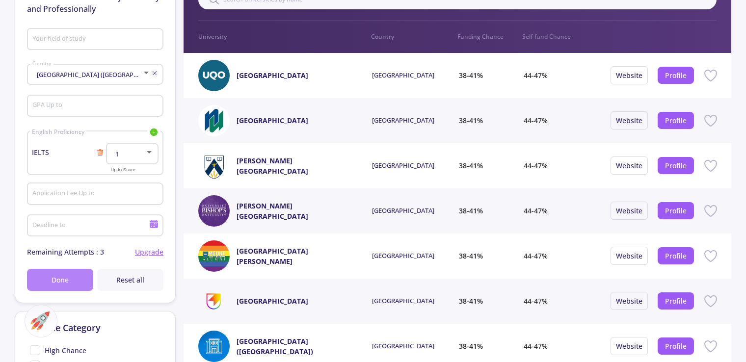
click at [72, 275] on button "Done" at bounding box center [60, 280] width 66 height 22
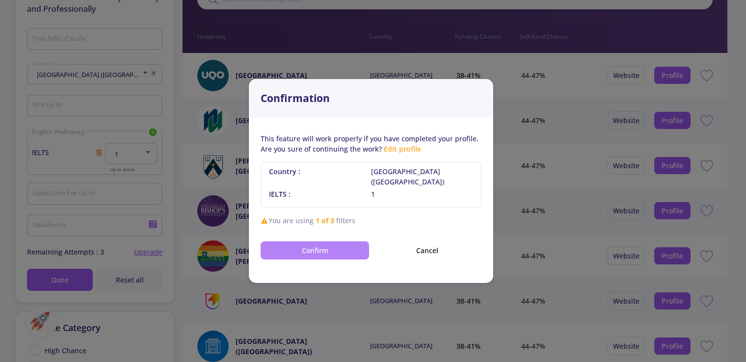
click at [339, 247] on button "Confirm" at bounding box center [315, 250] width 108 height 18
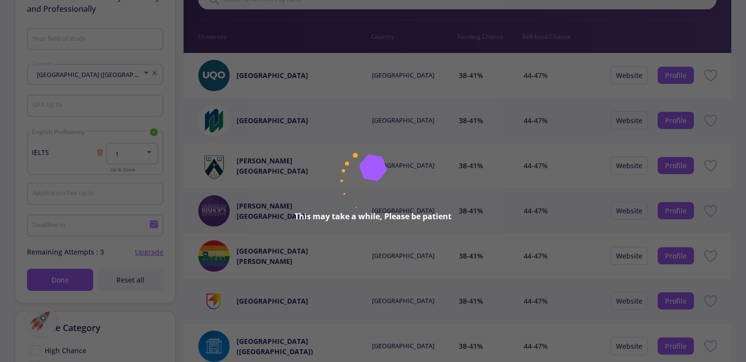
type input "1"
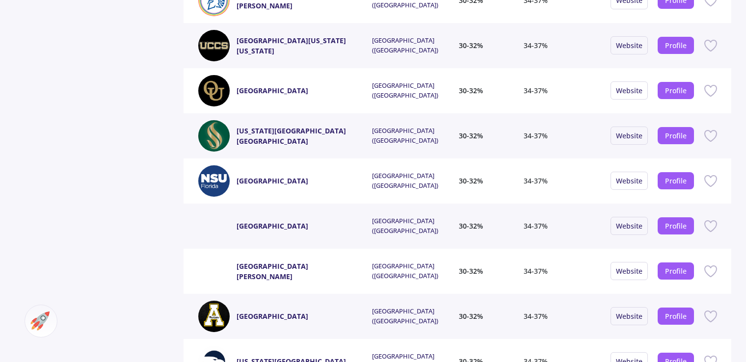
scroll to position [1740, 0]
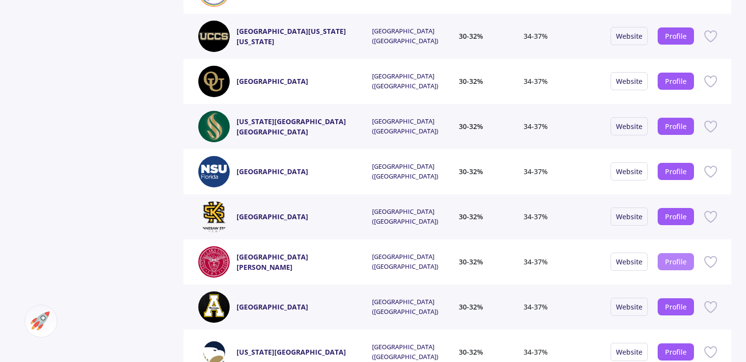
click at [666, 263] on link "Profile" at bounding box center [676, 261] width 22 height 9
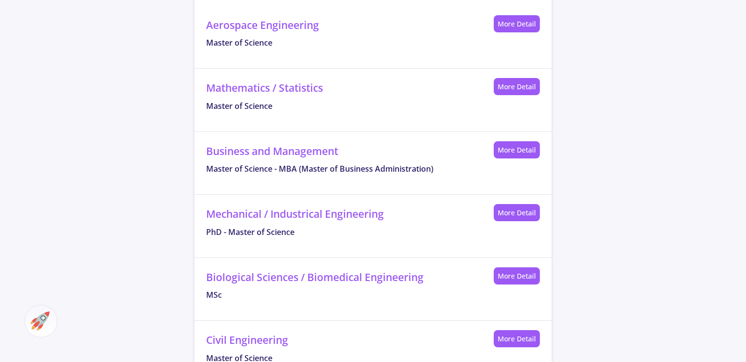
scroll to position [467, 0]
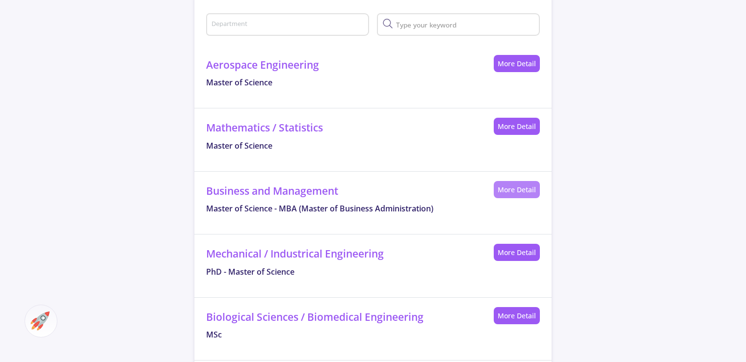
click at [508, 192] on link "More Detail" at bounding box center [517, 189] width 46 height 17
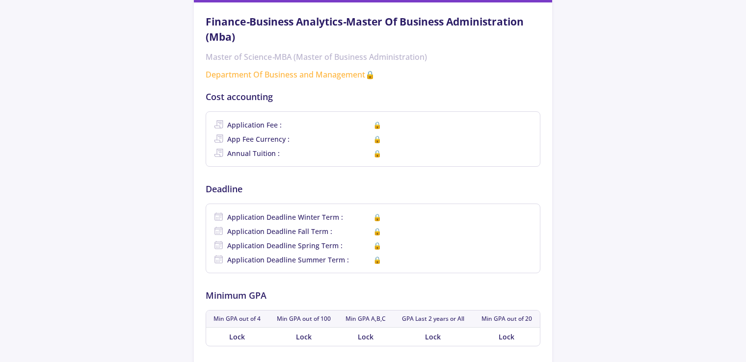
scroll to position [124, 0]
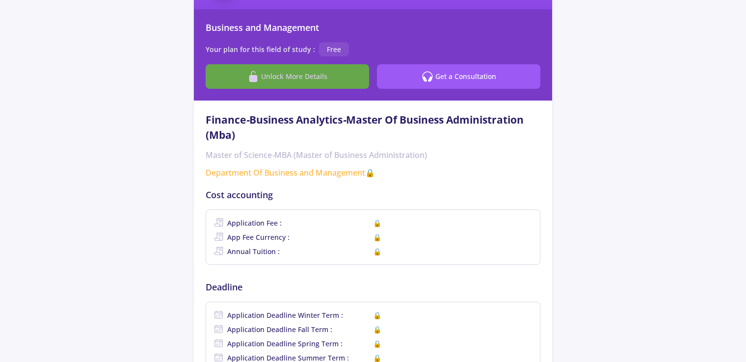
click at [297, 76] on span "Unlock More Details" at bounding box center [294, 76] width 66 height 10
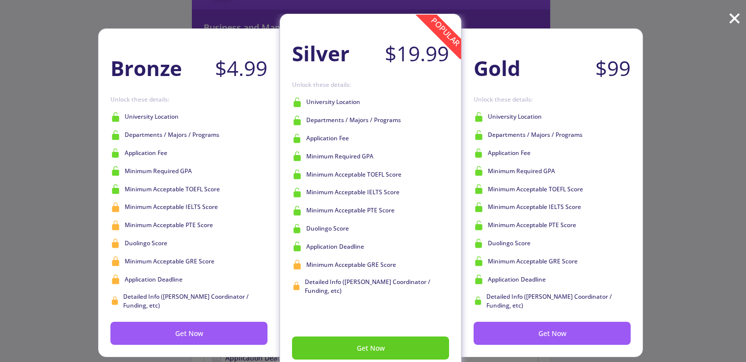
click at [733, 19] on span "×" at bounding box center [734, 17] width 13 height 32
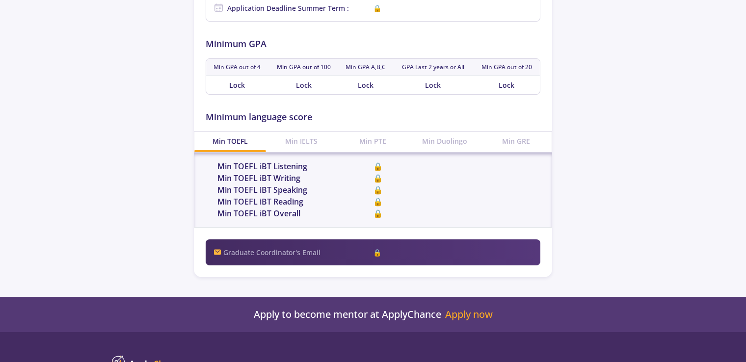
scroll to position [491, 0]
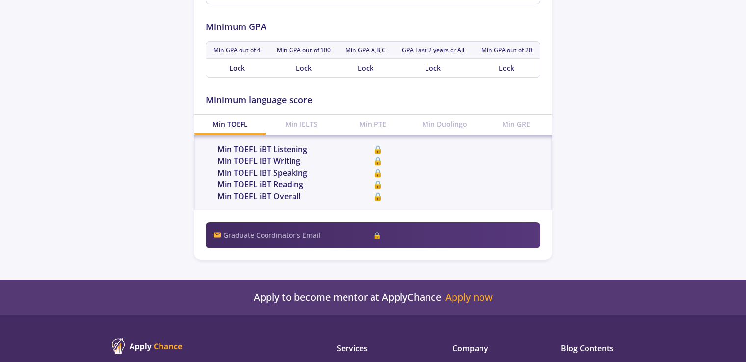
click at [483, 307] on div "Apply to become mentor at ApplyChance Apply now Apply to become mentor at Apply…" at bounding box center [373, 297] width 746 height 35
click at [477, 293] on link "Apply now" at bounding box center [469, 297] width 48 height 12
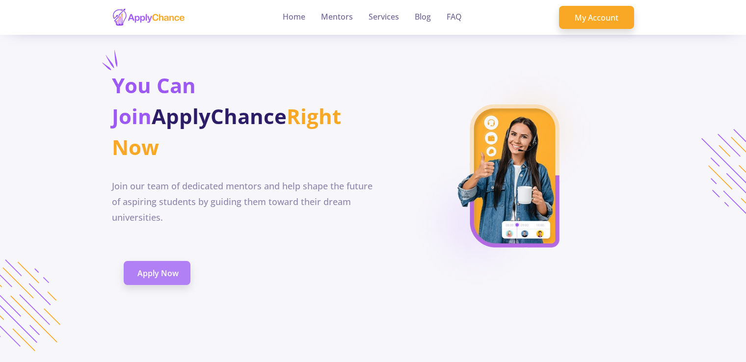
click at [159, 267] on span "Apply Now" at bounding box center [157, 273] width 41 height 12
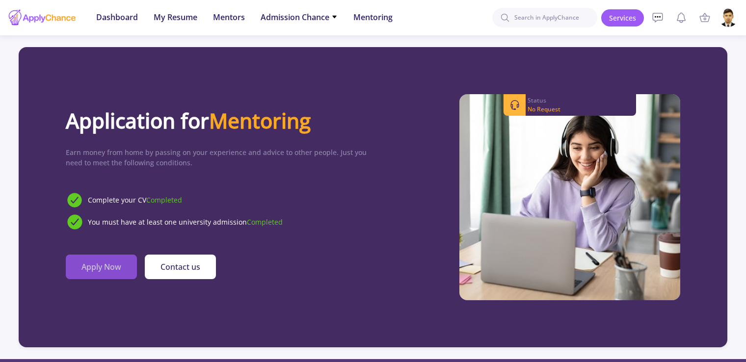
click at [106, 268] on button "Apply Now" at bounding box center [101, 267] width 71 height 25
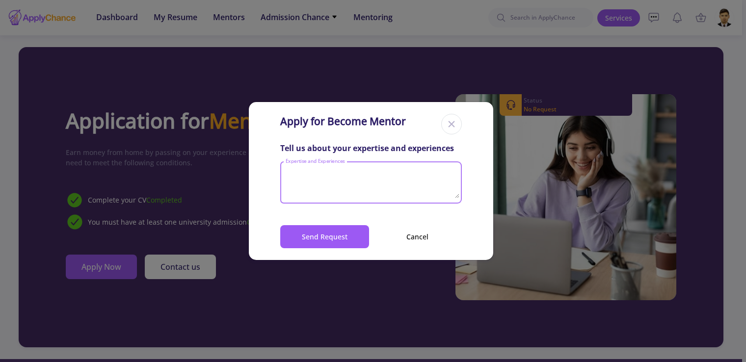
click at [343, 171] on textarea "Expertise and Experiences" at bounding box center [372, 183] width 175 height 30
click at [453, 128] on icon at bounding box center [452, 124] width 12 height 12
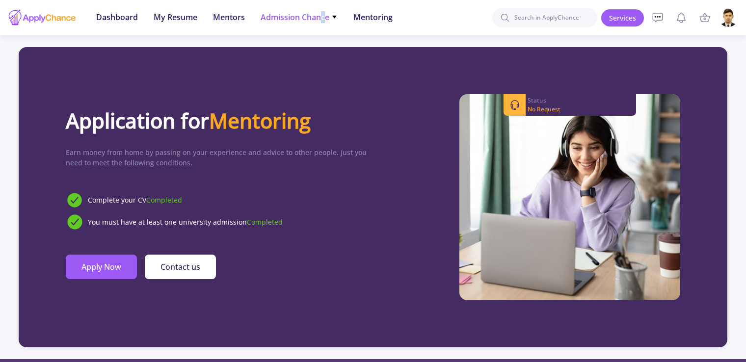
click at [319, 15] on span "Admission Chance" at bounding box center [299, 17] width 77 height 12
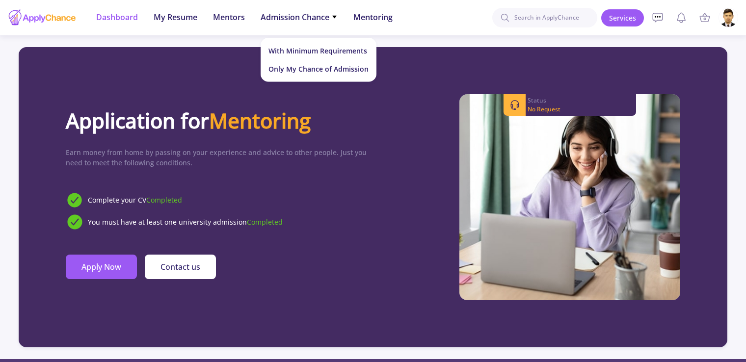
click at [112, 17] on span "Dashboard" at bounding box center [117, 17] width 42 height 12
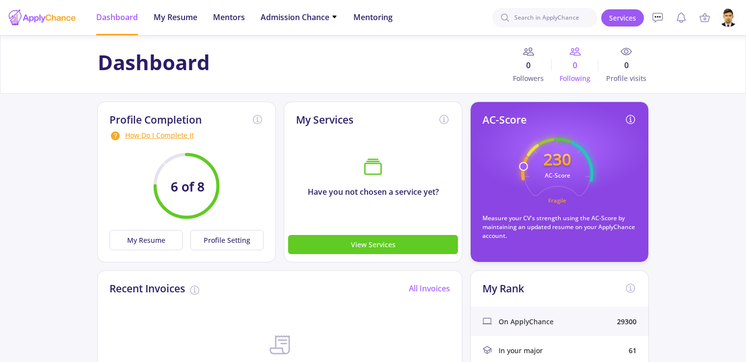
click at [570, 58] on div "0 Following" at bounding box center [575, 65] width 47 height 38
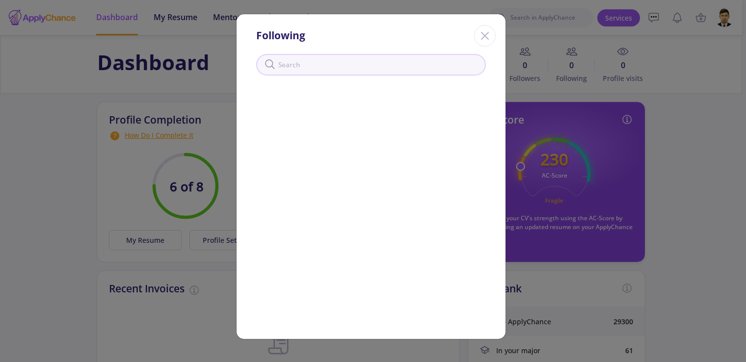
click at [367, 69] on input "text" at bounding box center [371, 65] width 230 height 22
type input "[PERSON_NAME]"
click at [269, 63] on icon at bounding box center [270, 64] width 12 height 12
click at [483, 38] on icon "Close" at bounding box center [485, 36] width 16 height 16
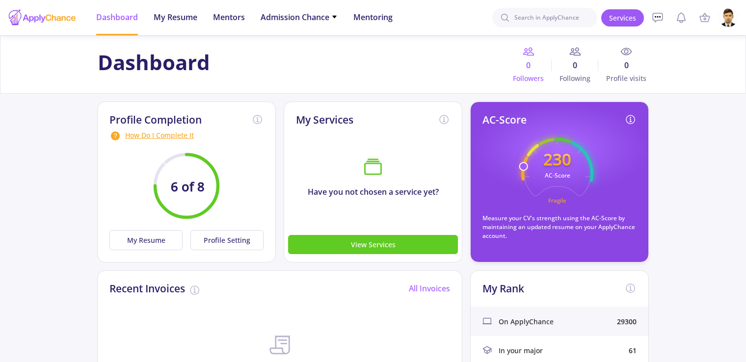
click at [530, 53] on icon at bounding box center [529, 52] width 12 height 12
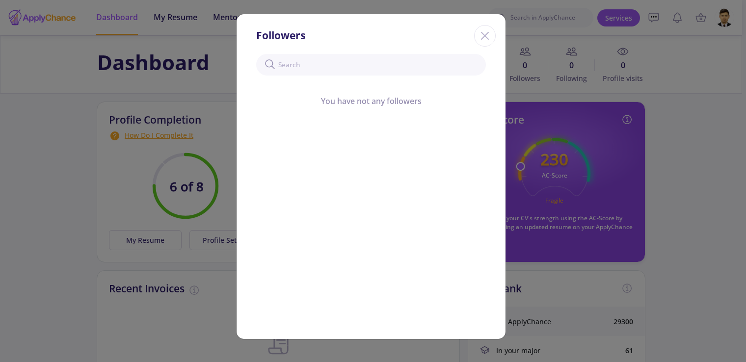
click at [478, 37] on icon "Close" at bounding box center [485, 36] width 16 height 16
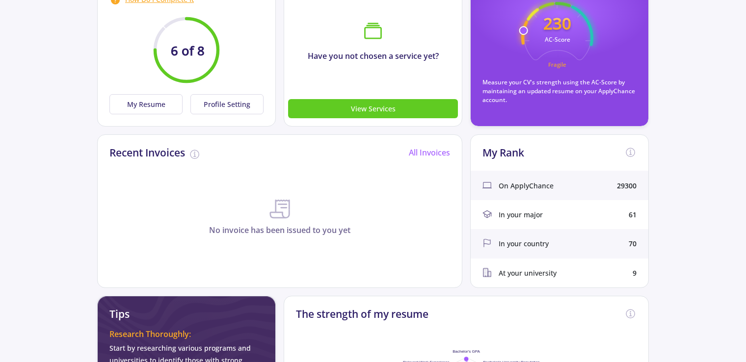
scroll to position [49, 0]
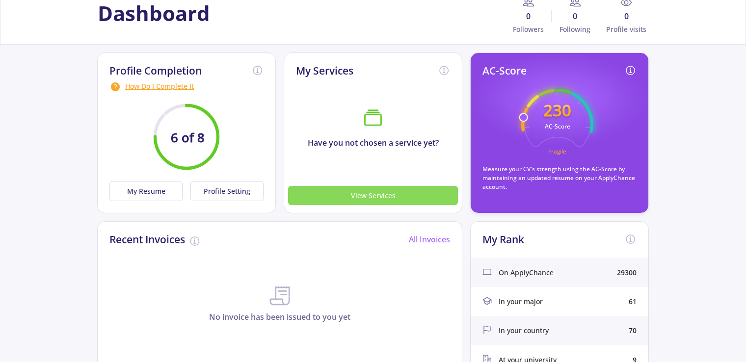
click at [356, 189] on button "View Services" at bounding box center [373, 195] width 170 height 19
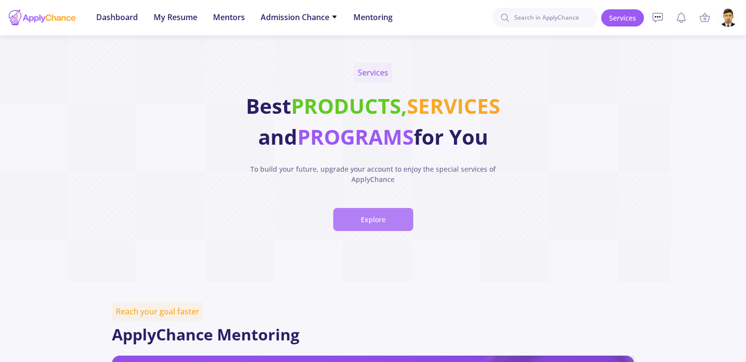
click at [385, 210] on button "Explore" at bounding box center [373, 219] width 80 height 23
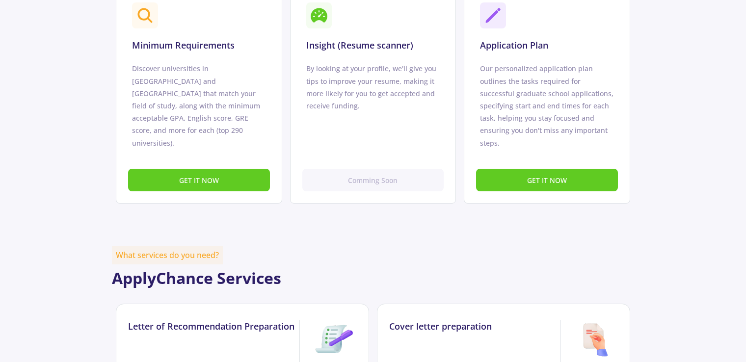
scroll to position [701, 0]
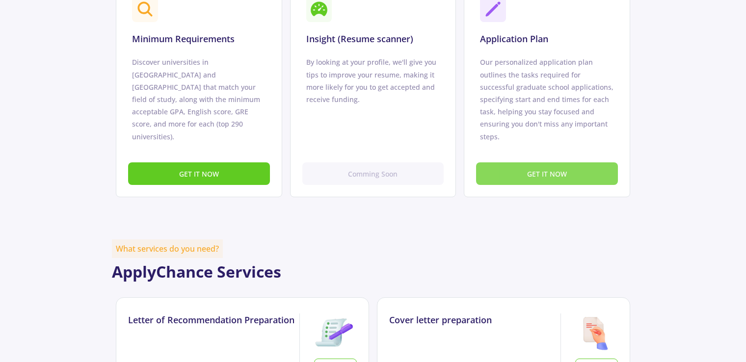
click at [501, 162] on button "GET IT NOW" at bounding box center [547, 173] width 142 height 23
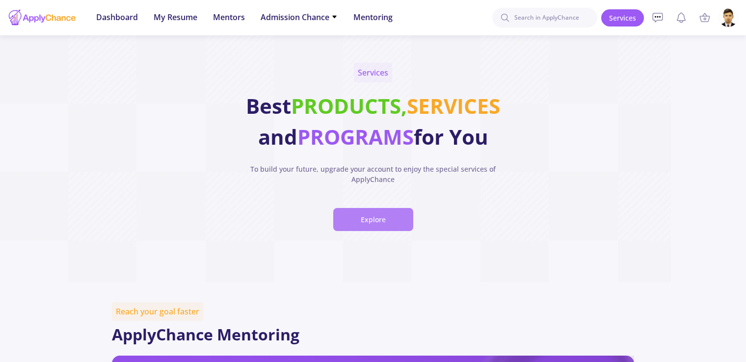
click at [347, 220] on button "Explore" at bounding box center [373, 219] width 80 height 23
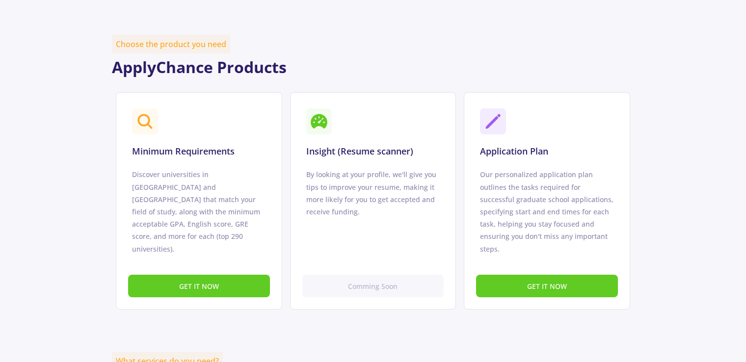
scroll to position [603, 0]
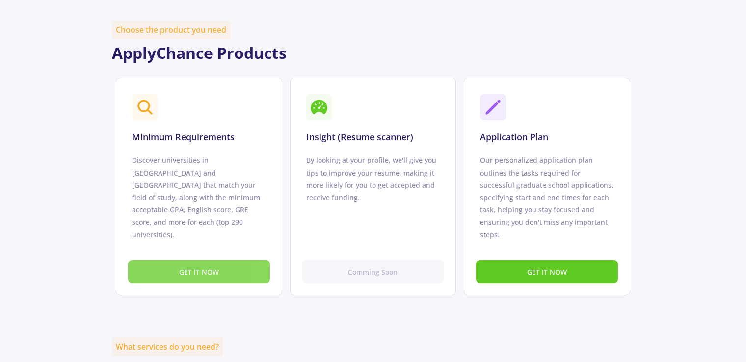
click at [198, 261] on button "GET IT NOW" at bounding box center [199, 272] width 142 height 23
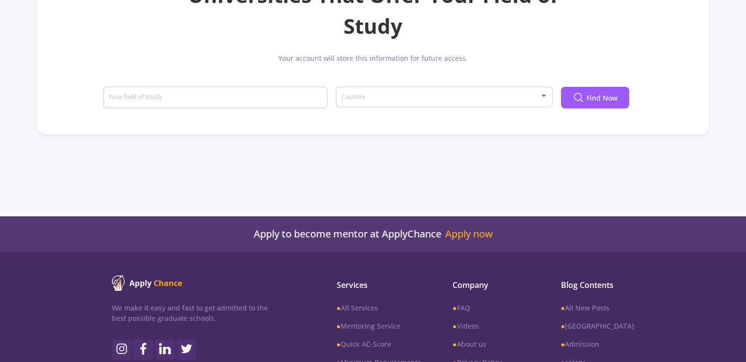
scroll to position [57, 0]
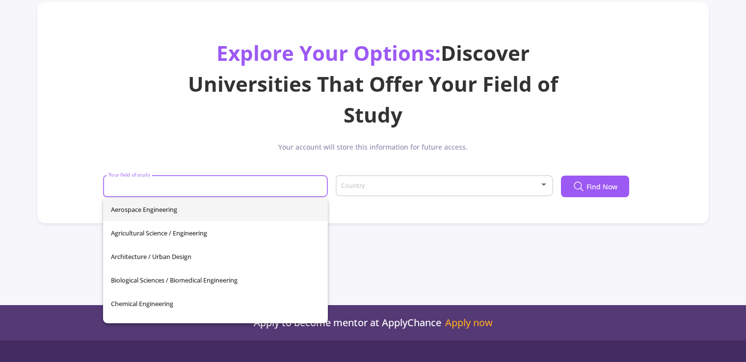
click at [298, 189] on input "Your field of study" at bounding box center [217, 187] width 218 height 9
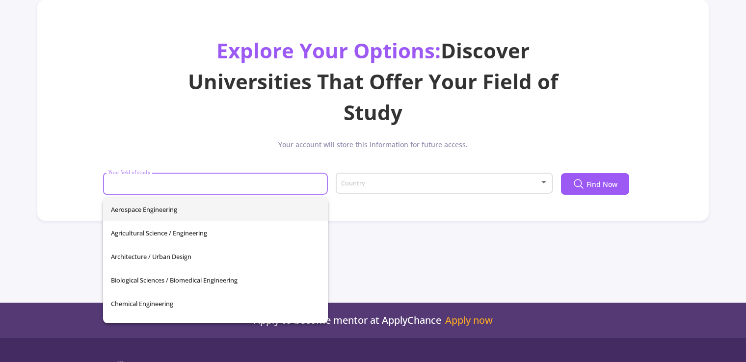
scroll to position [253, 0]
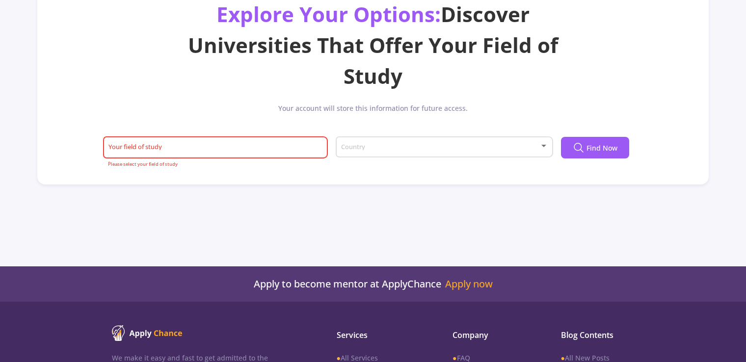
scroll to position [0, 0]
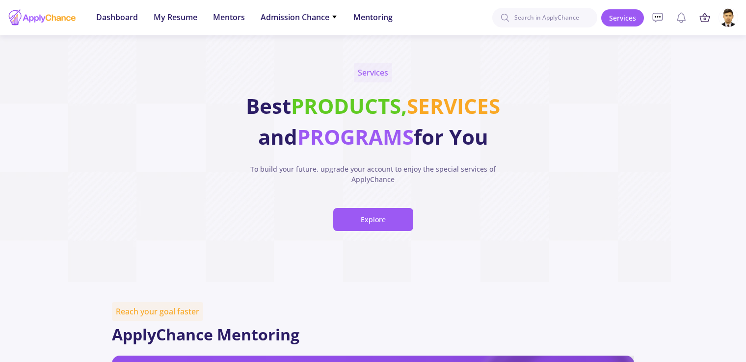
click at [705, 17] on icon at bounding box center [705, 18] width 12 height 12
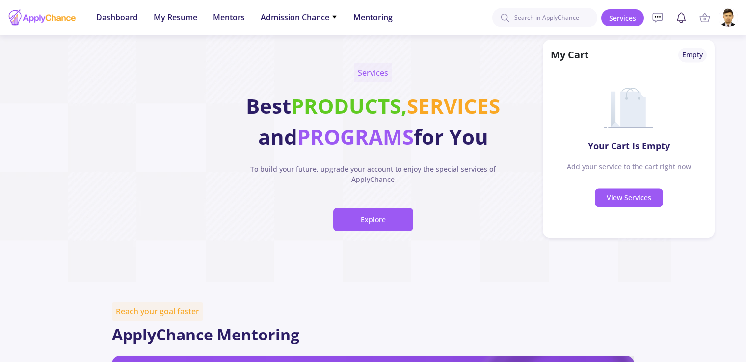
click at [677, 20] on icon at bounding box center [681, 17] width 8 height 8
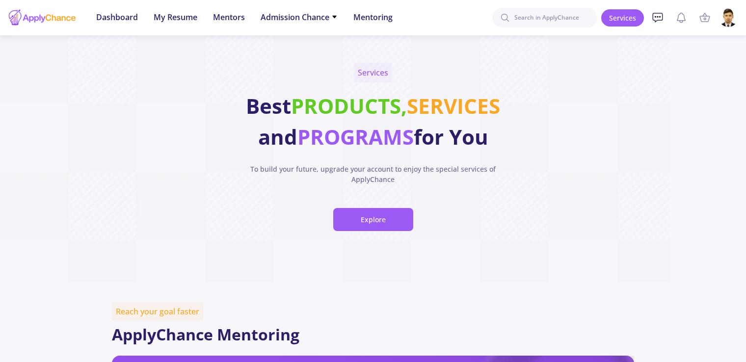
click at [655, 17] on circle at bounding box center [655, 16] width 1 height 1
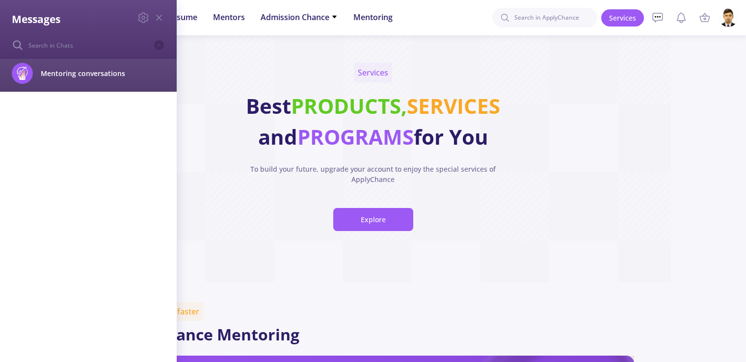
click at [106, 76] on span "Mentoring conversations" at bounding box center [98, 73] width 115 height 10
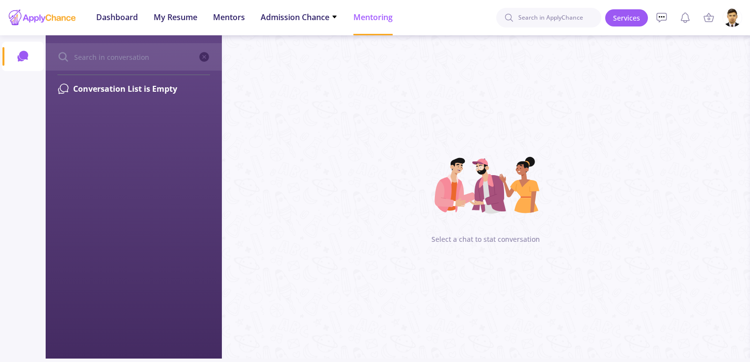
click at [165, 60] on input "text" at bounding box center [135, 57] width 125 height 12
click at [202, 54] on icon at bounding box center [204, 57] width 10 height 10
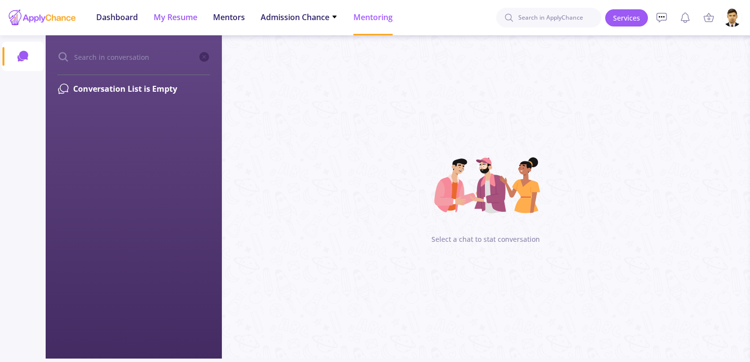
click at [178, 15] on span "My Resume" at bounding box center [176, 17] width 44 height 12
click at [111, 13] on span "Dashboard" at bounding box center [117, 17] width 42 height 12
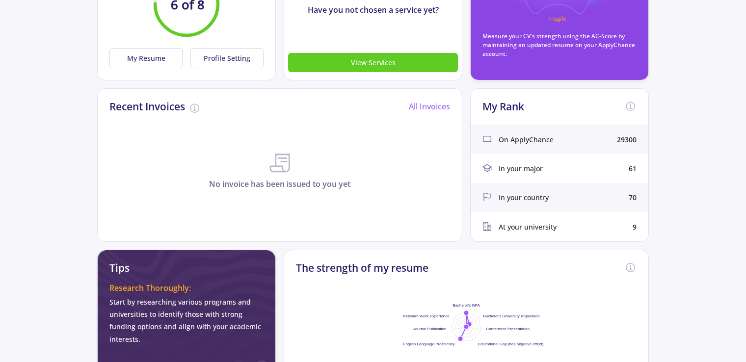
scroll to position [196, 0]
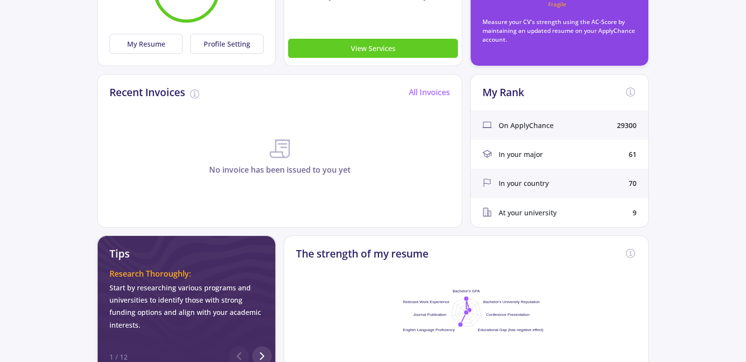
click at [561, 216] on div "At your university 9" at bounding box center [560, 212] width 178 height 29
drag, startPoint x: 557, startPoint y: 211, endPoint x: 549, endPoint y: 211, distance: 8.8
click at [551, 211] on div "At your university 9" at bounding box center [560, 212] width 178 height 29
drag, startPoint x: 549, startPoint y: 211, endPoint x: 507, endPoint y: 210, distance: 41.2
click at [507, 210] on span "At your university" at bounding box center [528, 213] width 58 height 10
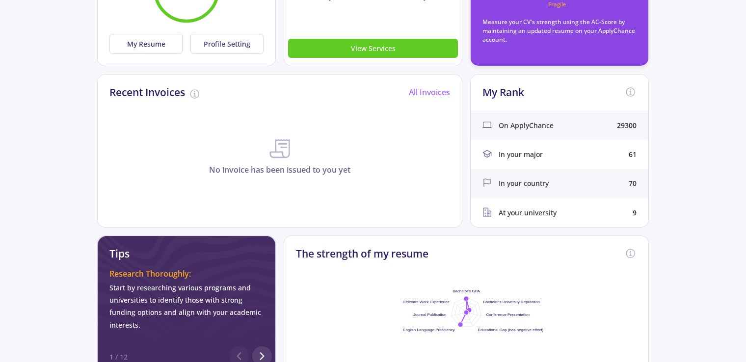
click at [634, 218] on div "At your university 9" at bounding box center [560, 212] width 178 height 29
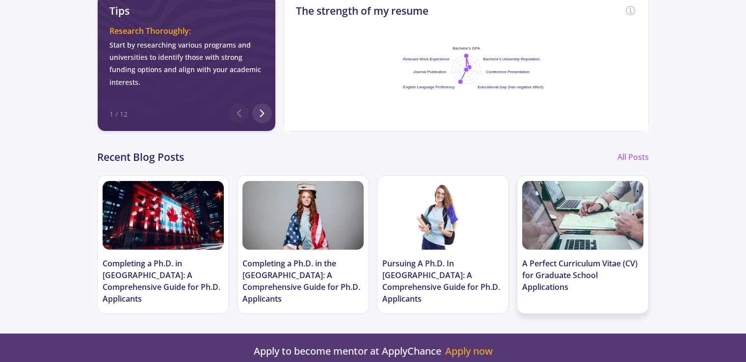
scroll to position [442, 0]
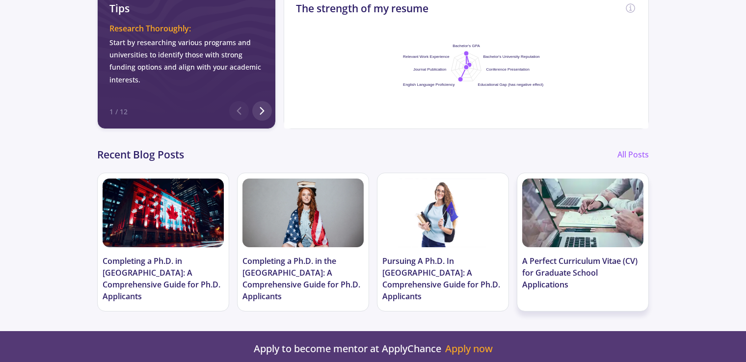
click at [542, 258] on h3 "A Perfect Curriculum Vitae (CV) for Graduate School Applications" at bounding box center [582, 272] width 121 height 35
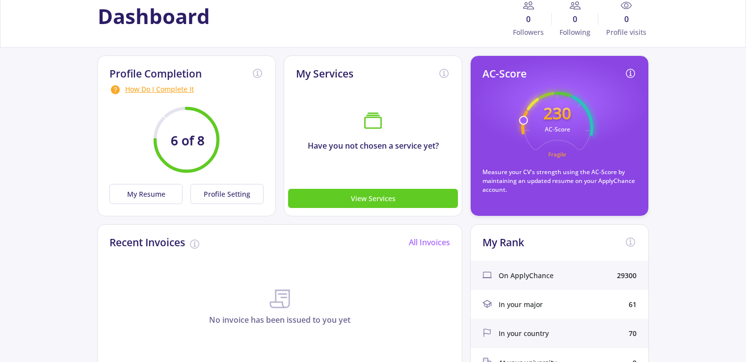
scroll to position [0, 0]
